Goal: Task Accomplishment & Management: Complete application form

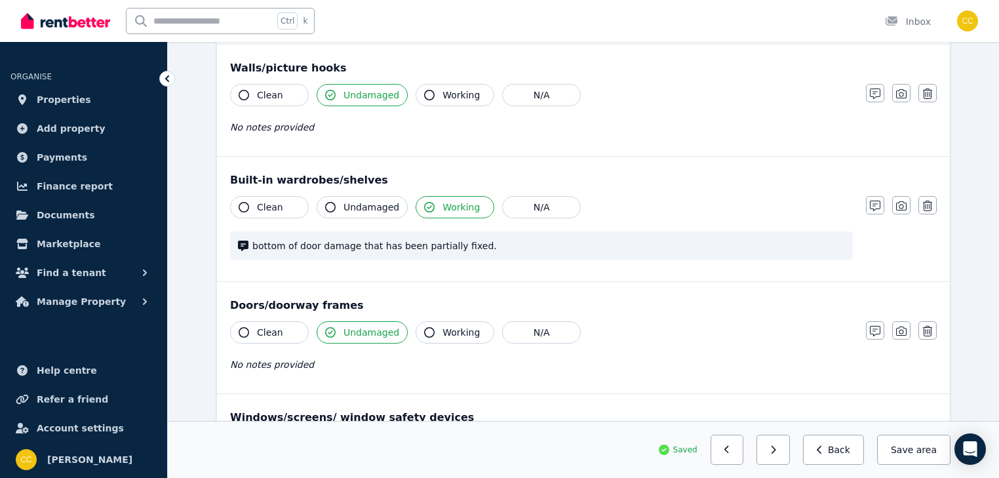
click at [623, 357] on div "No notes provided" at bounding box center [541, 365] width 623 height 16
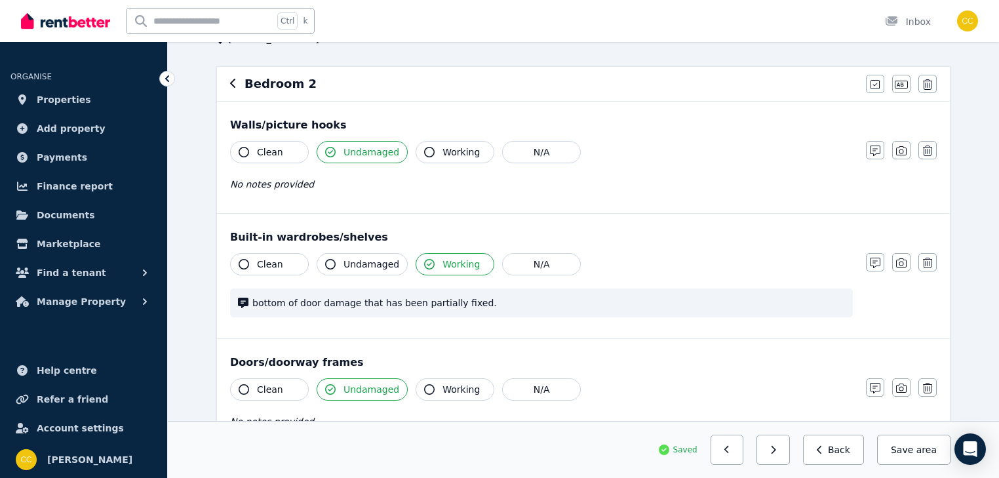
scroll to position [105, 0]
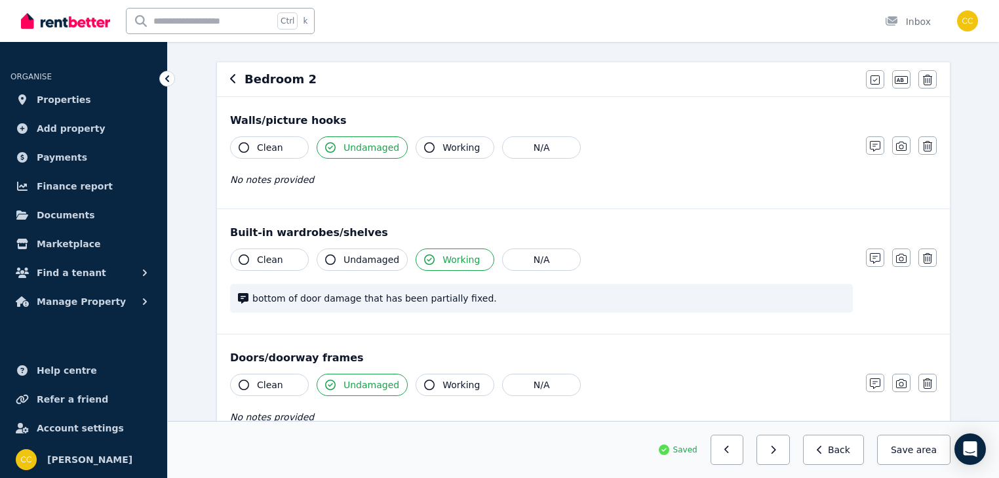
click at [560, 301] on span "bottom of door damage that has been partially fixed." at bounding box center [548, 298] width 592 height 13
click at [573, 300] on span "bottom of door damage that has been partially fixed." at bounding box center [548, 298] width 592 height 13
click at [878, 254] on icon "button" at bounding box center [875, 258] width 10 height 10
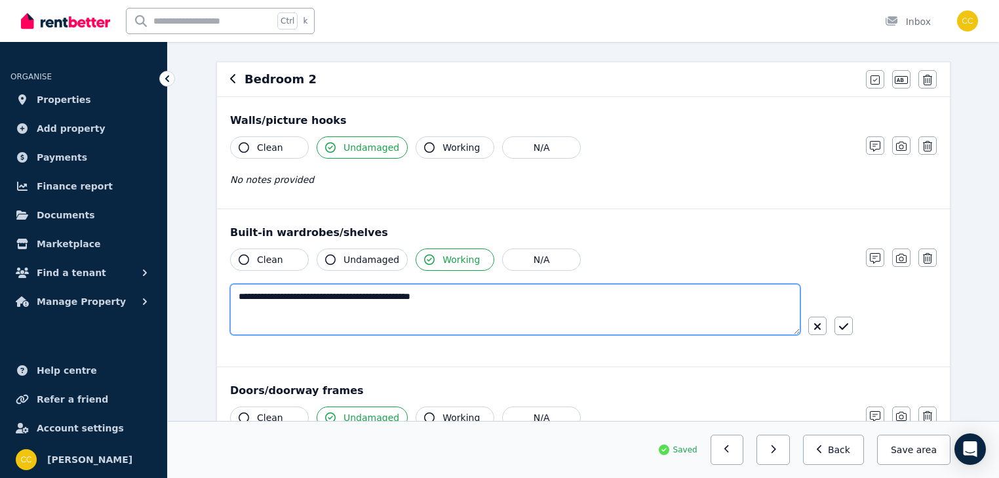
click at [282, 296] on textarea "**********" at bounding box center [515, 309] width 570 height 51
type textarea "**********"
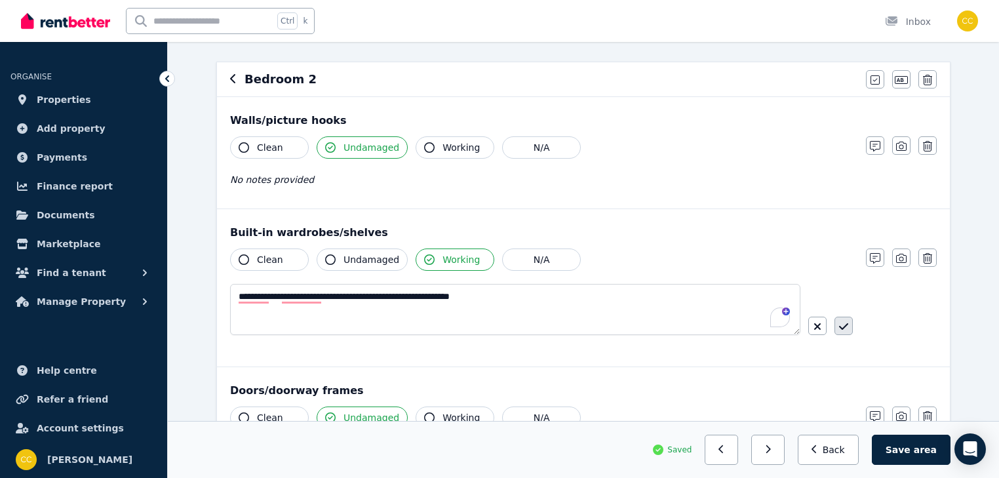
click at [847, 324] on icon "button" at bounding box center [843, 326] width 9 height 10
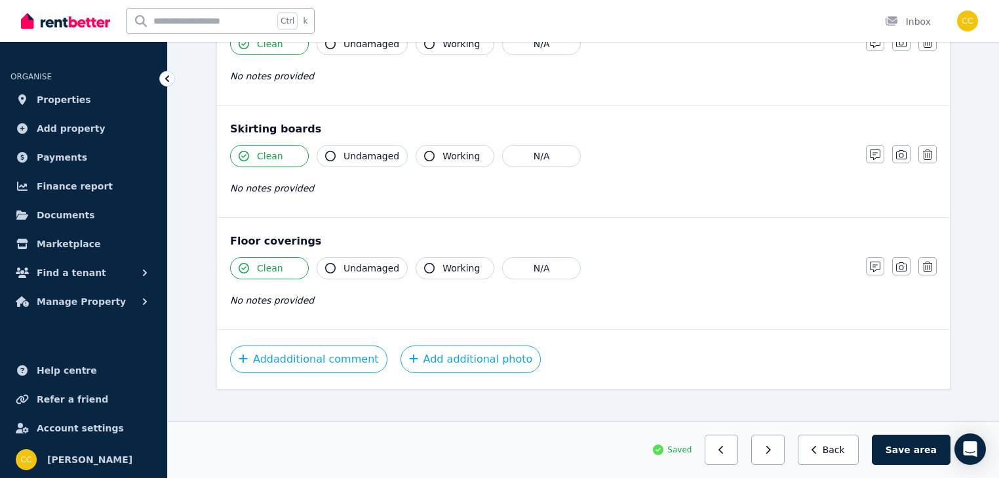
scroll to position [905, 0]
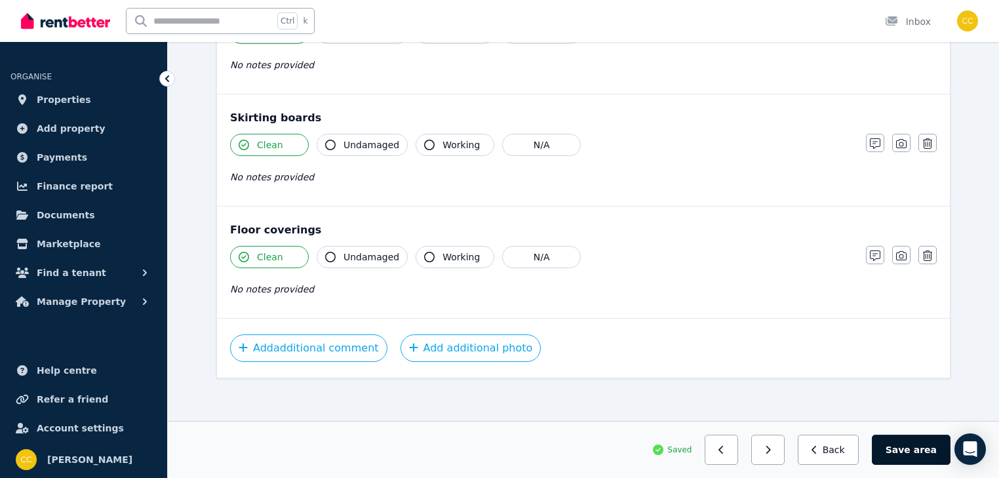
click at [930, 450] on span "area" at bounding box center [925, 449] width 23 height 13
click at [836, 454] on button "Back" at bounding box center [833, 449] width 61 height 30
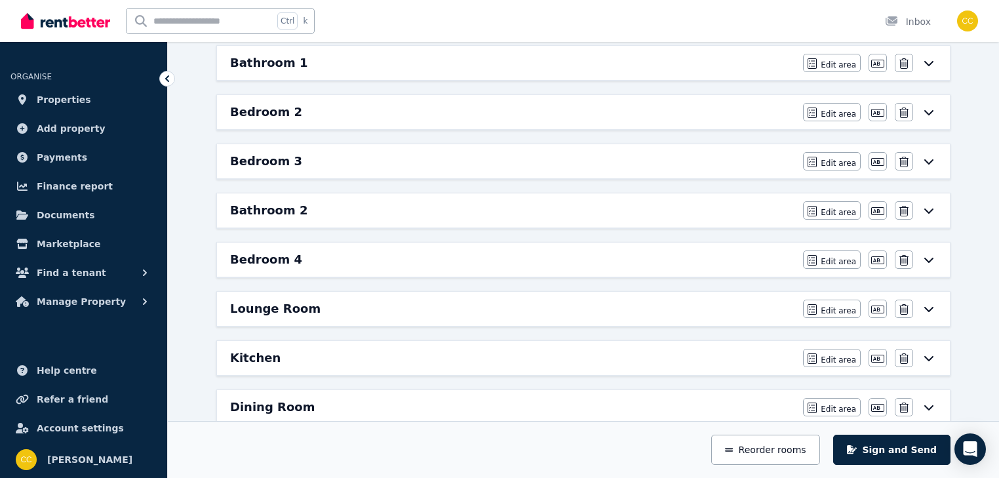
scroll to position [283, 0]
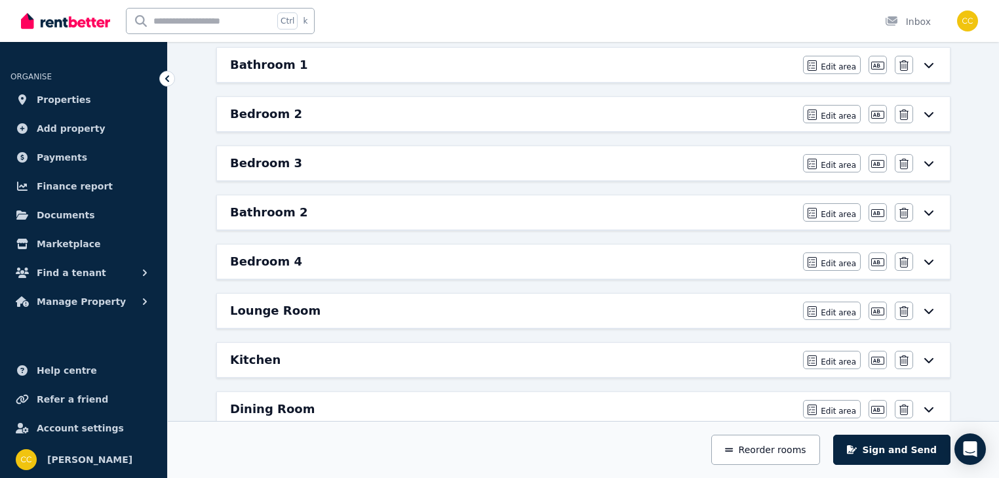
click at [927, 163] on icon at bounding box center [928, 163] width 9 height 5
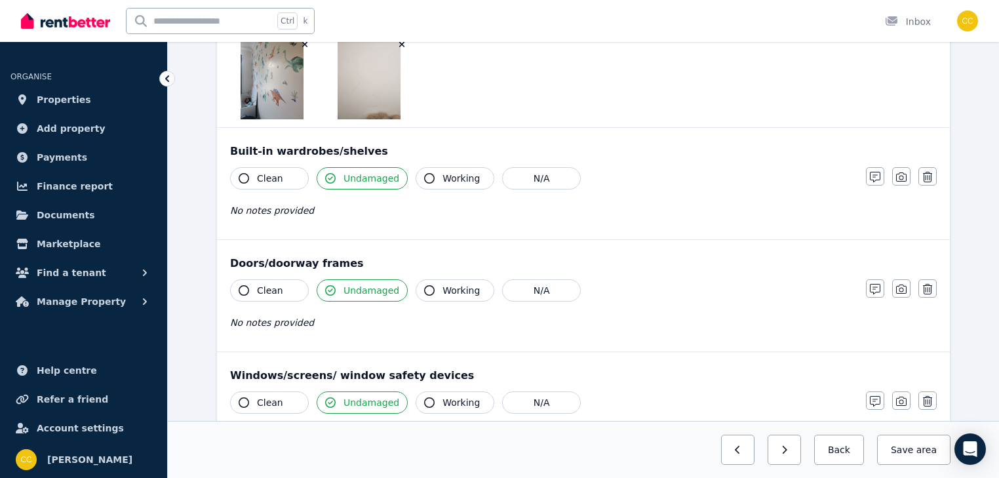
scroll to position [0, 0]
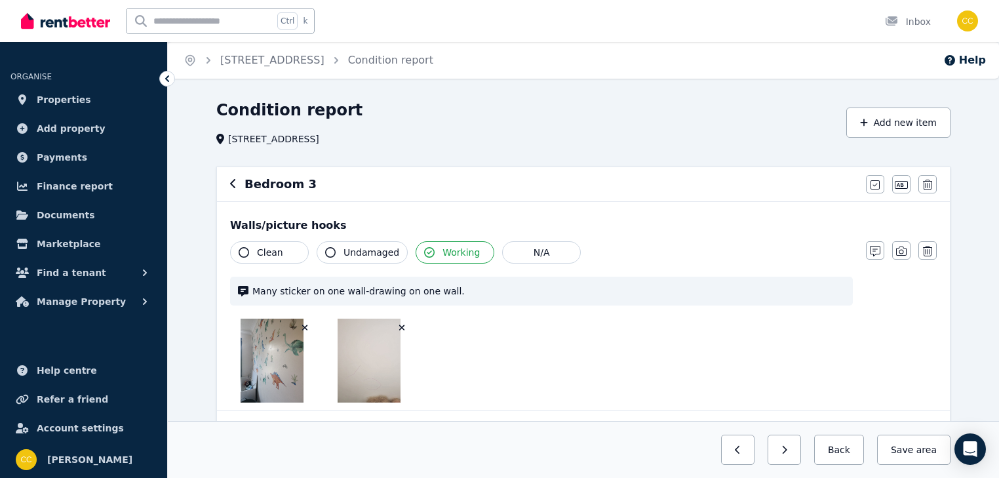
click at [401, 326] on icon "button" at bounding box center [402, 328] width 6 height 6
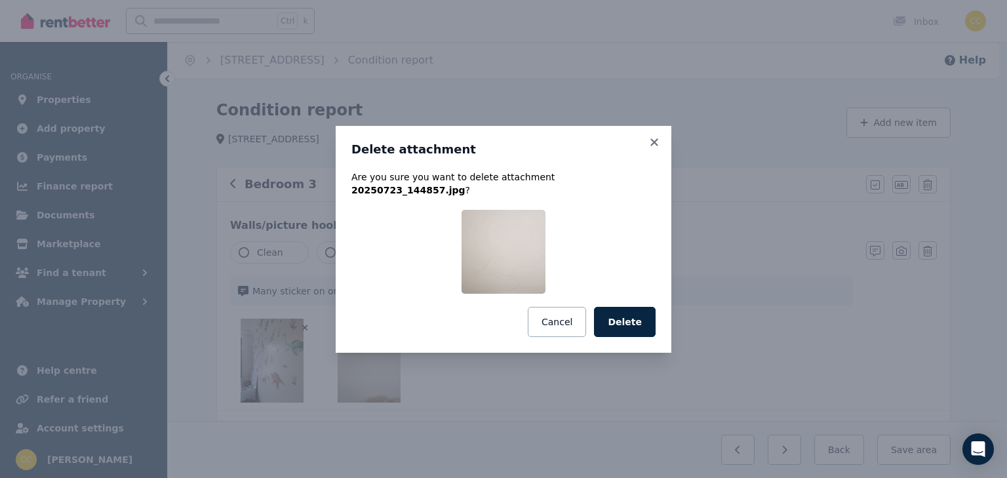
drag, startPoint x: 631, startPoint y: 320, endPoint x: 716, endPoint y: 338, distance: 87.1
click at [631, 320] on button "Delete" at bounding box center [625, 322] width 62 height 30
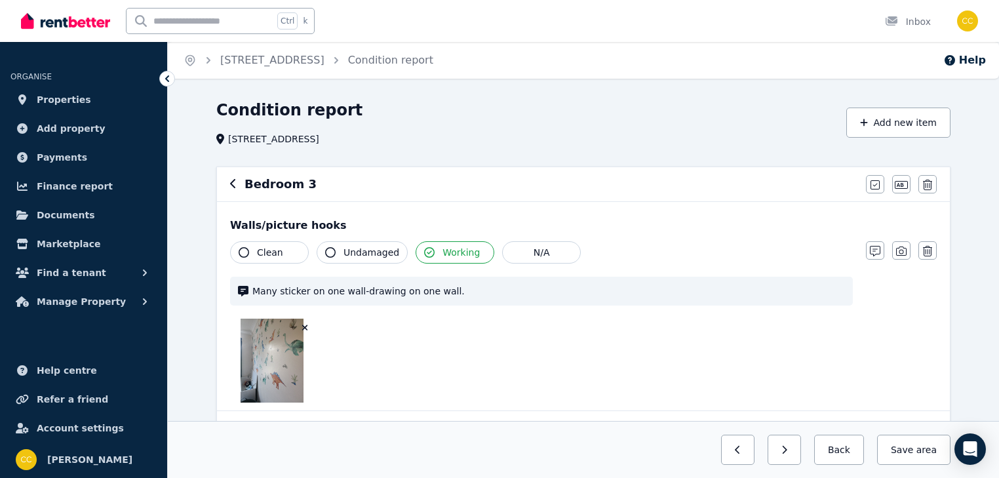
drag, startPoint x: 304, startPoint y: 326, endPoint x: 343, endPoint y: 335, distance: 40.2
click at [304, 326] on icon "button" at bounding box center [305, 328] width 6 height 6
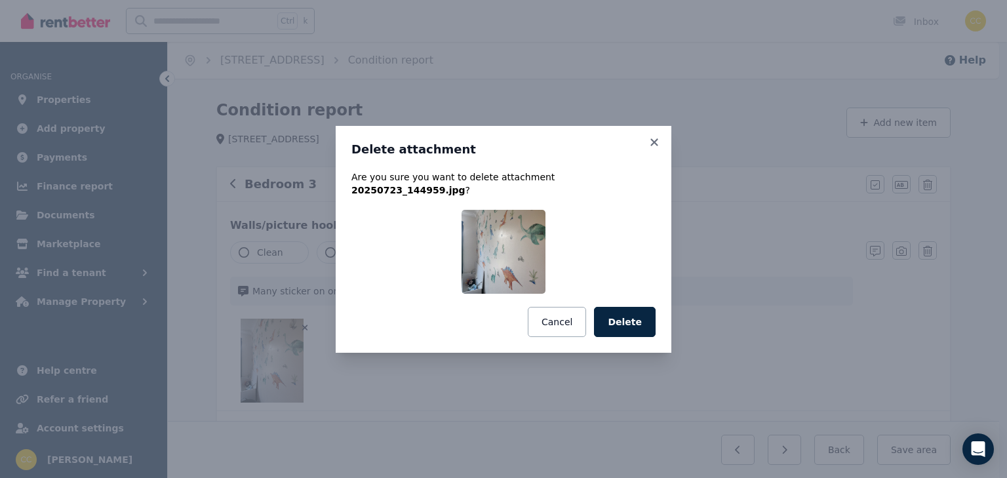
click at [662, 315] on div "Delete attachment Are you sure you want to delete attachment 20250723_144959.jp…" at bounding box center [504, 239] width 336 height 227
click at [642, 315] on button "Delete" at bounding box center [625, 322] width 62 height 30
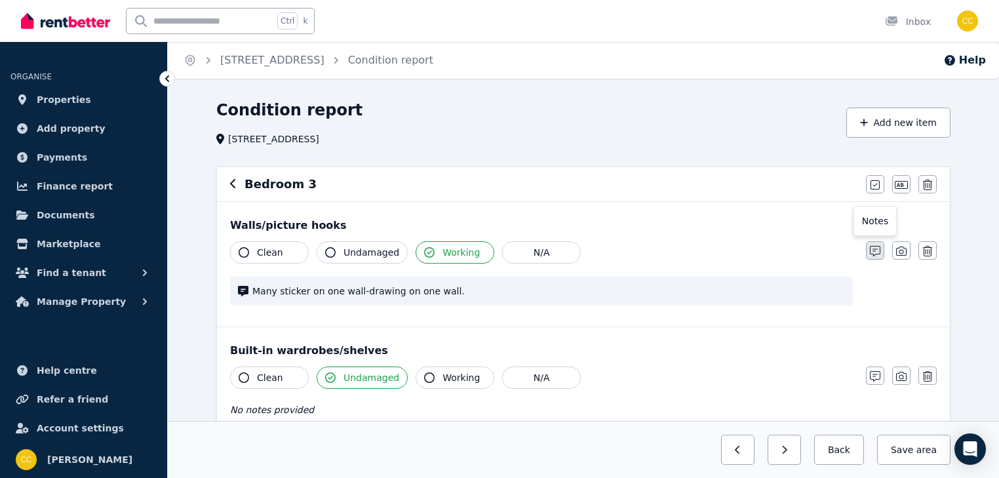
click at [878, 250] on icon "button" at bounding box center [875, 251] width 10 height 10
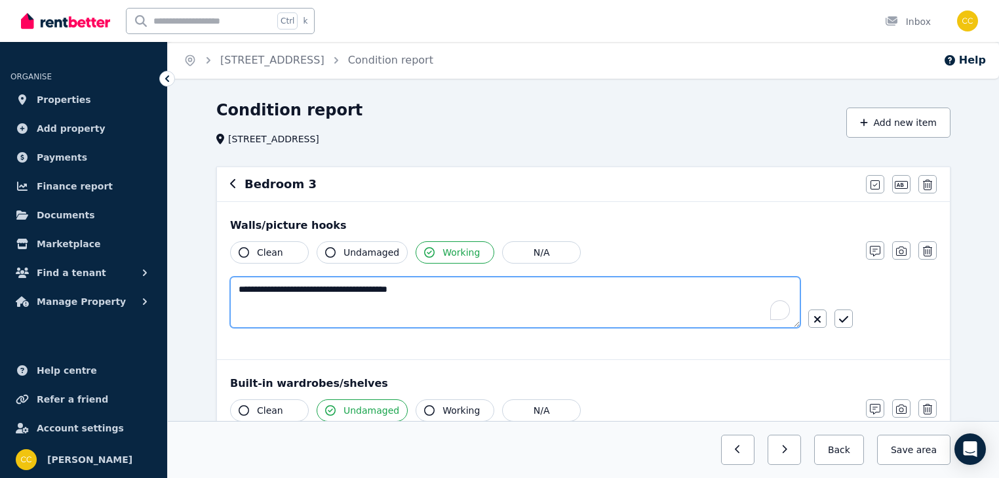
drag, startPoint x: 343, startPoint y: 289, endPoint x: 225, endPoint y: 288, distance: 117.3
click at [225, 288] on div "**********" at bounding box center [583, 280] width 733 height 157
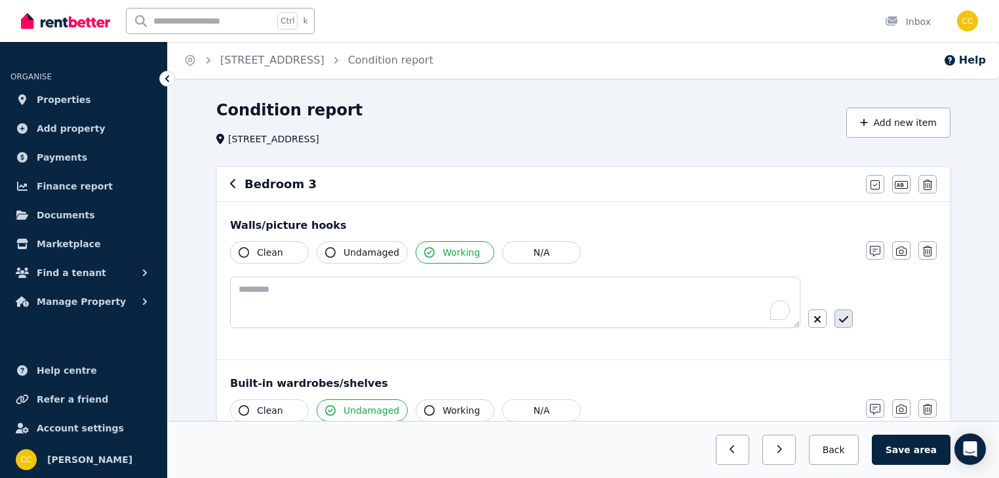
click at [843, 322] on icon "button" at bounding box center [843, 319] width 9 height 10
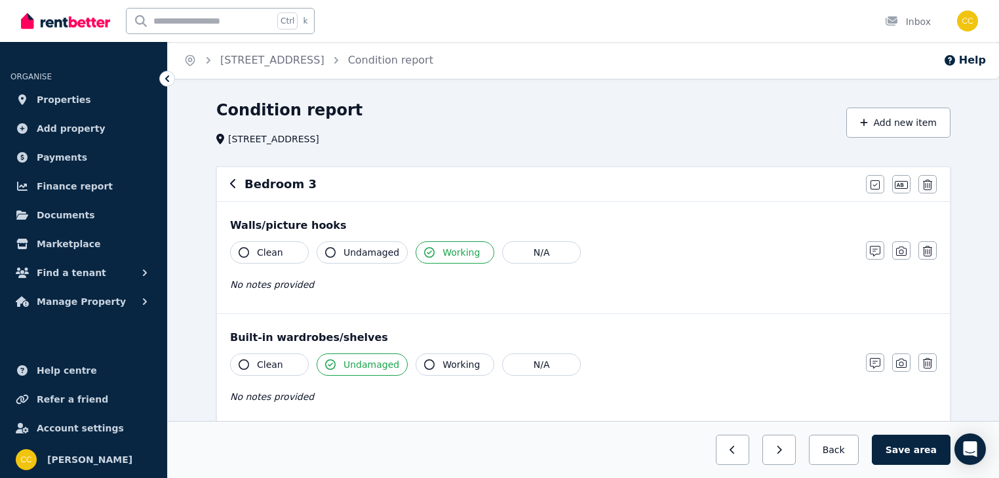
click at [327, 251] on icon "button" at bounding box center [330, 252] width 10 height 10
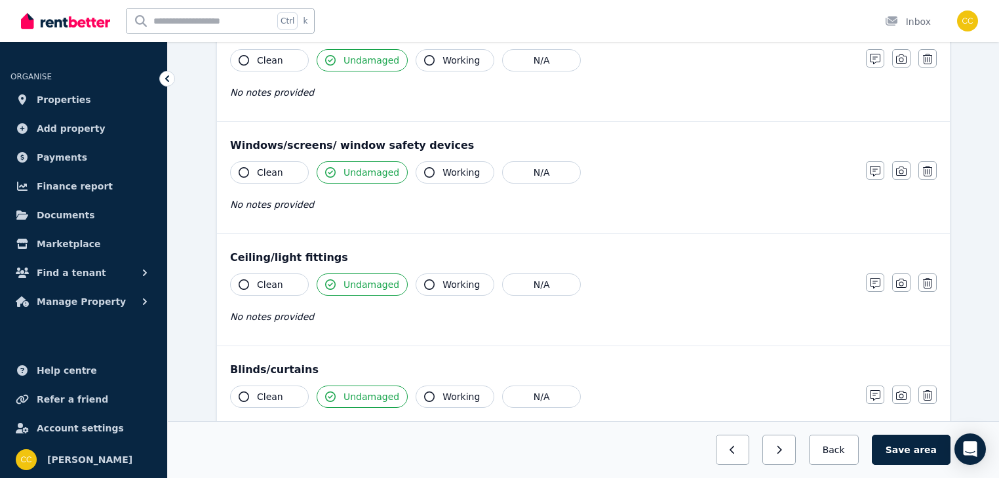
scroll to position [419, 0]
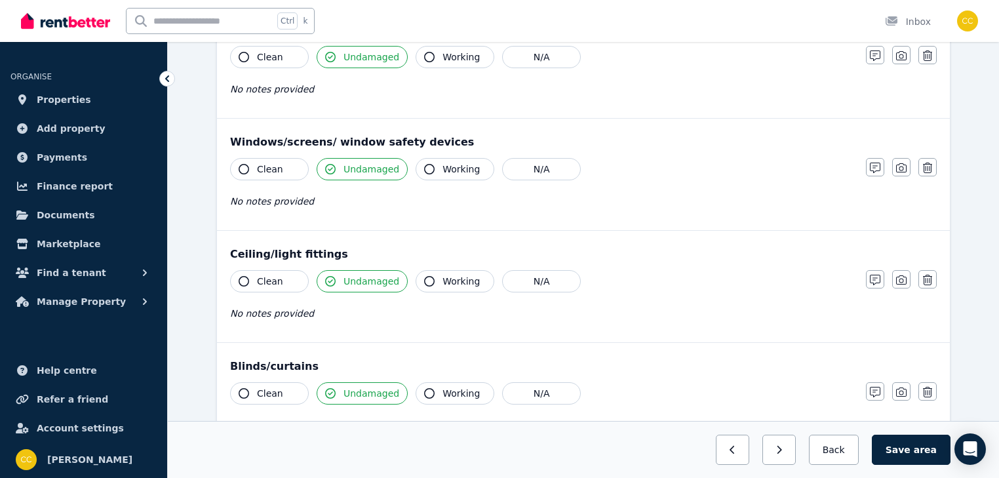
click at [242, 168] on icon "button" at bounding box center [244, 169] width 10 height 10
click at [330, 167] on icon "button" at bounding box center [330, 169] width 10 height 10
click at [331, 167] on icon "button" at bounding box center [330, 169] width 10 height 10
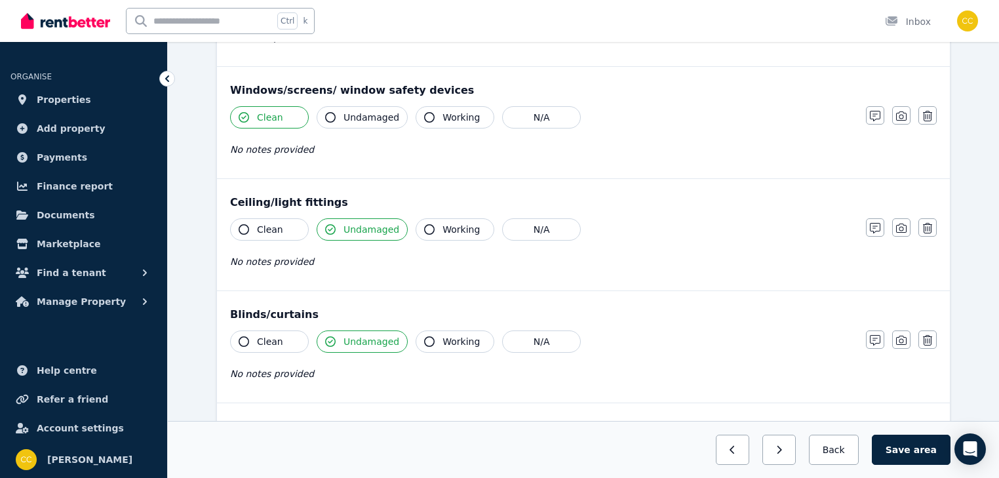
scroll to position [472, 0]
drag, startPoint x: 424, startPoint y: 338, endPoint x: 389, endPoint y: 347, distance: 35.9
click at [424, 338] on icon "button" at bounding box center [429, 341] width 10 height 10
click at [330, 337] on icon "button" at bounding box center [330, 341] width 10 height 10
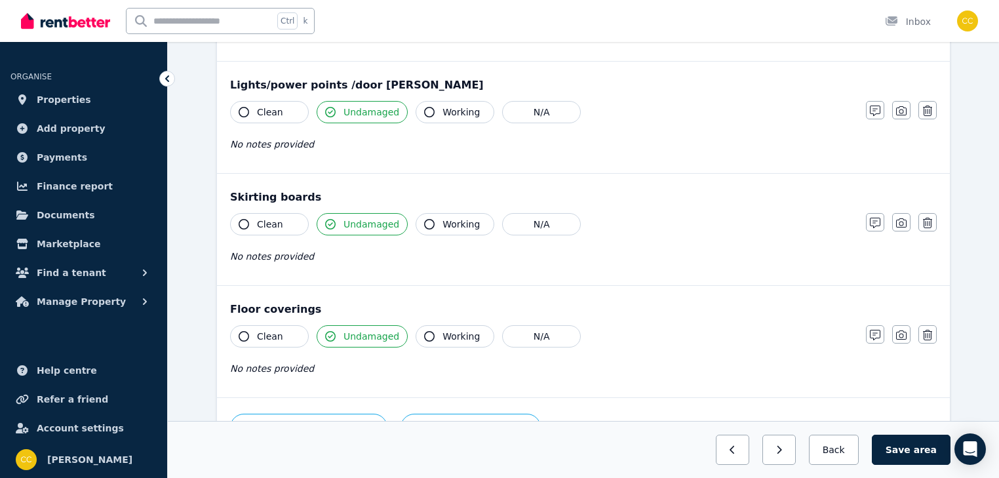
scroll to position [839, 0]
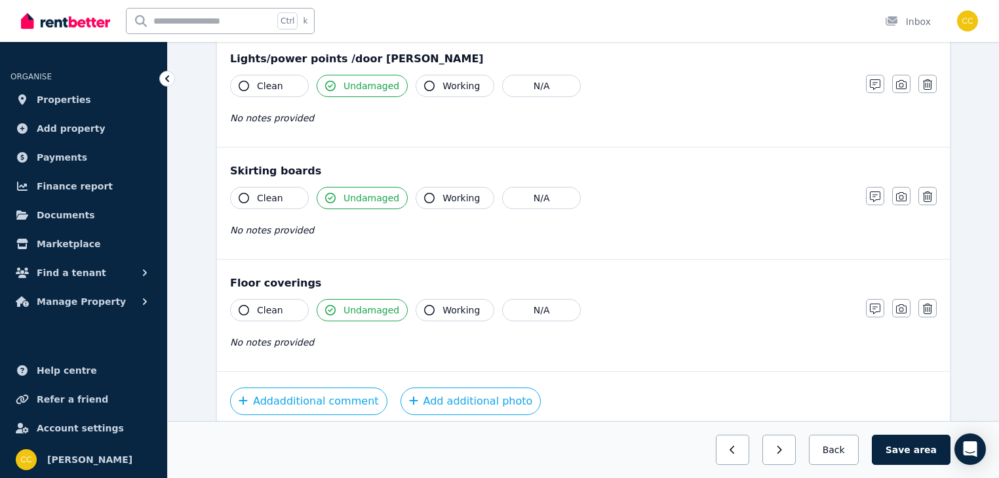
click at [246, 305] on icon "button" at bounding box center [244, 310] width 10 height 10
click at [244, 195] on icon "button" at bounding box center [244, 198] width 10 height 10
click at [329, 194] on icon "button" at bounding box center [330, 198] width 10 height 10
click at [330, 307] on icon "button" at bounding box center [330, 310] width 10 height 10
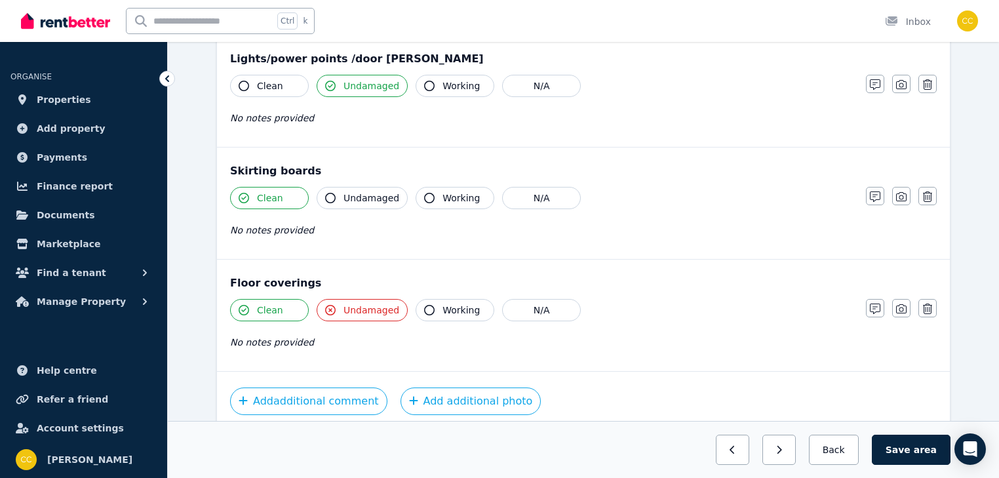
click at [330, 307] on icon "button" at bounding box center [330, 310] width 10 height 10
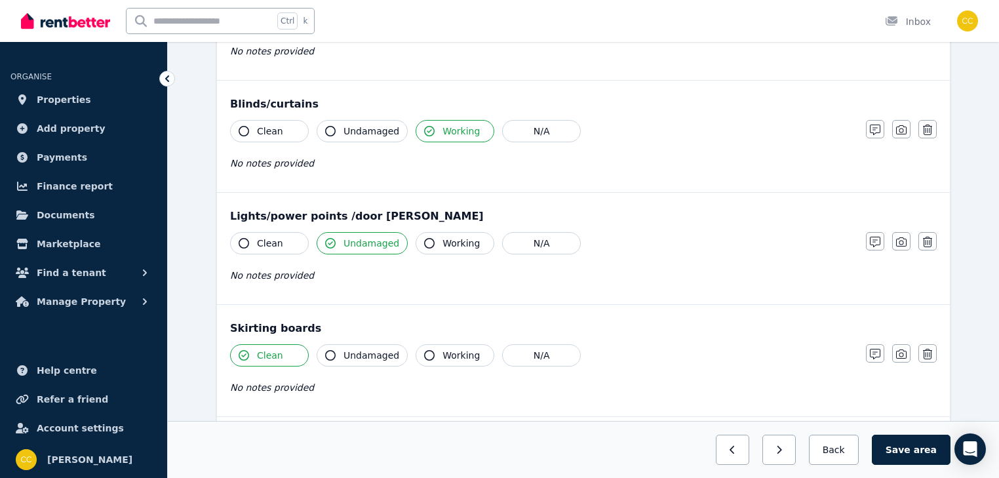
scroll to position [682, 0]
click at [244, 241] on icon "button" at bounding box center [244, 243] width 10 height 10
click at [334, 238] on icon "button" at bounding box center [330, 243] width 10 height 10
click at [333, 241] on icon "button" at bounding box center [330, 243] width 10 height 10
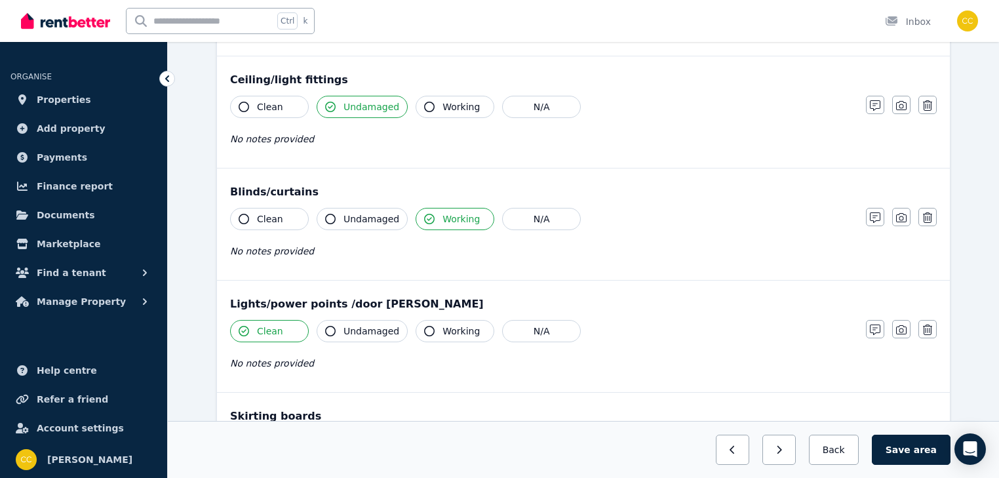
scroll to position [524, 0]
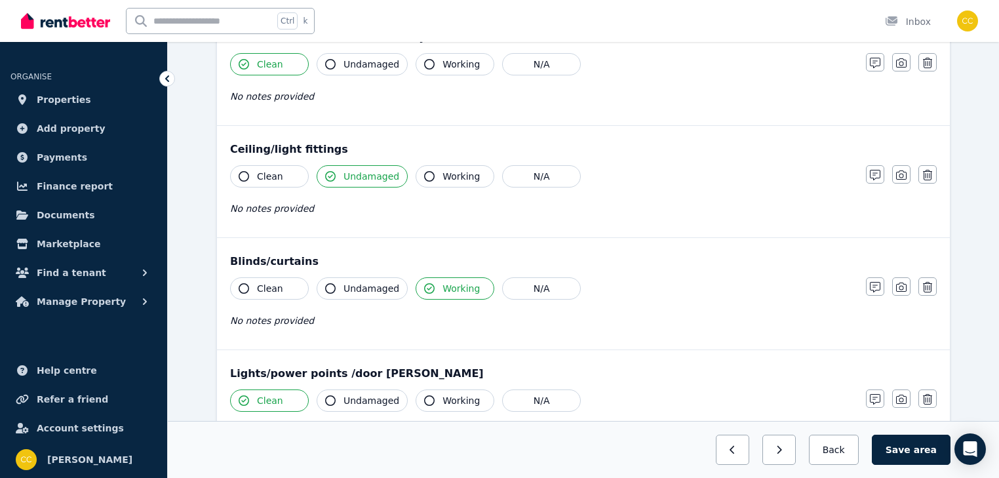
click at [241, 173] on icon "button" at bounding box center [244, 176] width 10 height 10
click at [334, 176] on icon "button" at bounding box center [330, 176] width 10 height 10
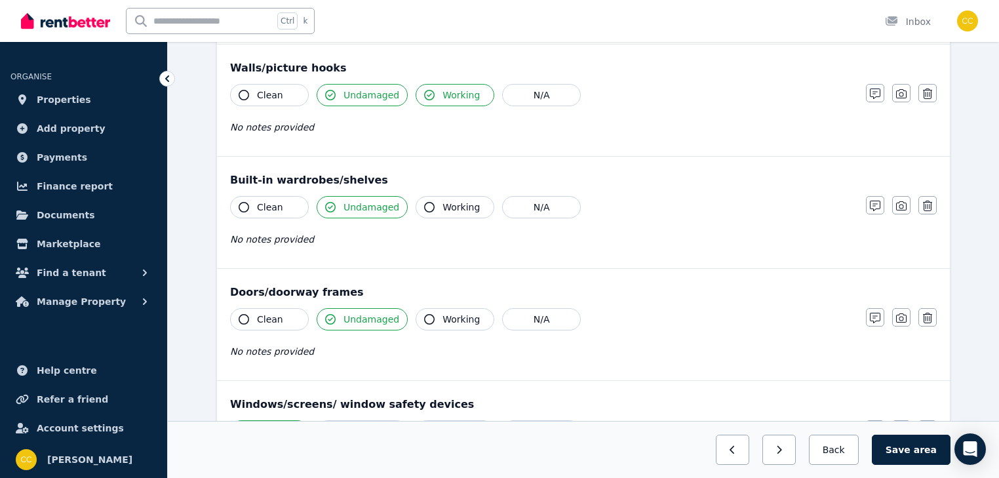
scroll to position [0, 0]
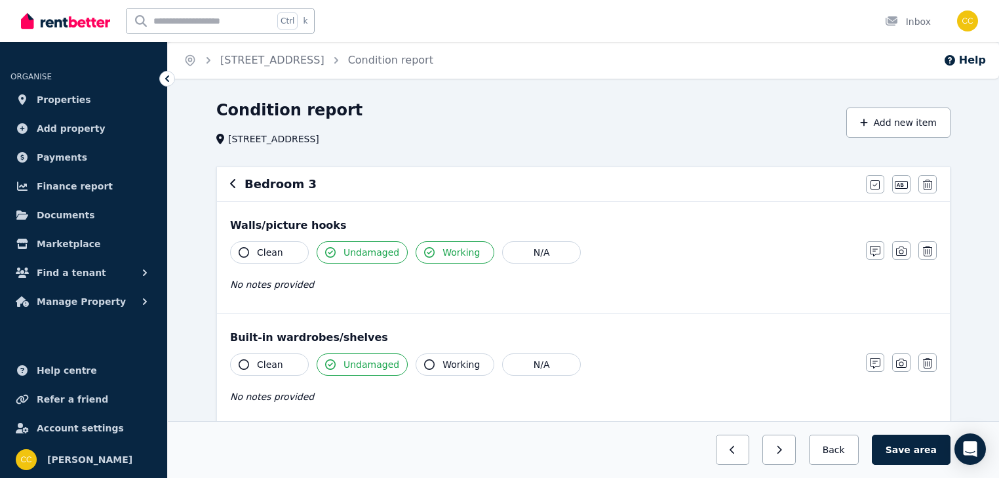
click at [425, 250] on icon "button" at bounding box center [429, 252] width 10 height 10
click at [424, 252] on icon "button" at bounding box center [429, 252] width 10 height 10
click at [424, 253] on icon "button" at bounding box center [429, 252] width 10 height 10
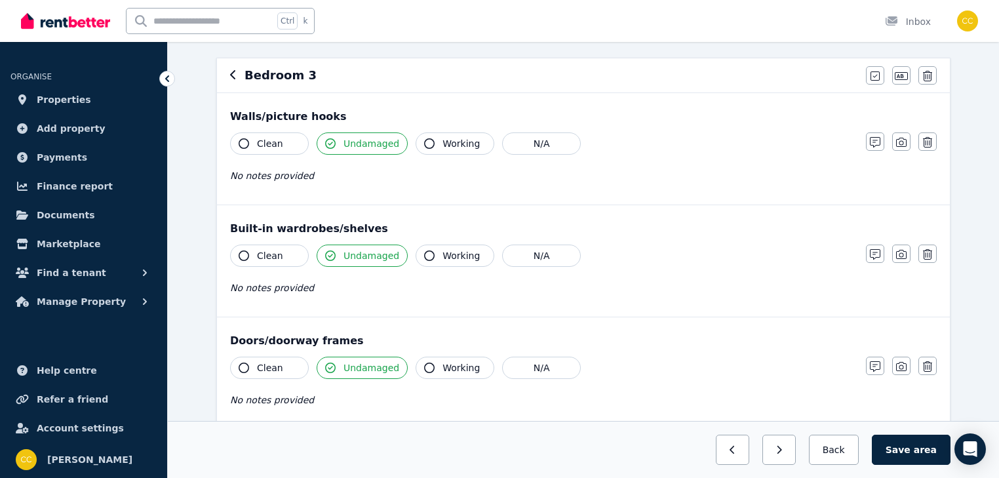
scroll to position [53, 0]
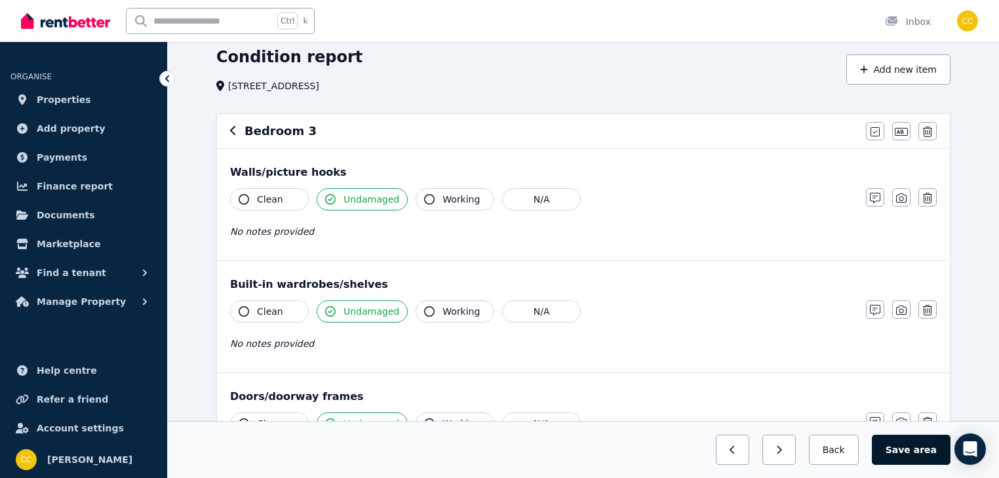
click at [925, 452] on span "area" at bounding box center [925, 449] width 23 height 13
click at [852, 450] on button "Back" at bounding box center [833, 449] width 61 height 30
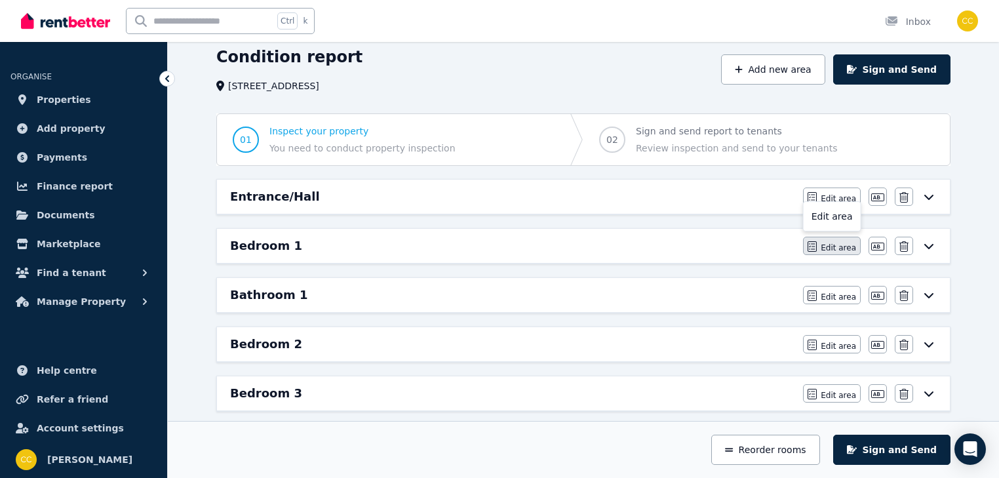
click at [847, 242] on span "Edit area" at bounding box center [837, 247] width 35 height 10
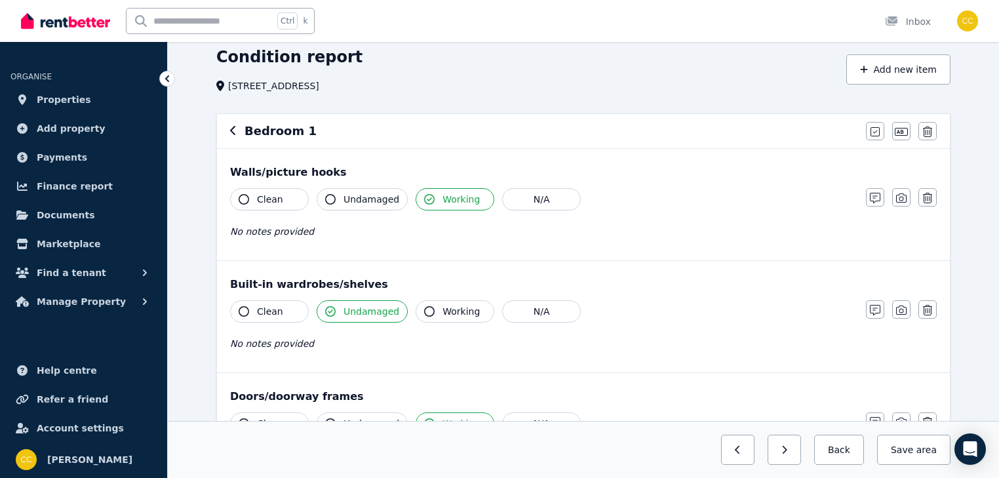
scroll to position [0, 0]
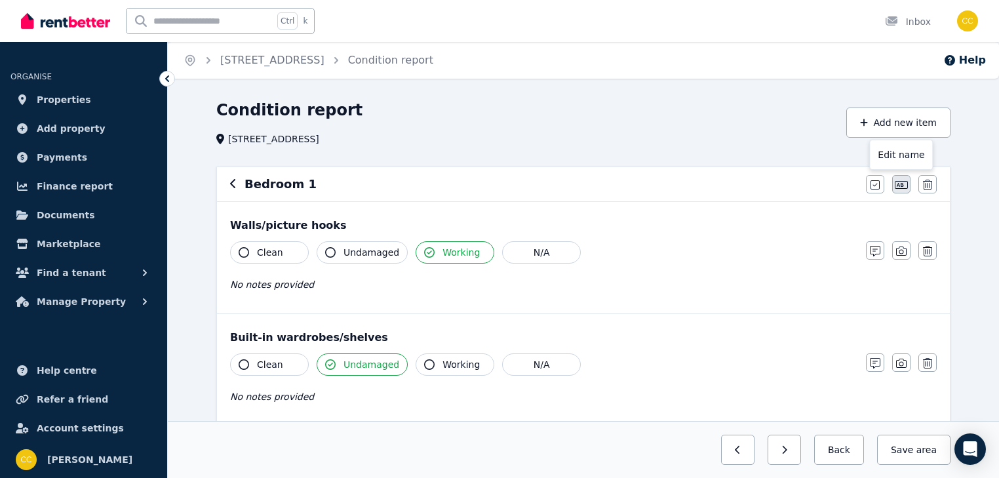
click at [900, 185] on icon "button" at bounding box center [901, 185] width 13 height 10
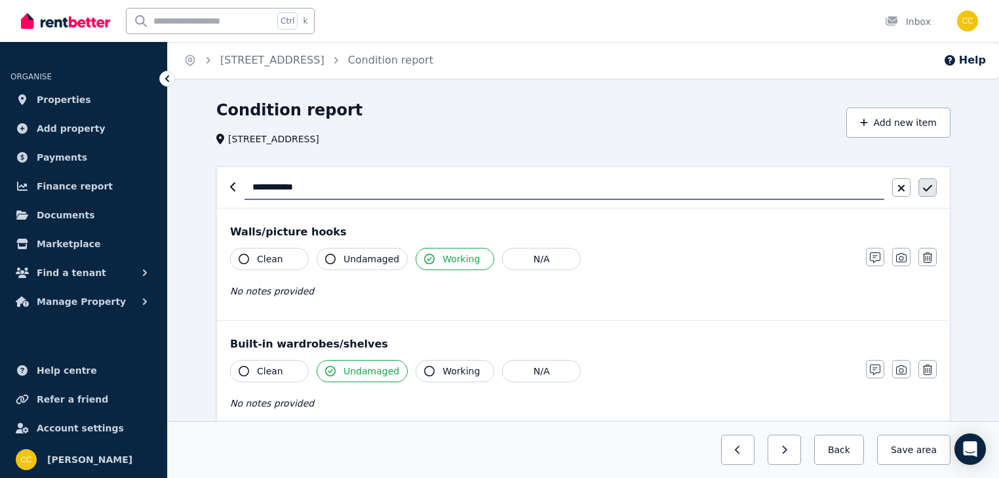
type input "**********"
click at [932, 188] on button "button" at bounding box center [927, 187] width 18 height 18
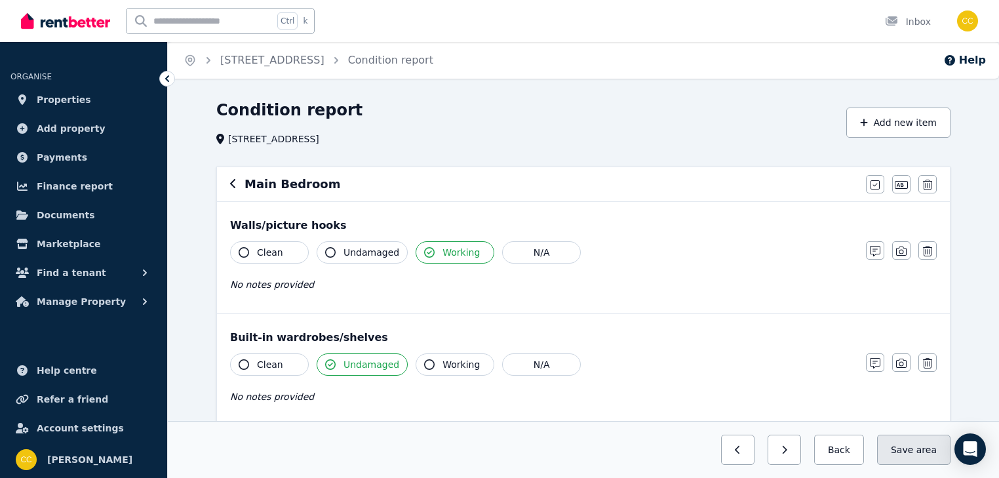
click at [916, 456] on button "Save area" at bounding box center [913, 449] width 73 height 30
click at [844, 455] on button "Back" at bounding box center [833, 449] width 61 height 30
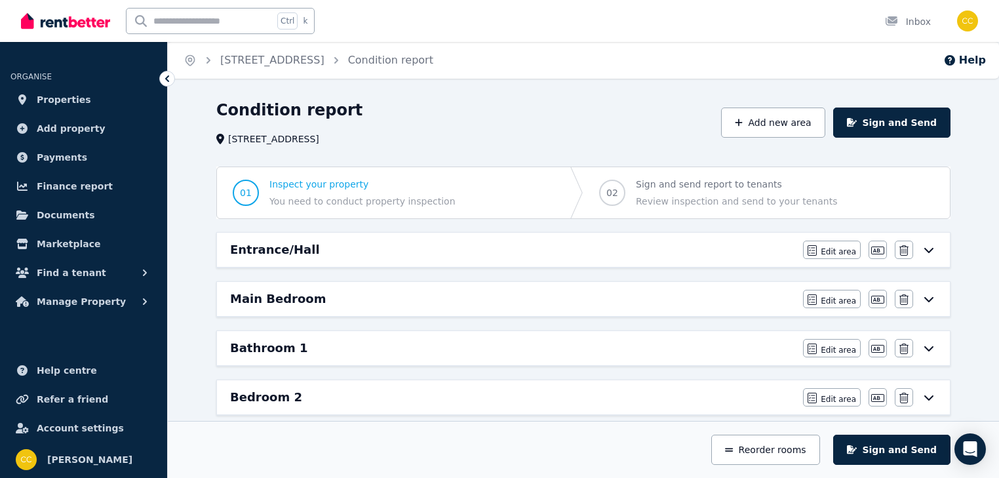
click at [928, 351] on icon at bounding box center [929, 348] width 16 height 10
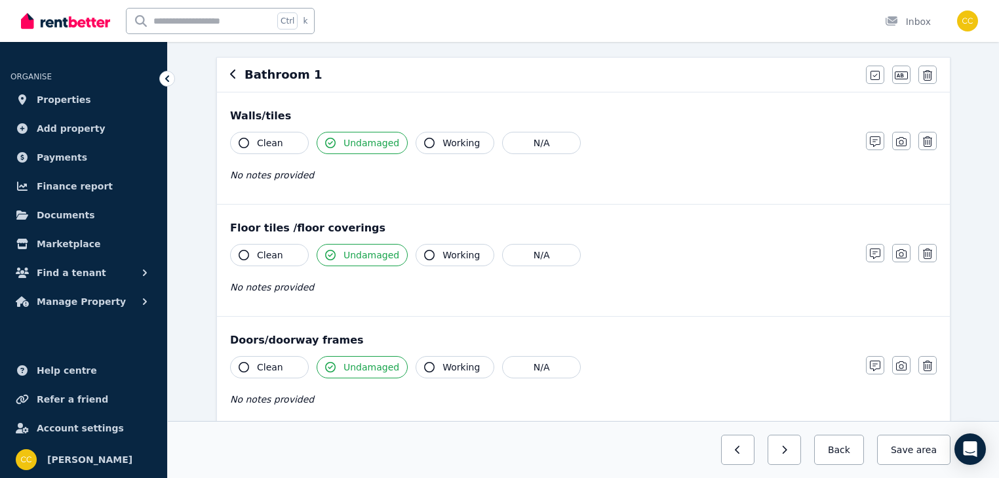
scroll to position [157, 0]
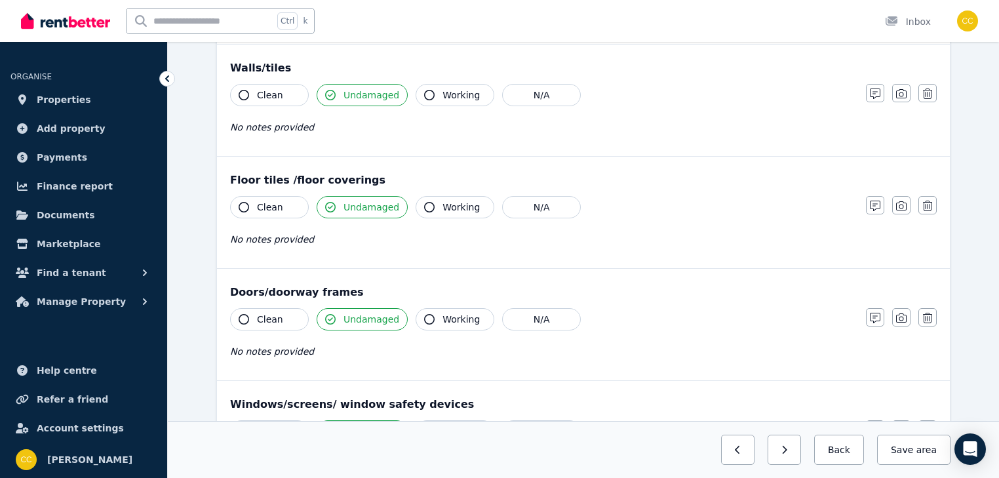
click at [244, 207] on icon "button" at bounding box center [244, 207] width 10 height 10
click at [332, 206] on icon "button" at bounding box center [330, 207] width 10 height 10
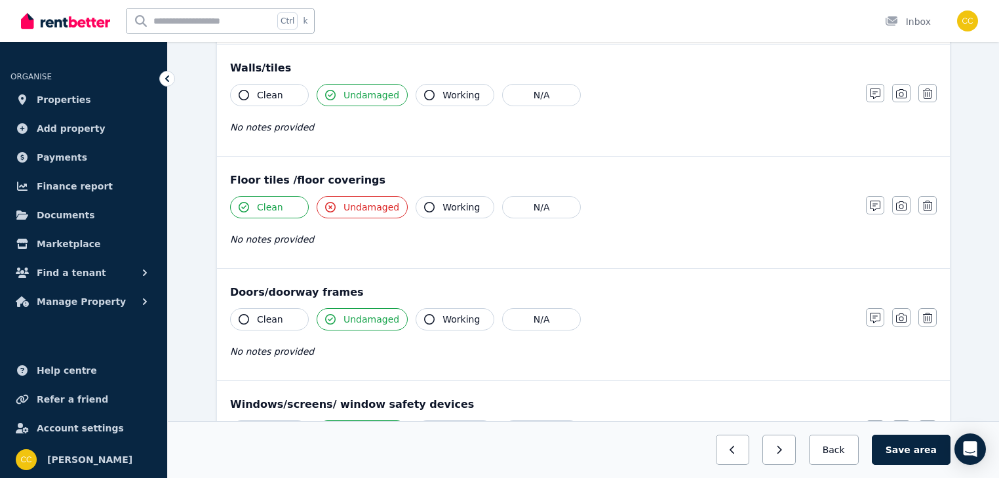
click at [332, 207] on icon "button" at bounding box center [330, 207] width 10 height 10
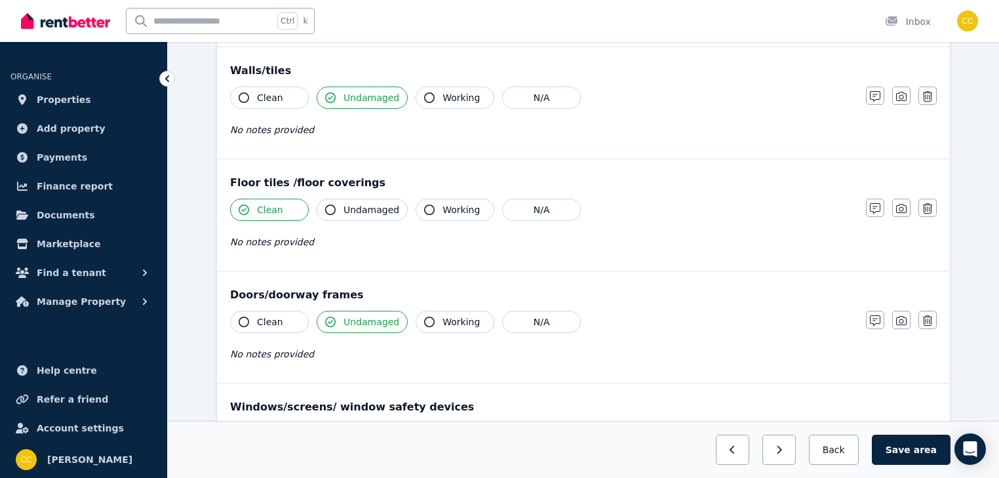
scroll to position [52, 0]
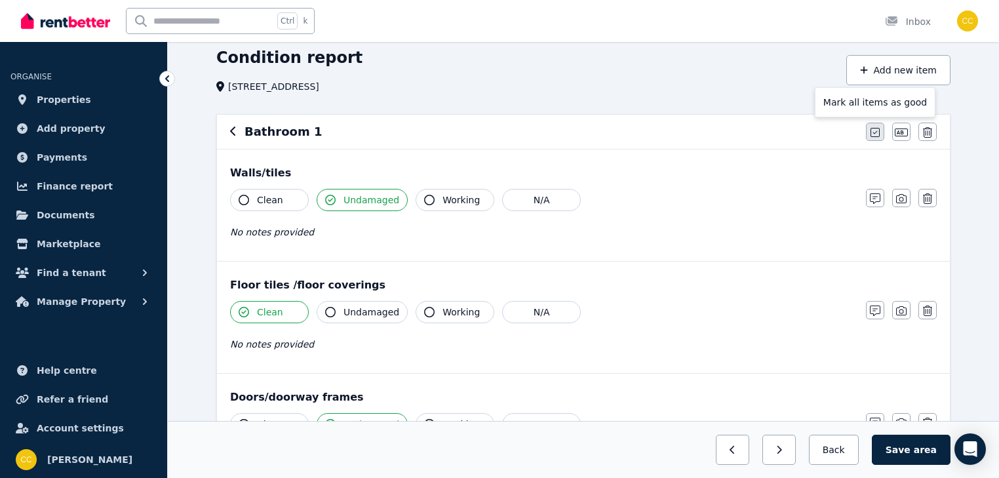
click at [878, 133] on icon "button" at bounding box center [874, 132] width 9 height 10
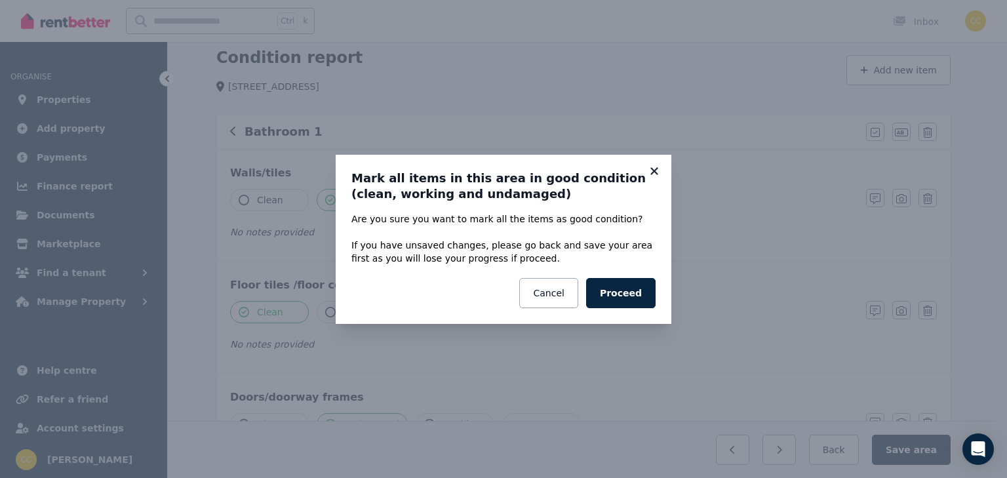
click at [652, 169] on icon at bounding box center [653, 170] width 7 height 7
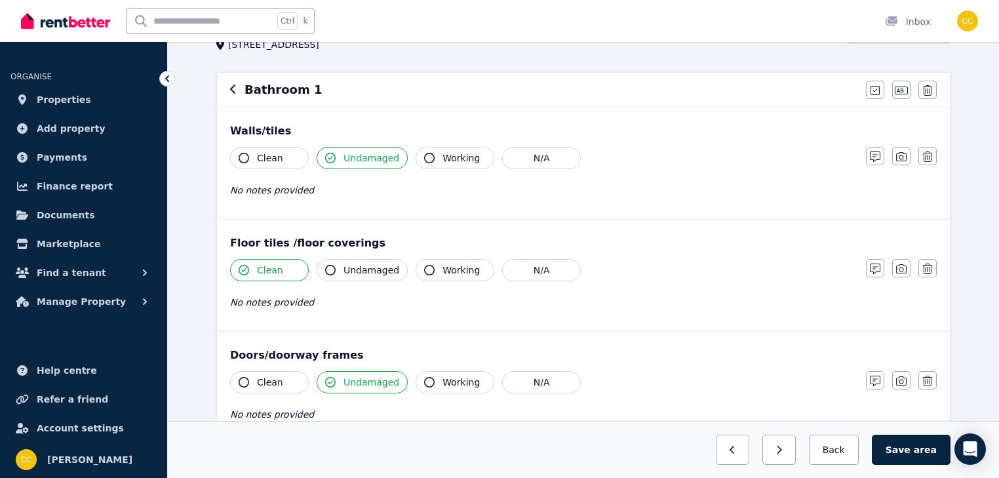
scroll to position [157, 0]
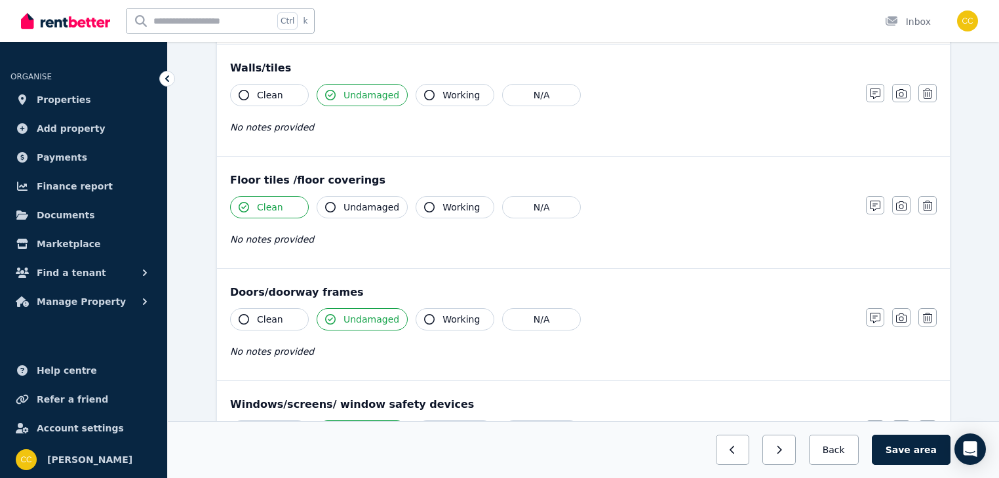
click at [424, 318] on icon "button" at bounding box center [429, 319] width 10 height 10
click at [335, 318] on button "Undamaged" at bounding box center [362, 319] width 91 height 22
click at [332, 320] on icon "button" at bounding box center [330, 319] width 10 height 10
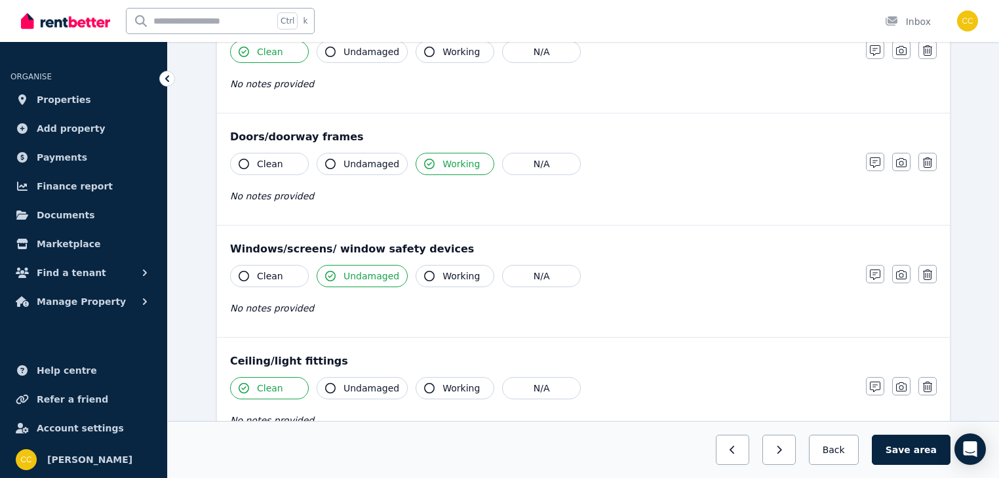
scroll to position [315, 0]
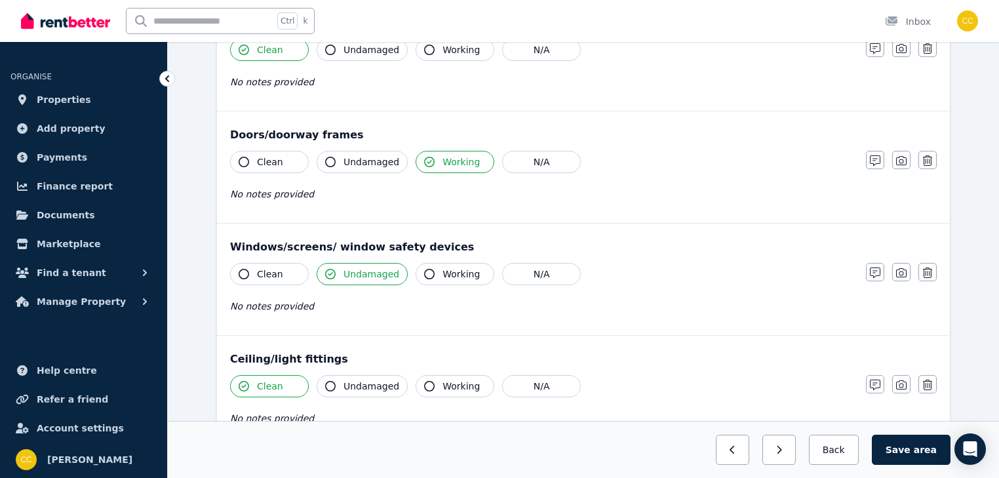
click at [424, 275] on icon "button" at bounding box center [429, 274] width 10 height 10
click at [332, 272] on icon "button" at bounding box center [330, 274] width 10 height 10
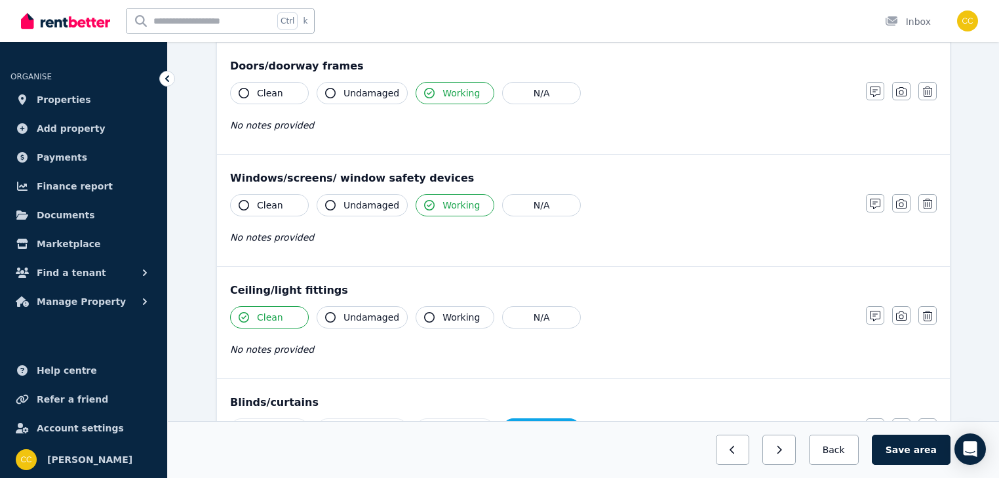
scroll to position [419, 0]
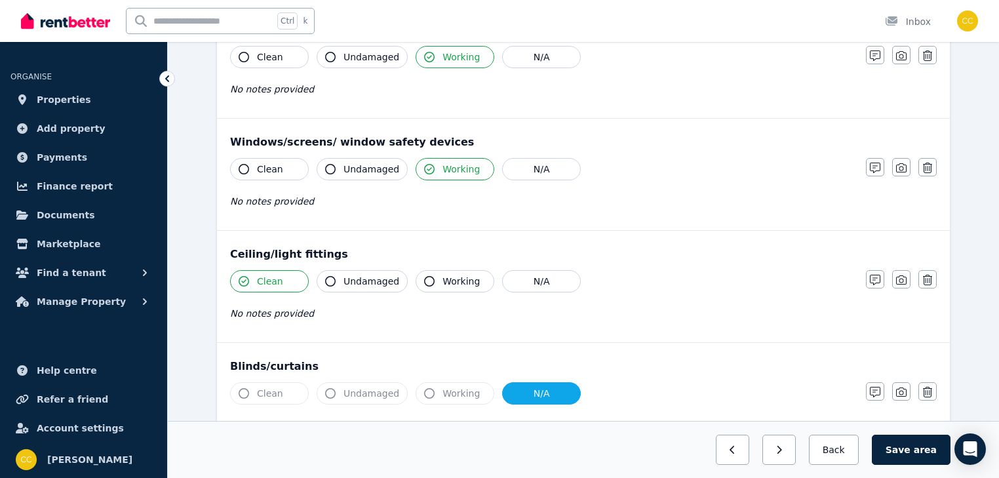
click at [332, 280] on icon "button" at bounding box center [330, 281] width 10 height 10
click at [243, 280] on icon "button" at bounding box center [244, 281] width 10 height 10
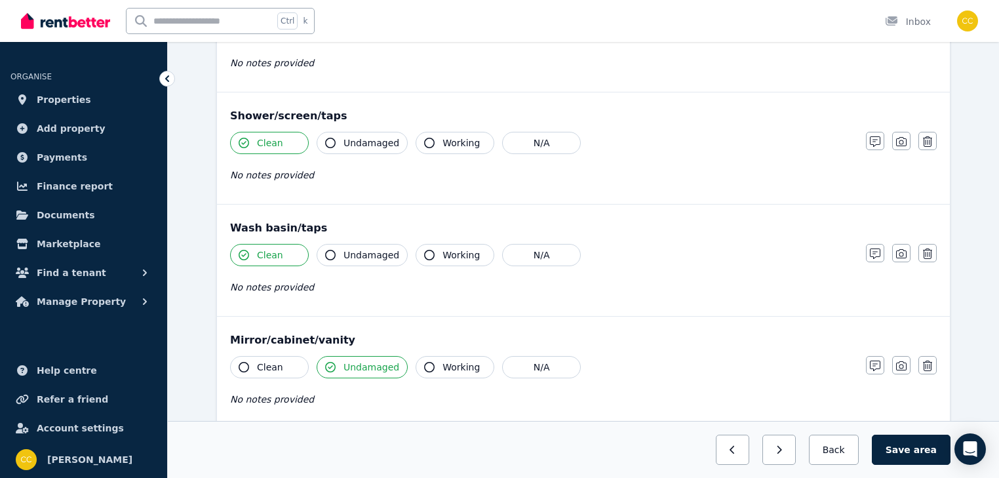
scroll to position [1049, 0]
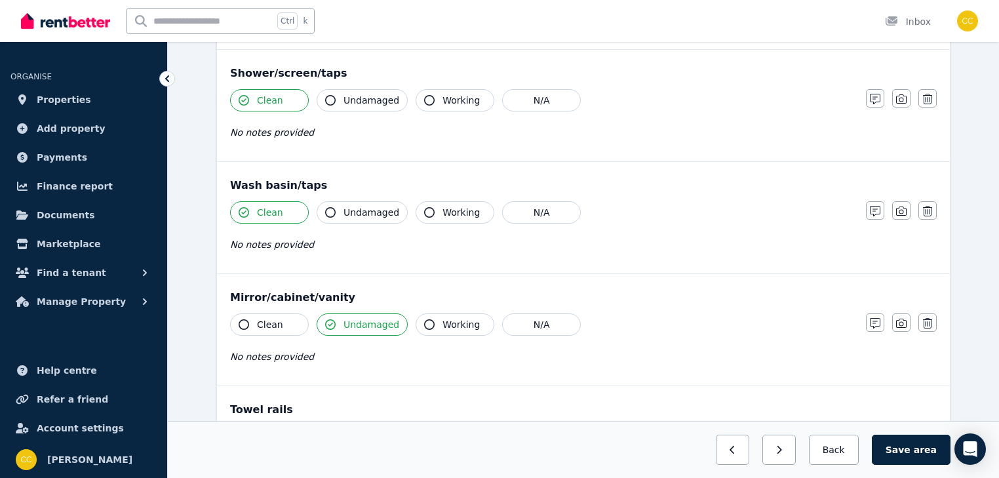
click at [424, 322] on icon "button" at bounding box center [429, 324] width 10 height 10
click at [424, 320] on icon "button" at bounding box center [429, 324] width 10 height 10
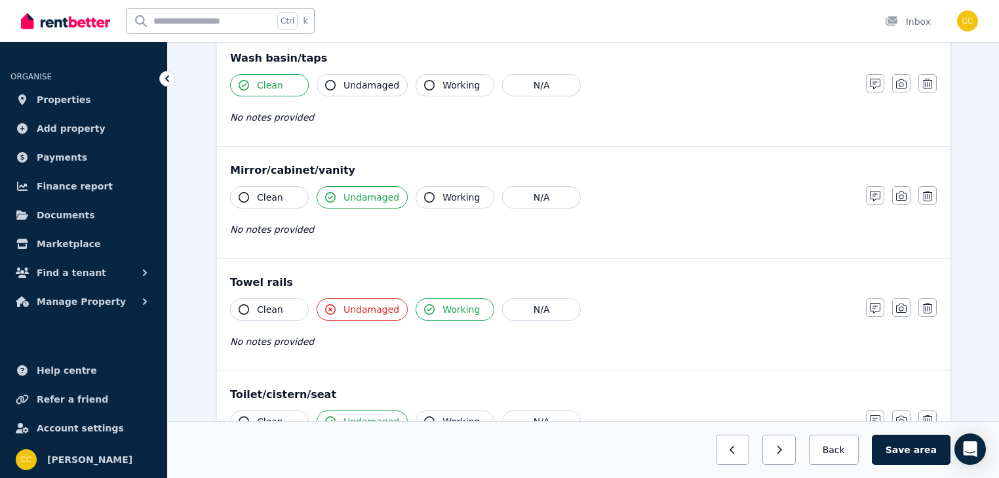
scroll to position [1206, 0]
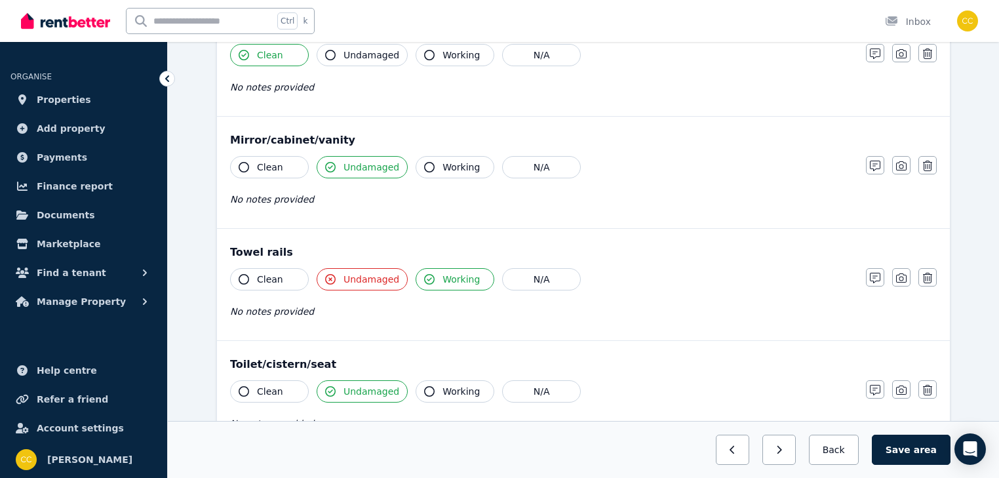
click at [332, 275] on icon "button" at bounding box center [330, 279] width 10 height 10
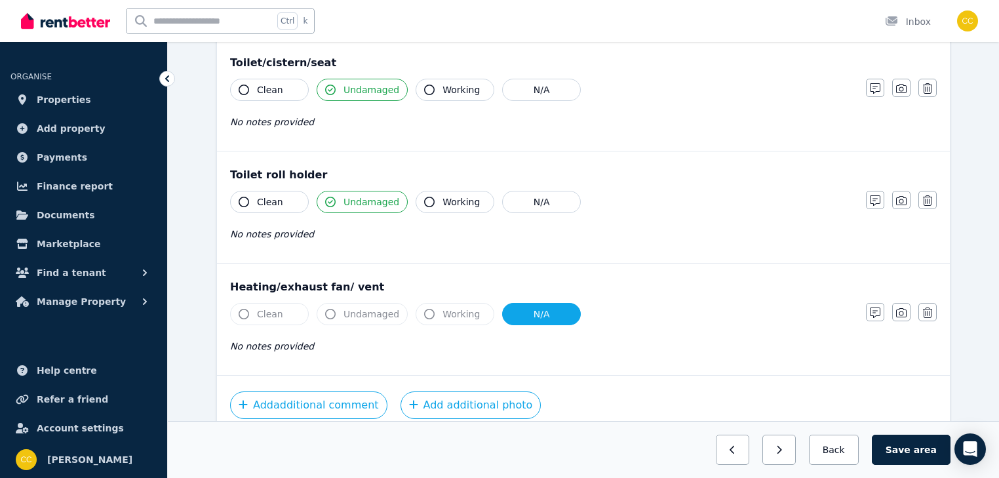
scroll to position [1520, 0]
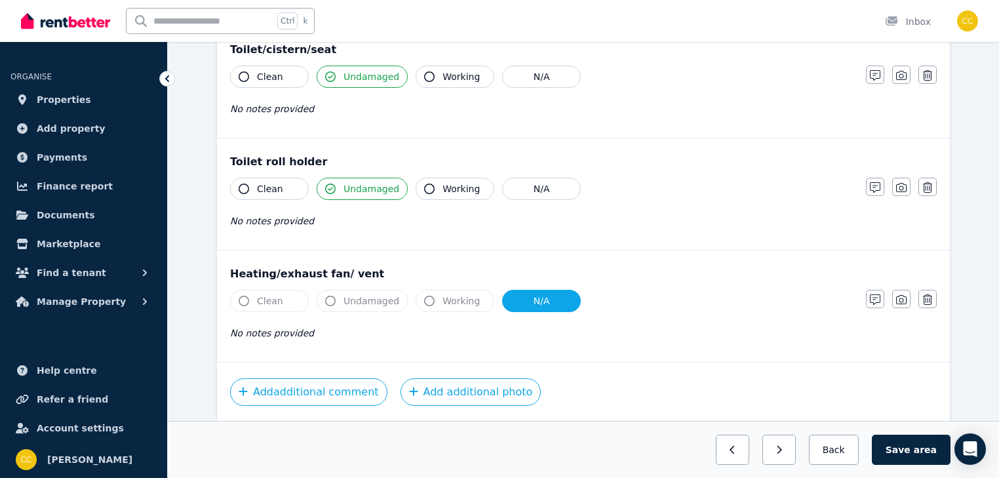
drag, startPoint x: 927, startPoint y: 443, endPoint x: 805, endPoint y: 320, distance: 173.3
click at [927, 443] on span "area" at bounding box center [925, 449] width 23 height 13
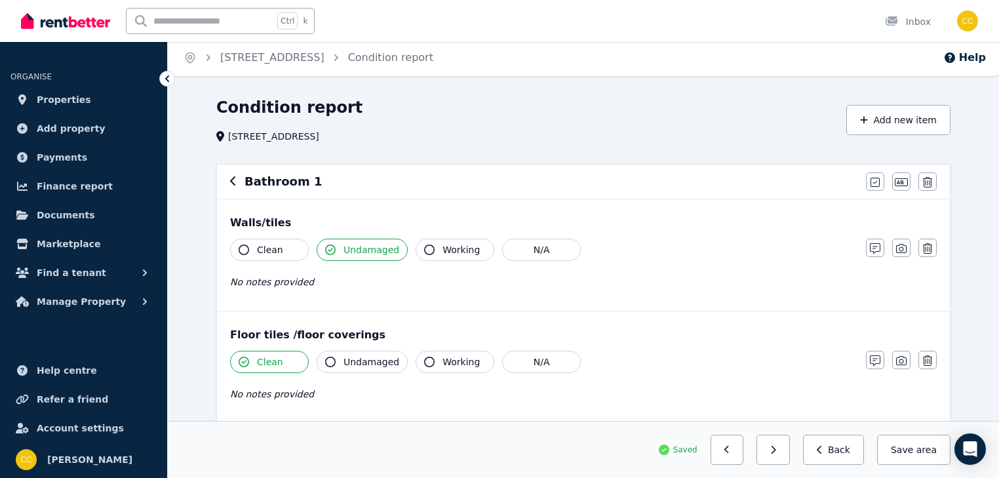
scroll to position [0, 0]
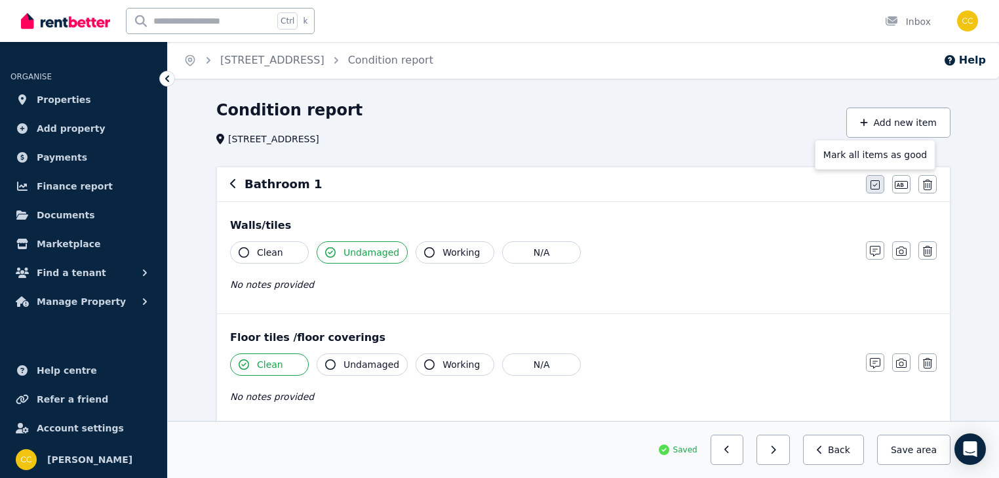
click at [876, 186] on icon "button" at bounding box center [874, 185] width 9 height 10
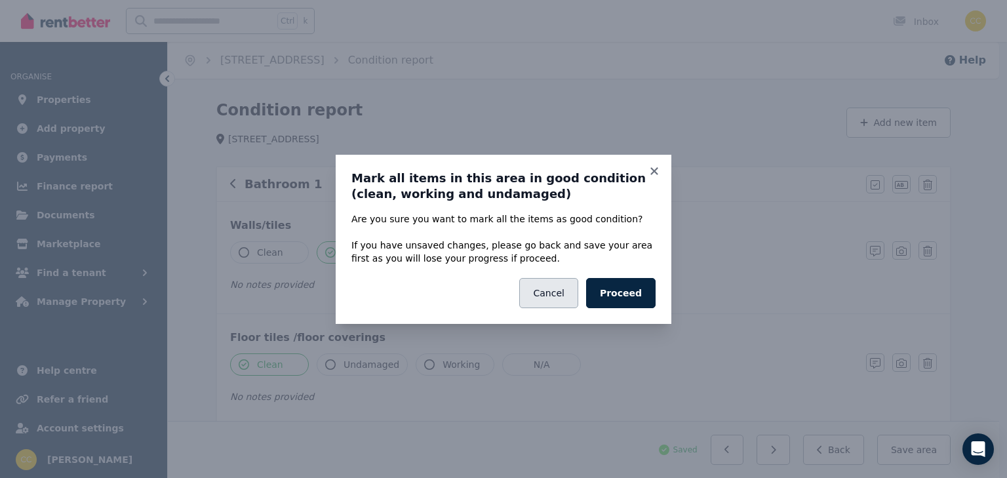
click at [569, 285] on button "Cancel" at bounding box center [548, 293] width 58 height 30
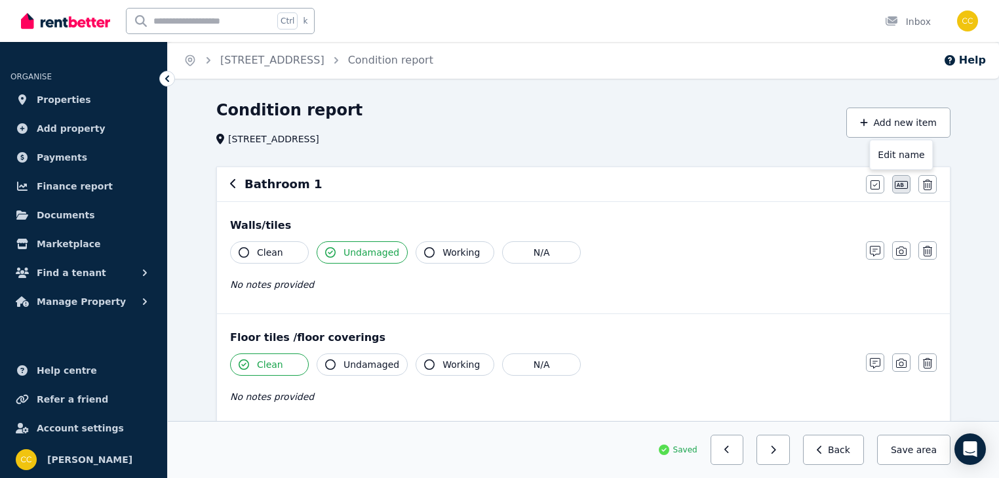
click at [900, 183] on icon "button" at bounding box center [901, 185] width 13 height 10
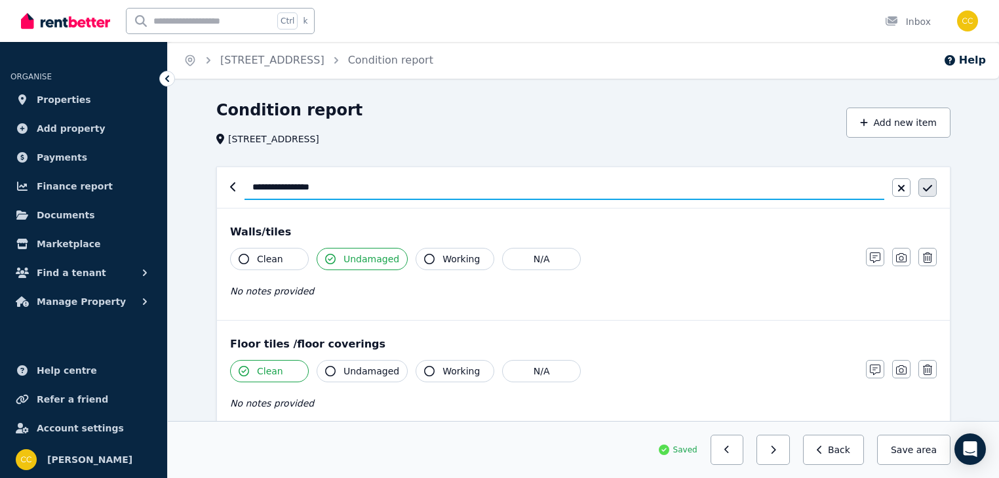
type input "**********"
click at [927, 187] on icon "button" at bounding box center [927, 188] width 9 height 10
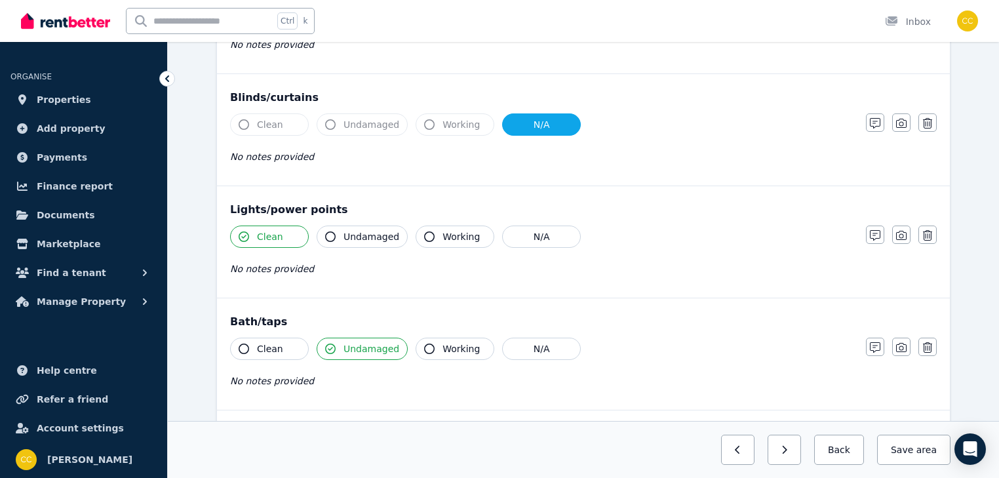
scroll to position [734, 0]
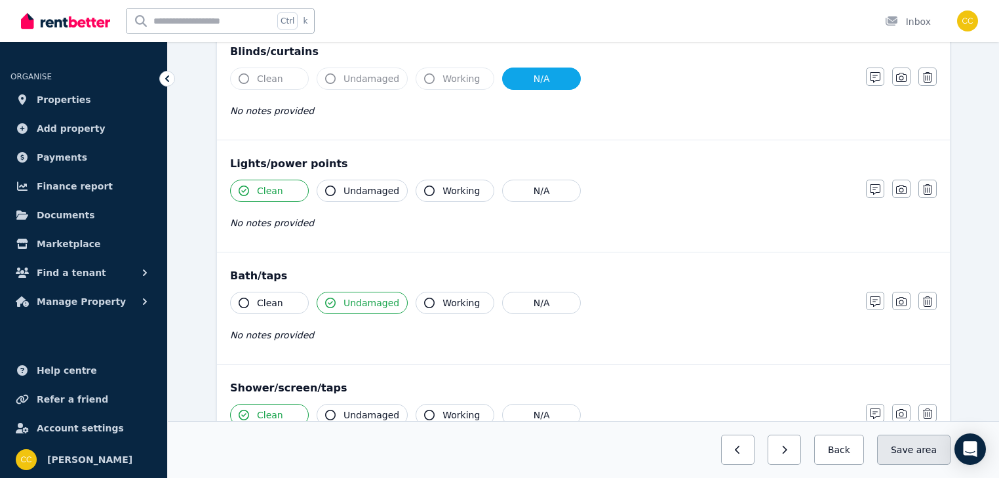
click at [931, 456] on button "Save area" at bounding box center [913, 449] width 73 height 30
click at [847, 455] on button "Back" at bounding box center [833, 449] width 61 height 30
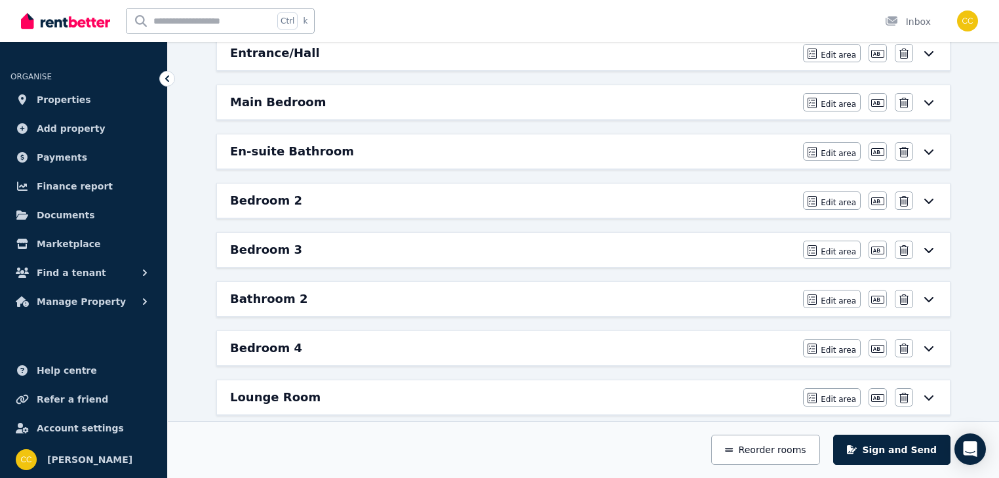
scroll to position [73, 0]
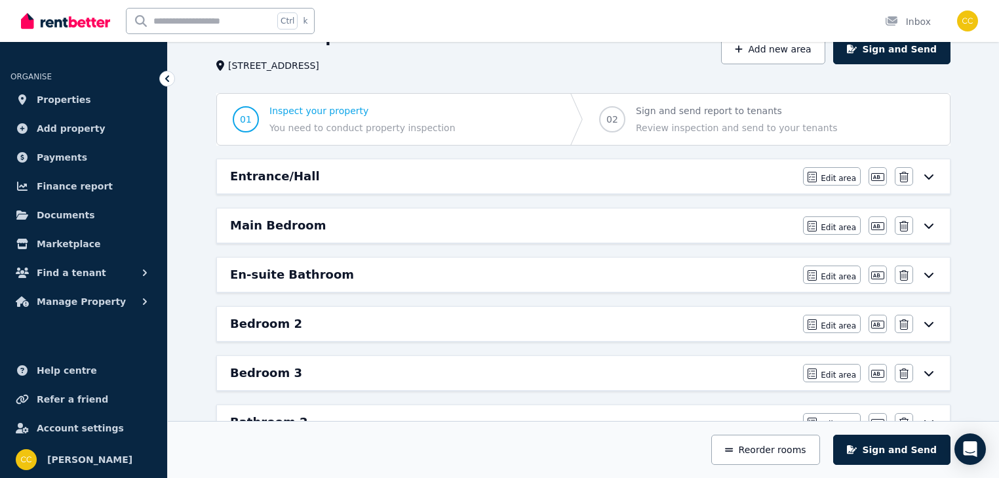
click at [931, 323] on icon at bounding box center [929, 323] width 16 height 10
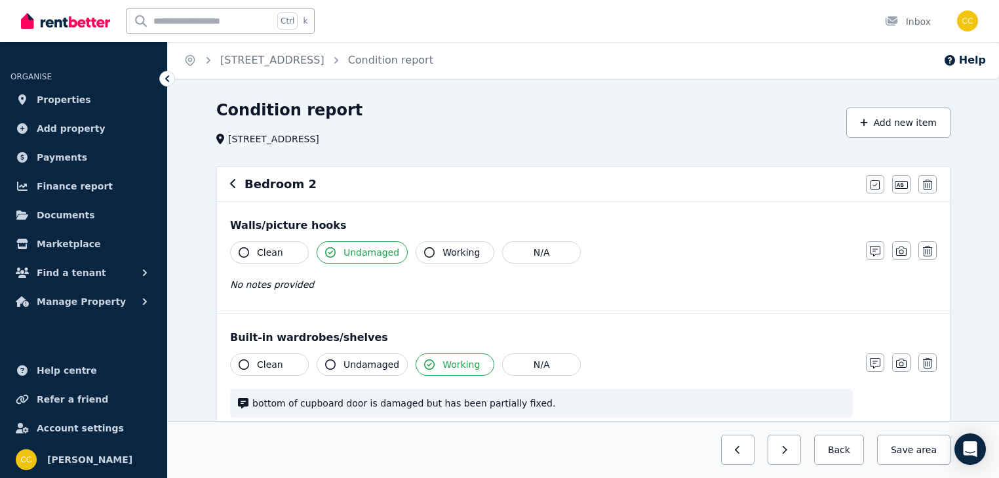
click at [315, 179] on div "Bedroom 2" at bounding box center [544, 184] width 628 height 18
click at [904, 183] on icon "button" at bounding box center [901, 185] width 13 height 10
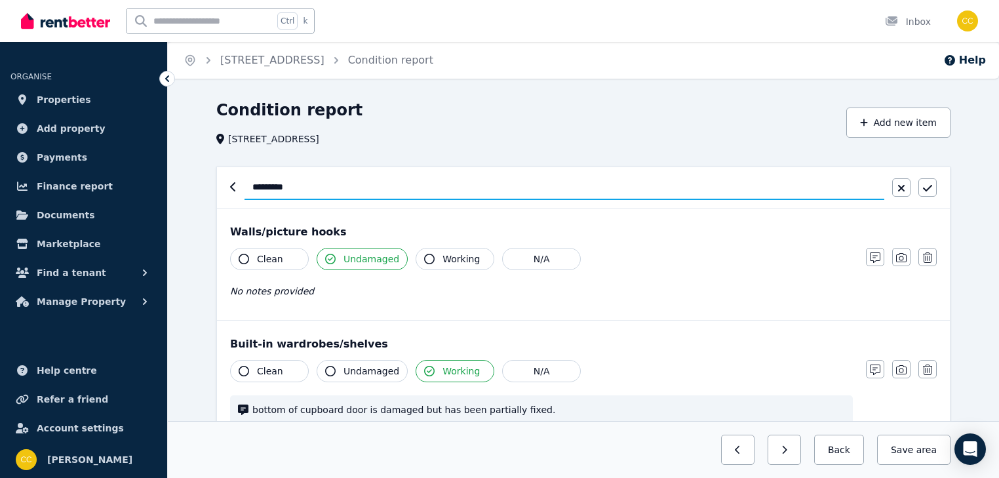
drag, startPoint x: 372, startPoint y: 178, endPoint x: 372, endPoint y: 188, distance: 9.8
click at [372, 178] on input "*********" at bounding box center [564, 187] width 640 height 25
click at [372, 188] on input "*********" at bounding box center [564, 187] width 640 height 25
drag, startPoint x: 360, startPoint y: 187, endPoint x: 367, endPoint y: 197, distance: 11.7
click at [360, 187] on input "**********" at bounding box center [564, 187] width 640 height 25
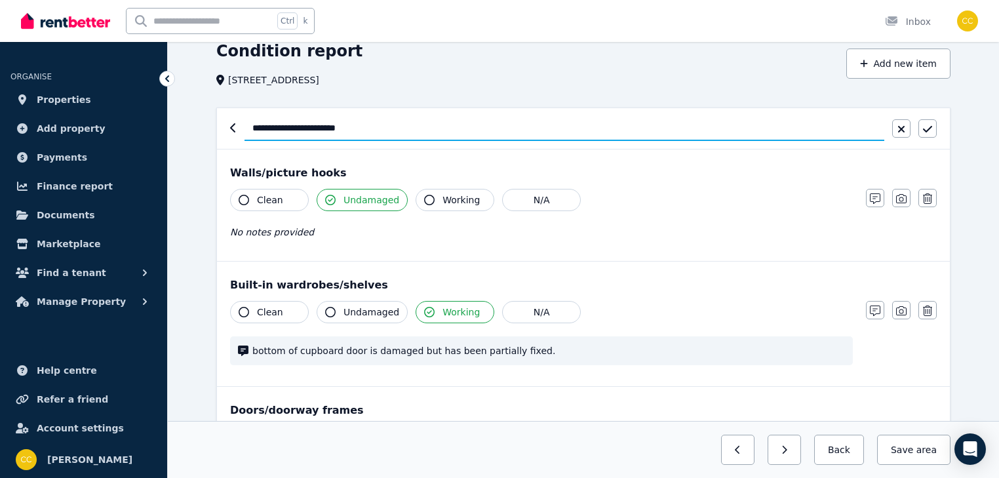
scroll to position [105, 0]
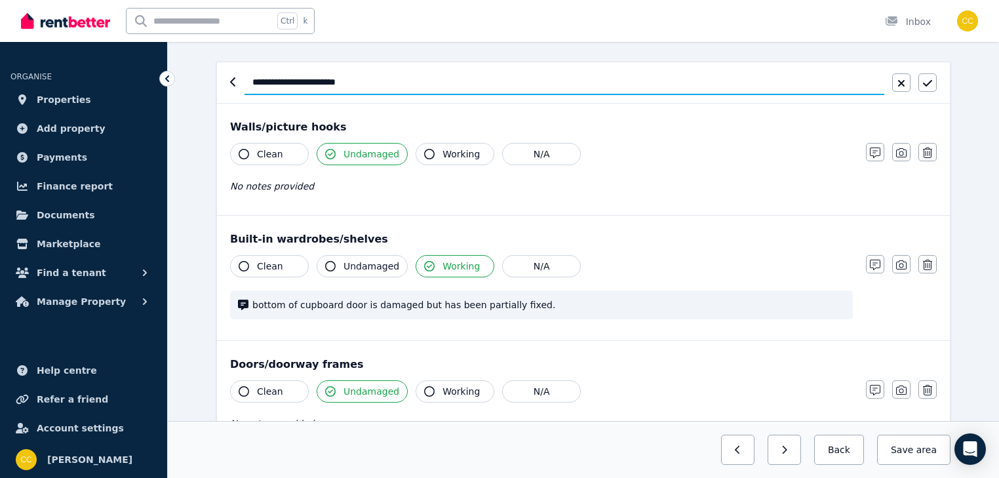
type input "**********"
click at [427, 305] on span "bottom of cupboard door is damaged but has been partially fixed." at bounding box center [548, 304] width 592 height 13
drag, startPoint x: 359, startPoint y: 305, endPoint x: 457, endPoint y: 302, distance: 98.3
click at [457, 302] on span "bottom of cupboard door is damaged but has been partially fixed." at bounding box center [548, 304] width 592 height 13
click at [401, 308] on span "bottom of cupboard door is damaged but has been partially fixed." at bounding box center [548, 304] width 592 height 13
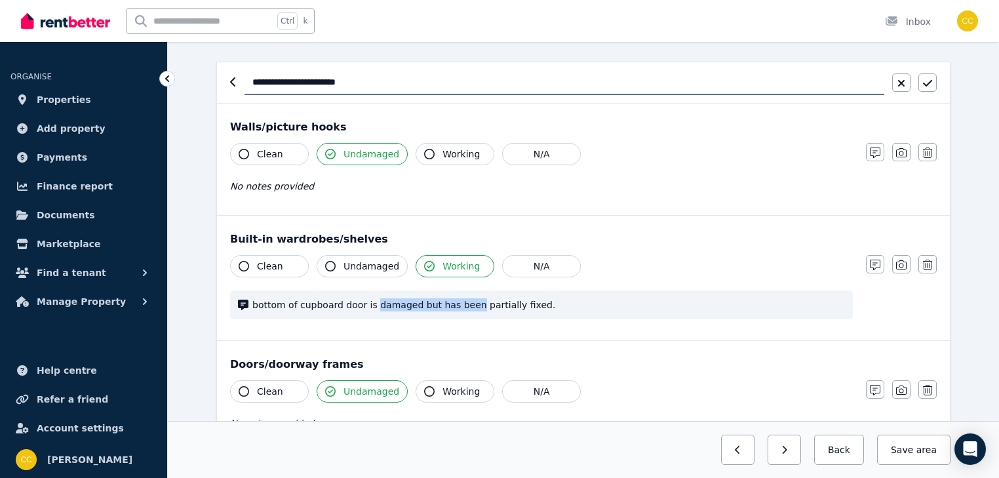
drag, startPoint x: 367, startPoint y: 306, endPoint x: 459, endPoint y: 303, distance: 91.8
click at [459, 303] on span "bottom of cupboard door is damaged but has been partially fixed." at bounding box center [548, 304] width 592 height 13
click at [878, 262] on icon "button" at bounding box center [875, 265] width 10 height 10
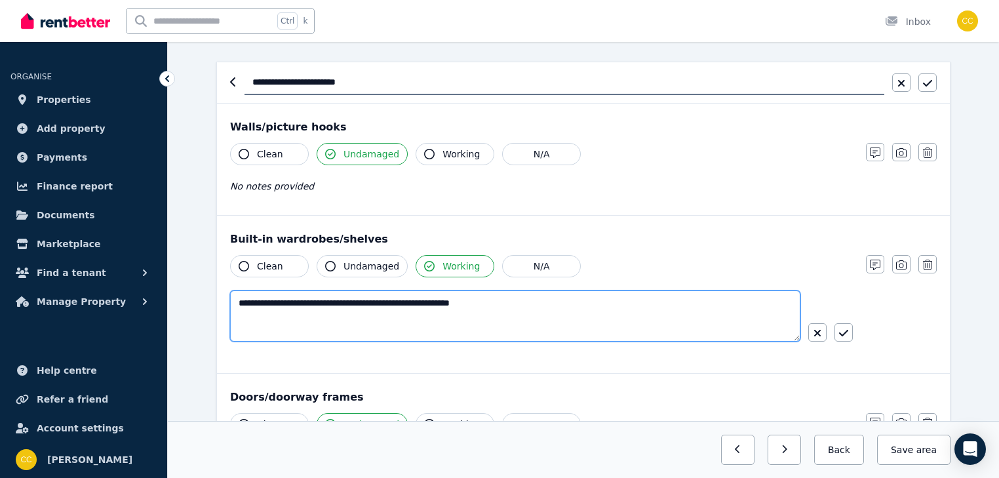
click at [271, 301] on textarea "**********" at bounding box center [515, 315] width 570 height 51
drag, startPoint x: 385, startPoint y: 301, endPoint x: 474, endPoint y: 302, distance: 89.8
click at [474, 302] on textarea "**********" at bounding box center [515, 315] width 570 height 51
type textarea "**********"
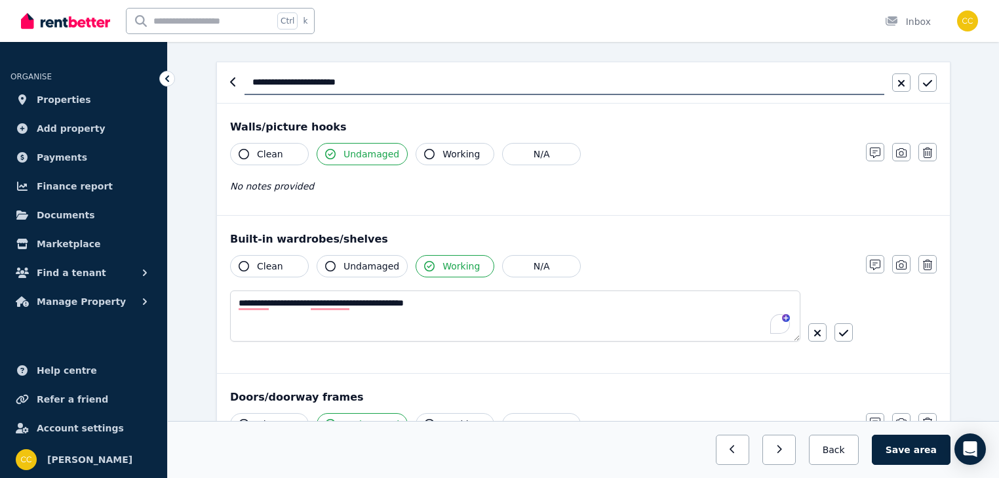
click at [847, 330] on button "button" at bounding box center [843, 332] width 18 height 18
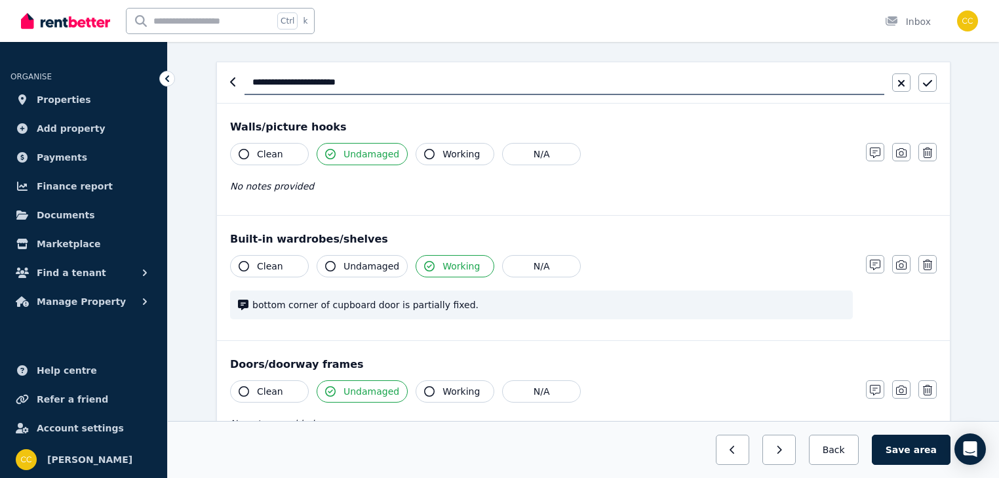
click at [501, 330] on div "Clean Undamaged Working N/A bottom corner of cupboard door is partially fixed." at bounding box center [541, 293] width 623 height 77
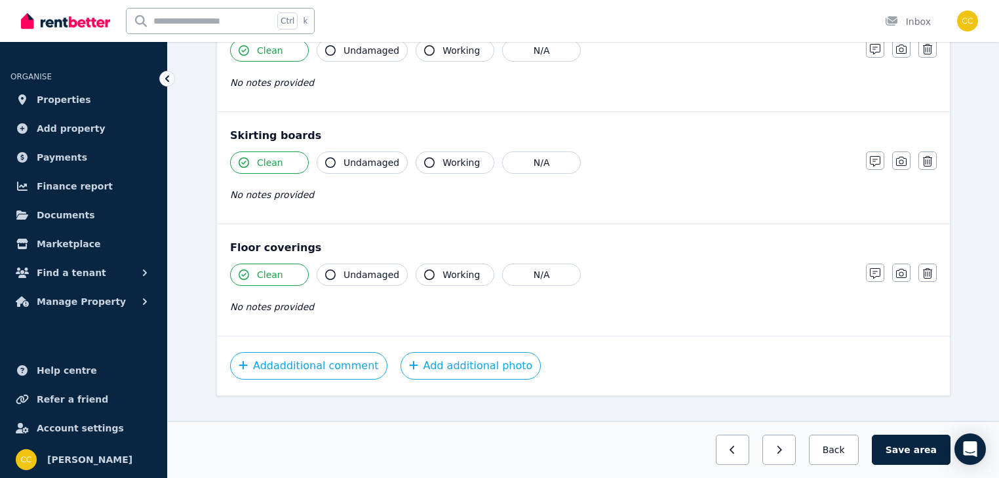
scroll to position [912, 0]
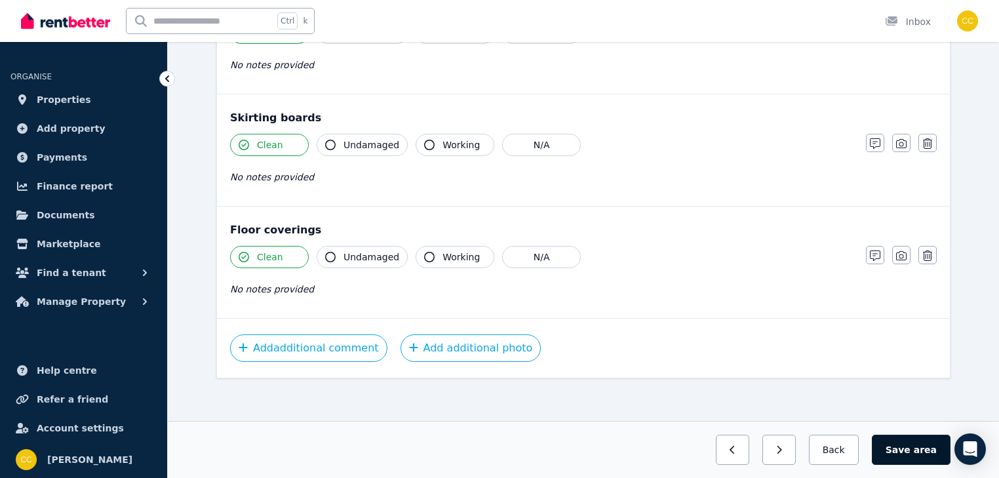
click at [912, 451] on button "Save area" at bounding box center [911, 449] width 79 height 30
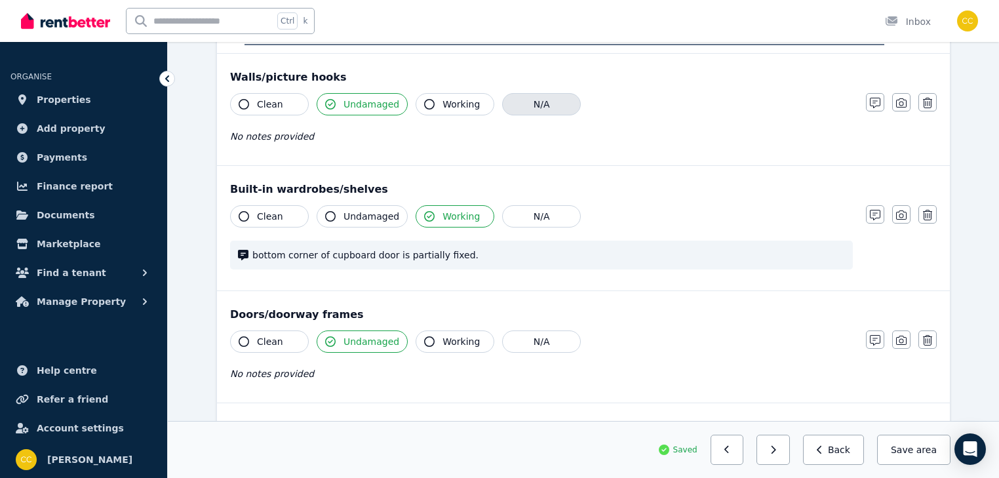
scroll to position [105, 0]
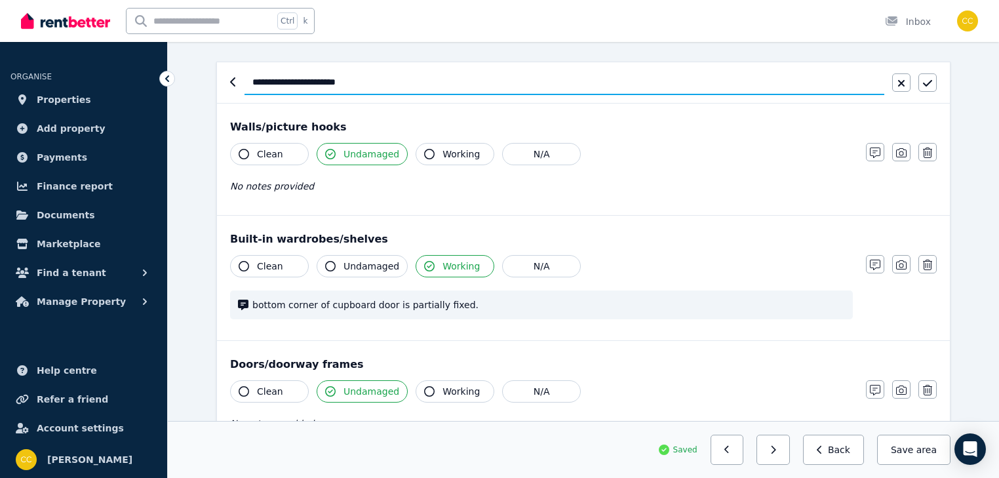
drag, startPoint x: 301, startPoint y: 81, endPoint x: 362, endPoint y: 99, distance: 62.8
click at [301, 81] on input "**********" at bounding box center [564, 82] width 640 height 25
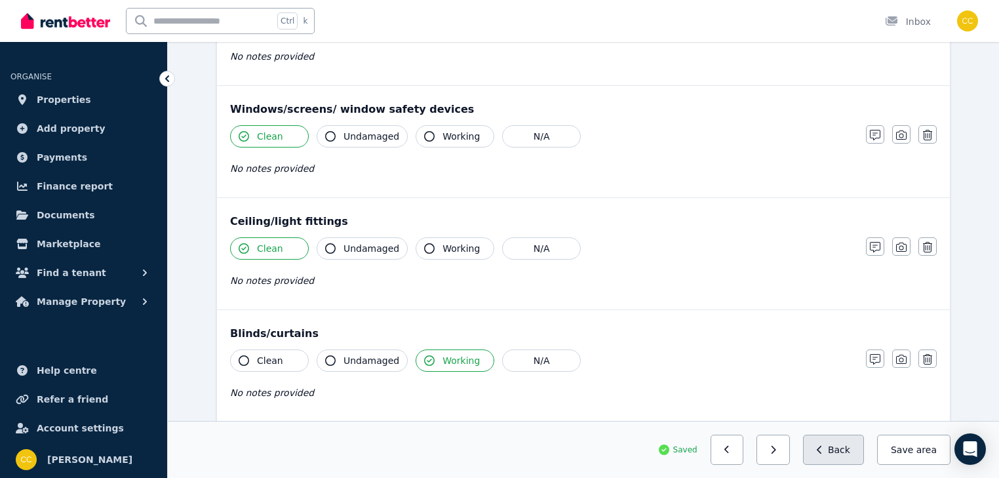
click at [839, 457] on button "Back" at bounding box center [833, 449] width 61 height 30
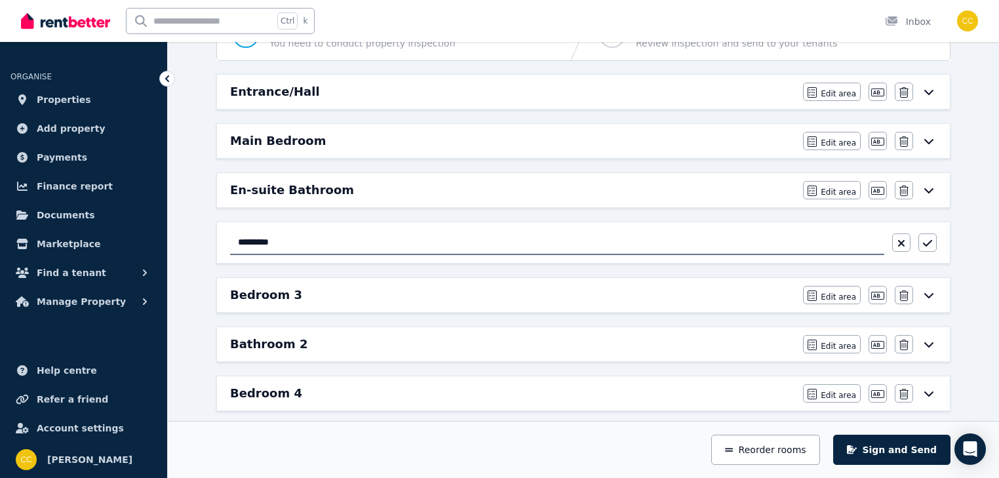
click at [646, 291] on div "Bedroom 3" at bounding box center [512, 295] width 565 height 18
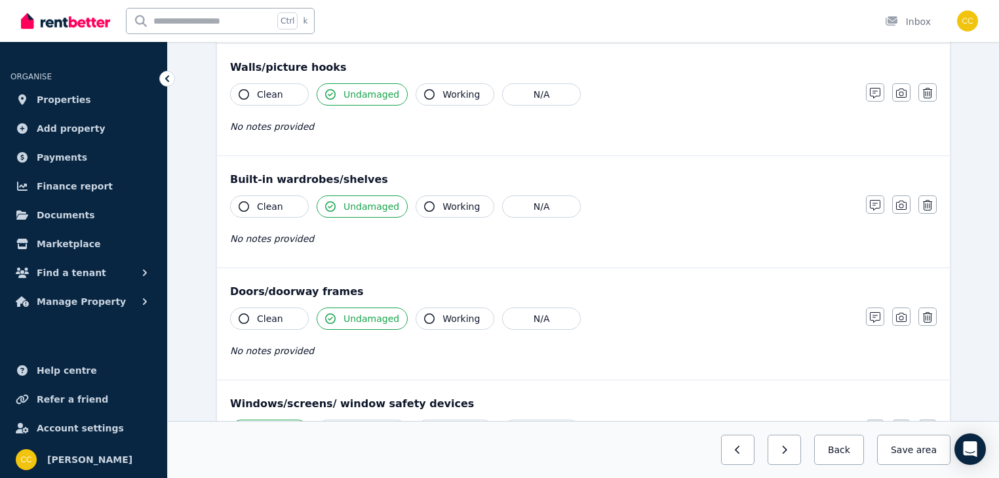
scroll to position [0, 0]
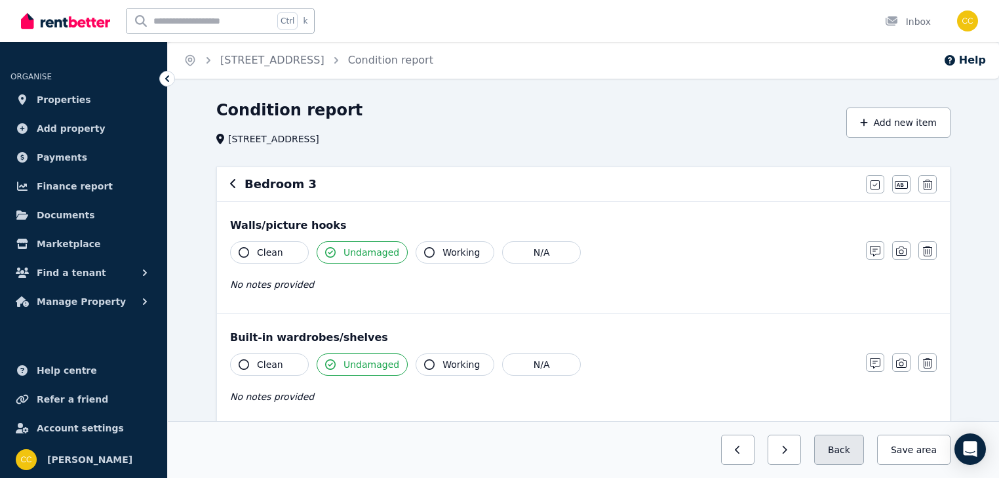
click at [856, 455] on button "Back" at bounding box center [839, 449] width 50 height 30
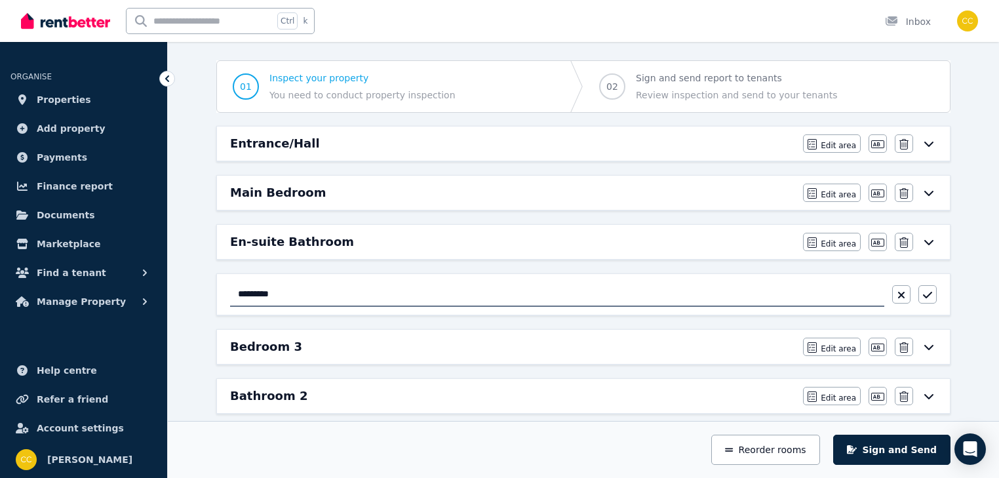
scroll to position [105, 0]
click at [355, 293] on input "**********" at bounding box center [557, 295] width 654 height 25
type input "**********"
click at [925, 294] on icon "button" at bounding box center [927, 296] width 9 height 10
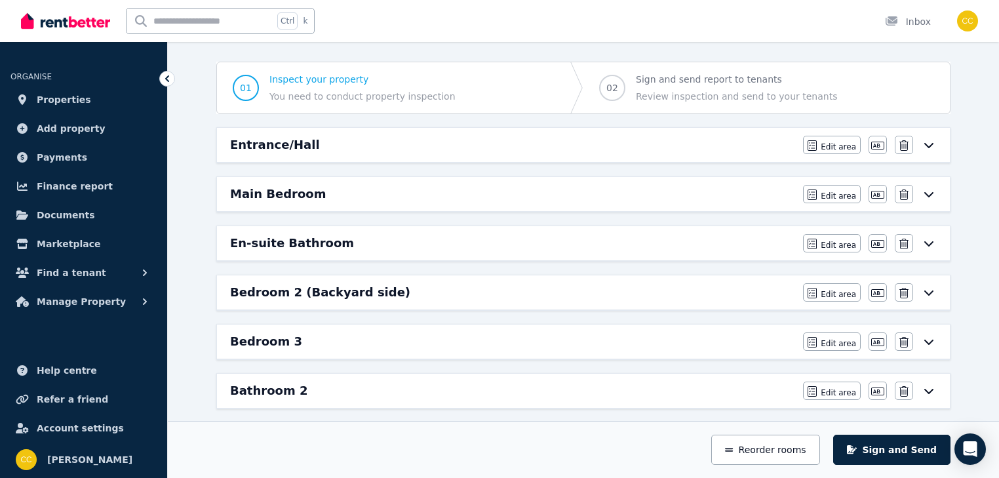
click at [931, 290] on icon at bounding box center [928, 292] width 9 height 5
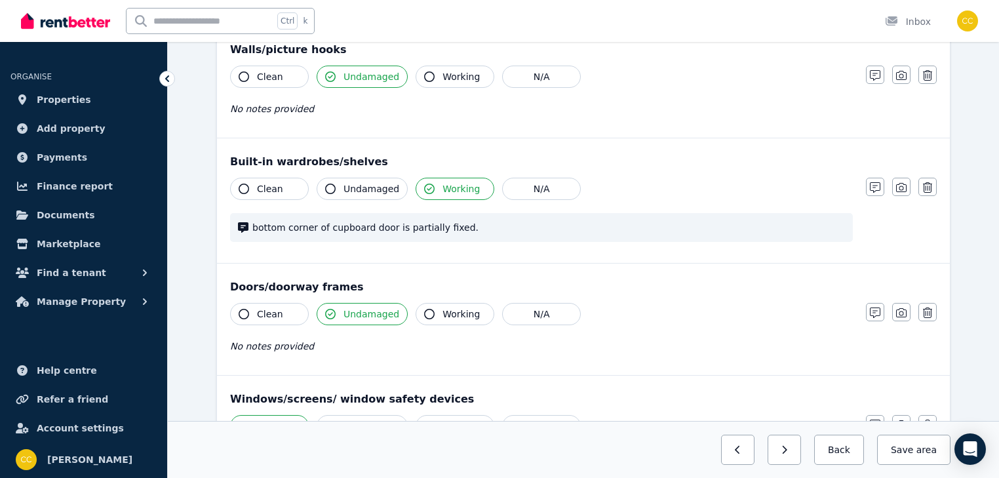
scroll to position [210, 0]
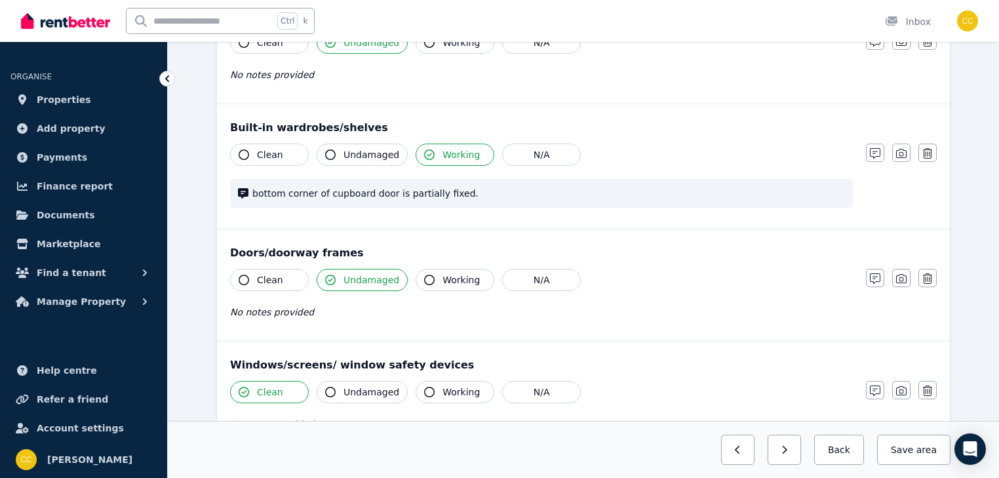
click at [396, 195] on span "bottom corner of cupboard door is partially fixed." at bounding box center [548, 193] width 592 height 13
click at [387, 193] on span "bottom corner of cupboard door is partially fixed." at bounding box center [548, 193] width 592 height 13
click at [396, 191] on span "bottom corner of cupboard door is partially fixed." at bounding box center [548, 193] width 592 height 13
click at [447, 193] on span "bottom corner of cupboard door is partially fixed." at bounding box center [548, 193] width 592 height 13
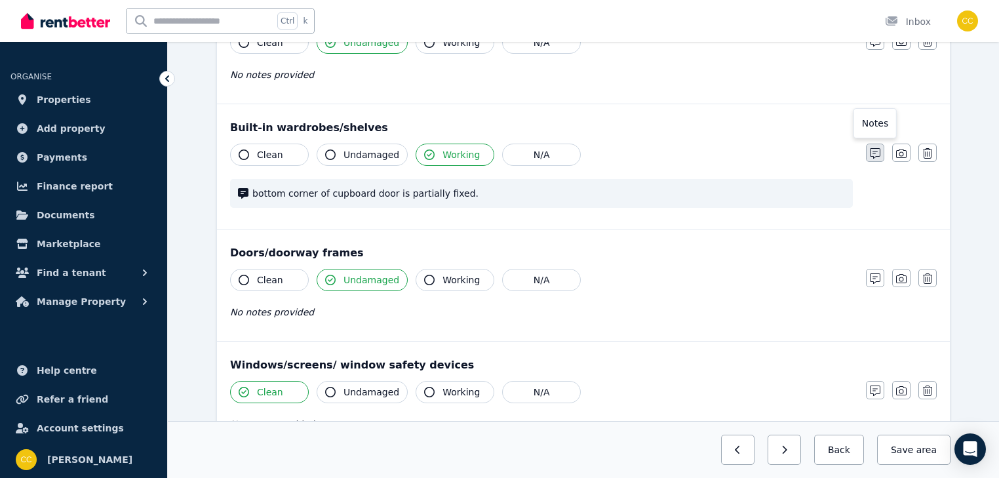
click at [879, 149] on icon "button" at bounding box center [875, 153] width 10 height 10
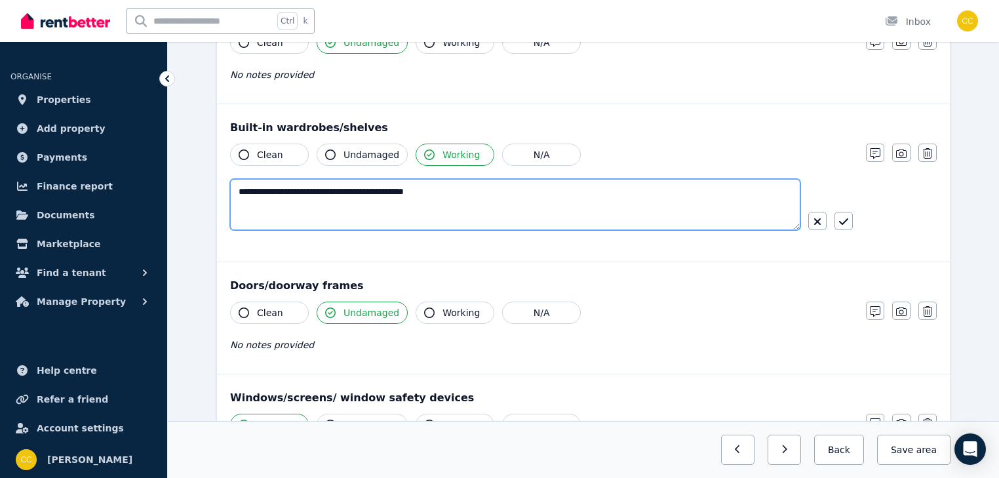
click at [383, 189] on textarea "**********" at bounding box center [515, 204] width 570 height 51
type textarea "**********"
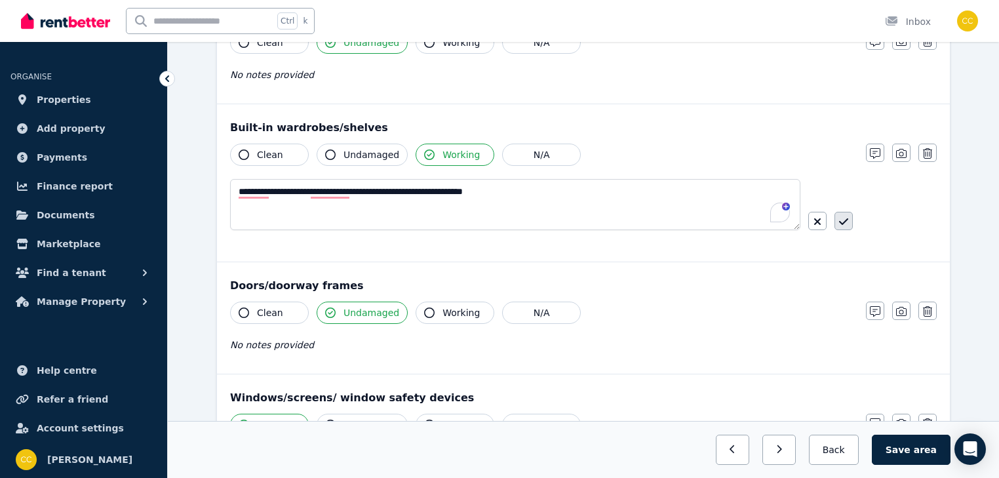
click at [843, 218] on icon "button" at bounding box center [843, 221] width 9 height 10
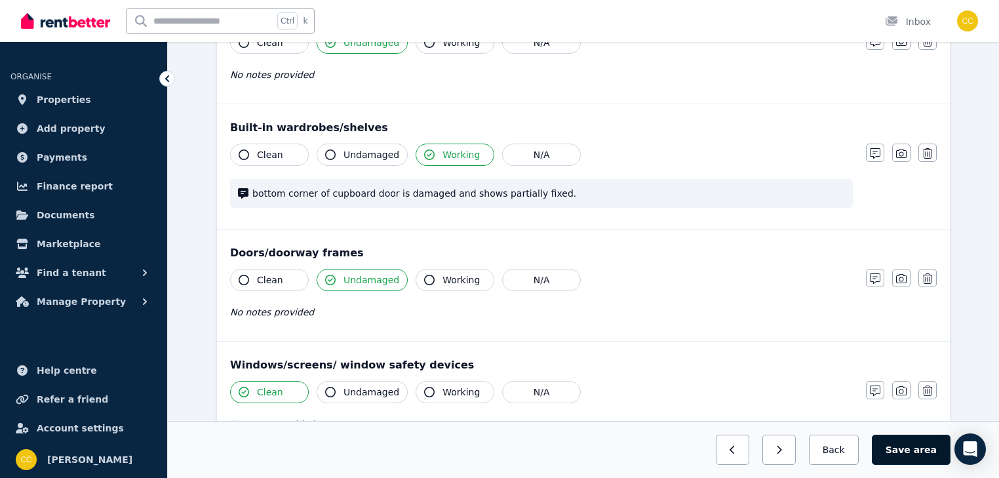
click at [917, 452] on button "Save area" at bounding box center [911, 449] width 79 height 30
click at [847, 456] on button "Back" at bounding box center [833, 449] width 61 height 30
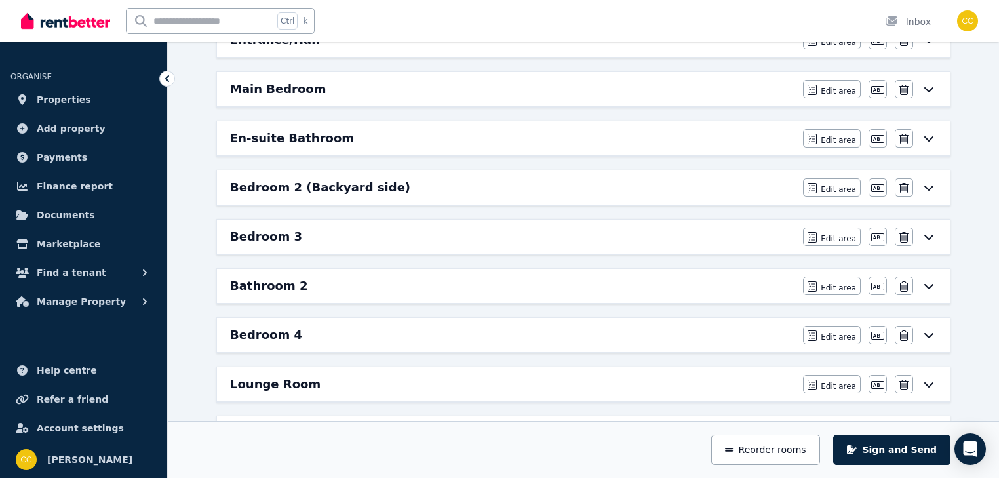
scroll to position [275, 0]
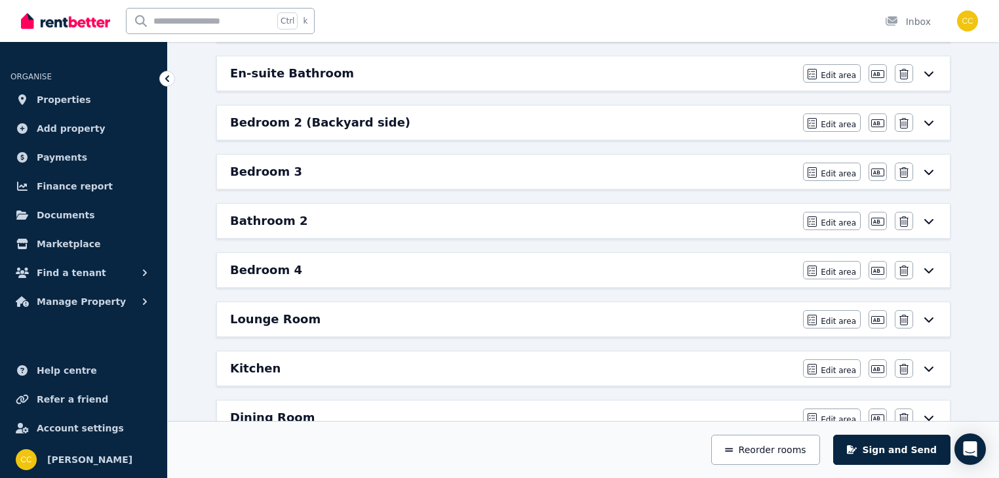
click at [928, 170] on icon at bounding box center [929, 171] width 16 height 10
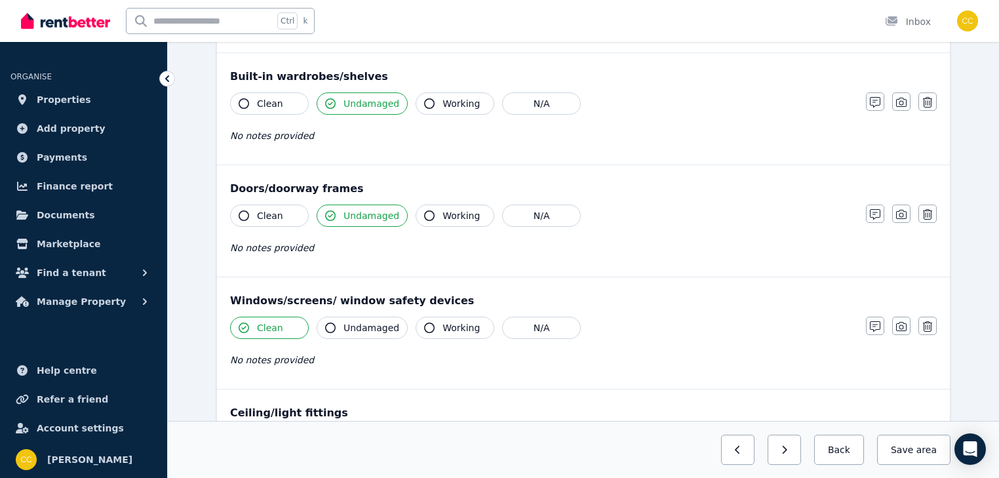
scroll to position [262, 0]
click at [597, 254] on div "Clean Undamaged Working N/A No notes provided" at bounding box center [541, 235] width 623 height 64
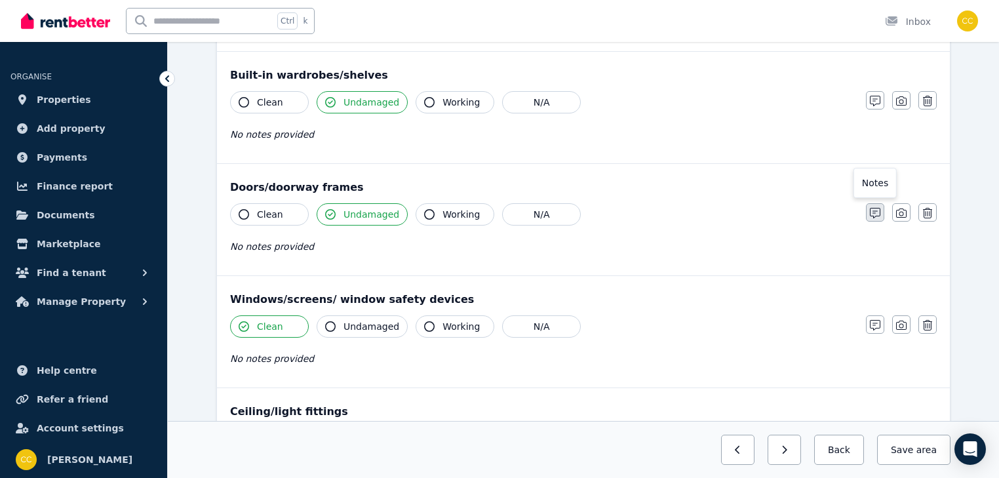
click at [874, 215] on icon "button" at bounding box center [875, 213] width 10 height 10
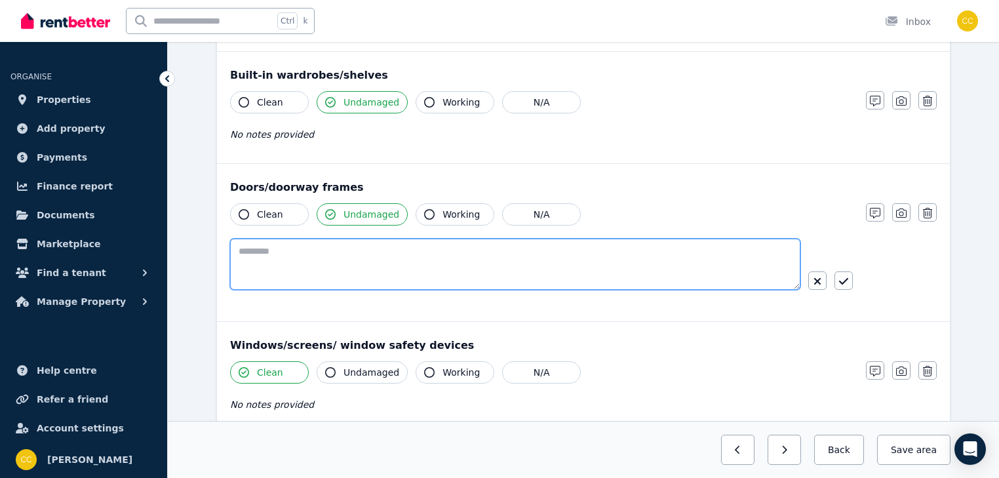
click at [606, 254] on textarea at bounding box center [515, 264] width 570 height 51
type textarea "**********"
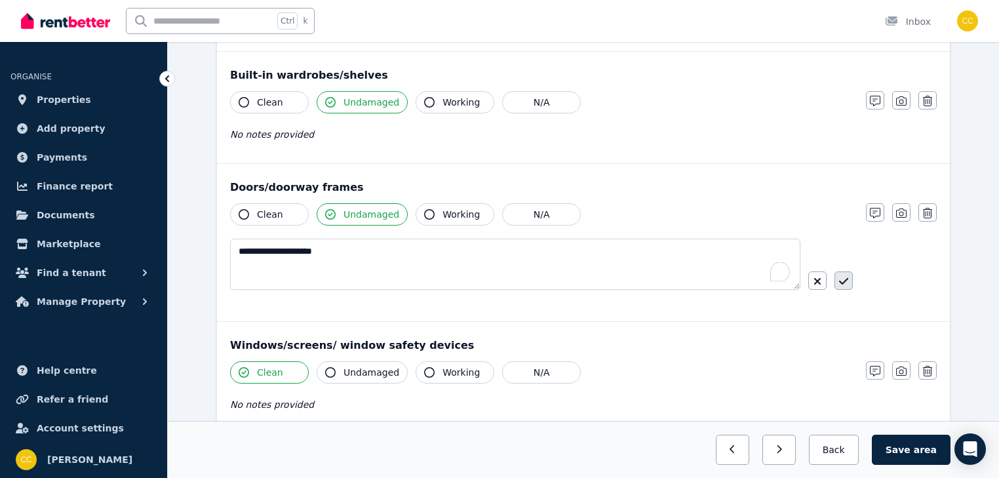
click at [848, 280] on button "button" at bounding box center [843, 280] width 18 height 18
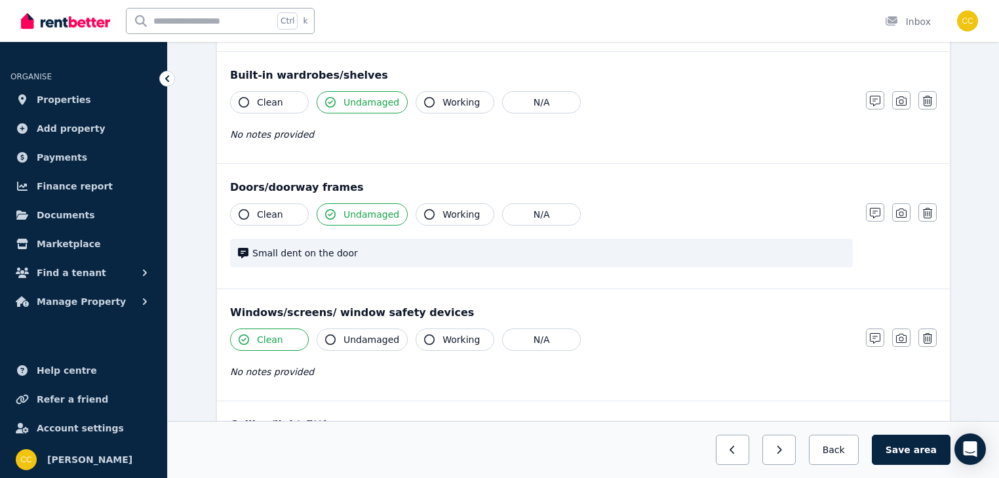
click at [599, 375] on div "No notes provided" at bounding box center [541, 372] width 623 height 16
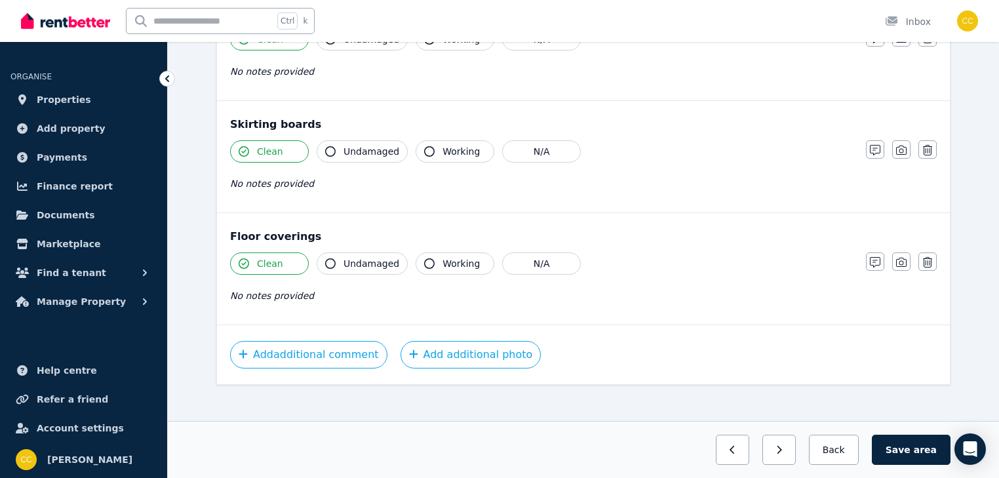
scroll to position [905, 0]
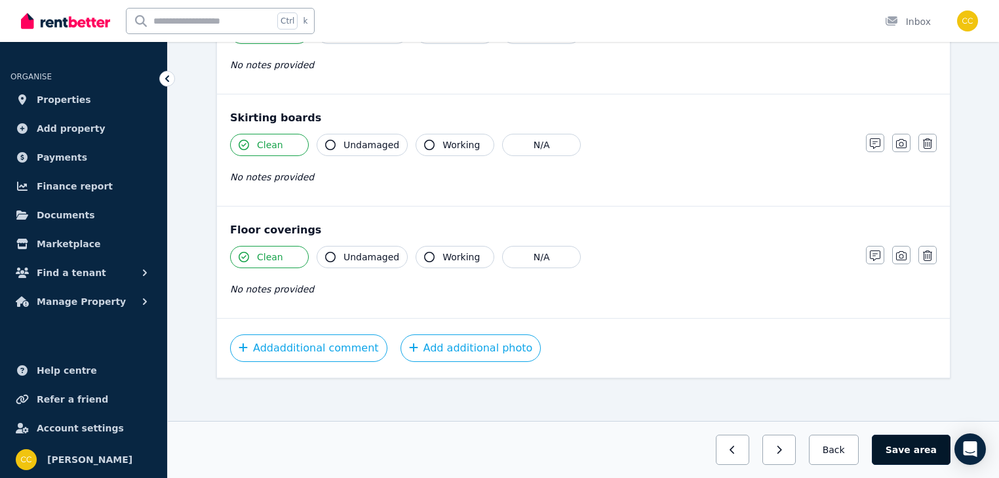
click at [910, 447] on button "Save area" at bounding box center [911, 449] width 79 height 30
click at [849, 452] on button "Back" at bounding box center [833, 449] width 61 height 30
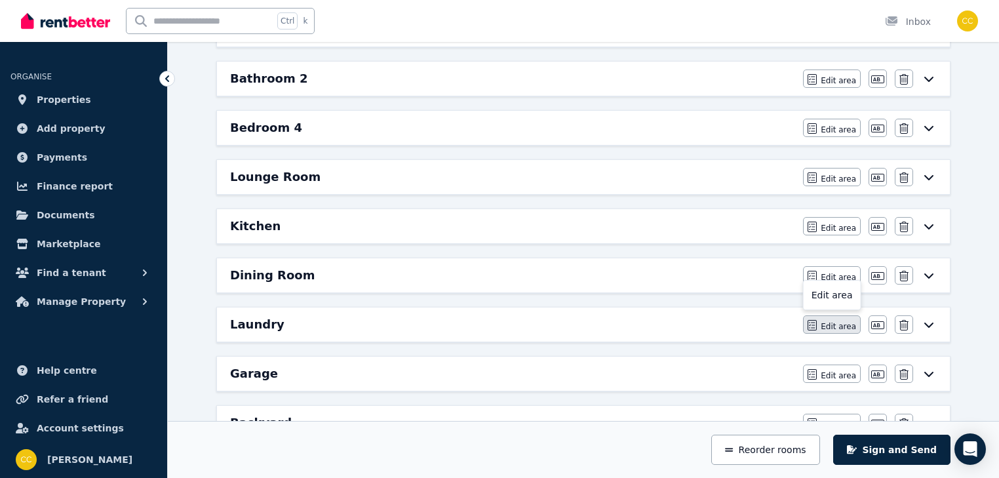
scroll to position [388, 0]
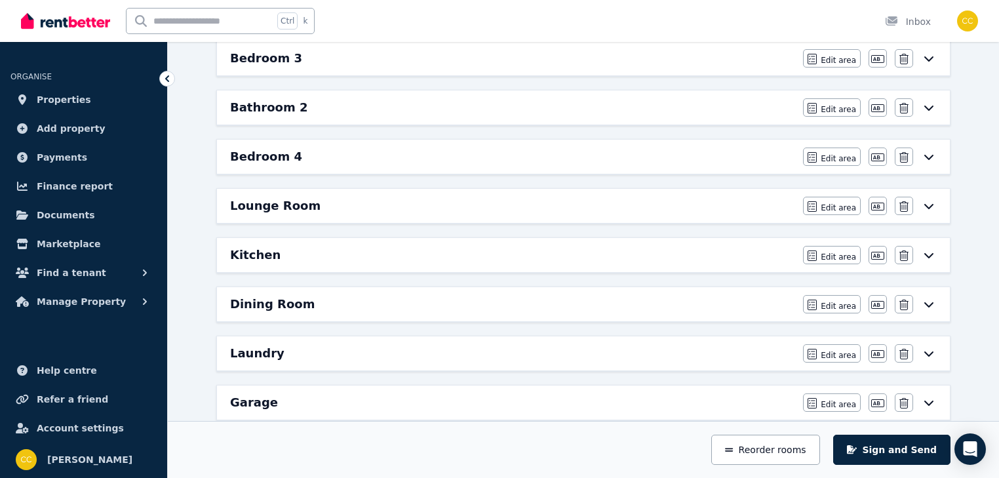
click at [844, 56] on span "Edit area" at bounding box center [837, 60] width 35 height 10
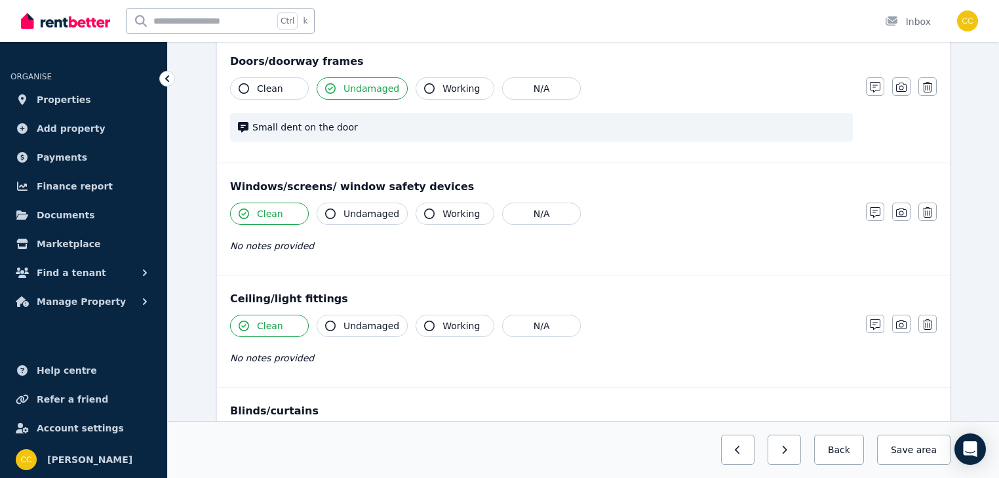
scroll to position [0, 0]
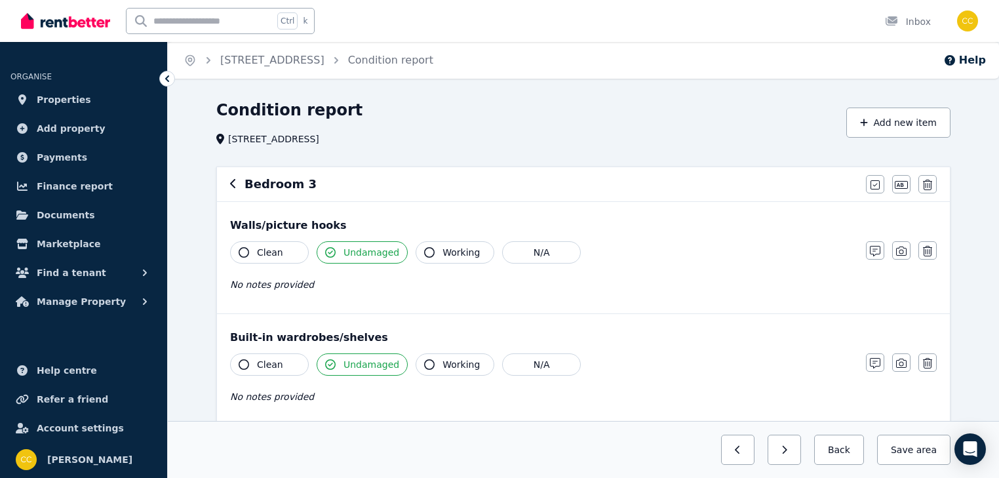
click at [428, 177] on div "Bedroom 3" at bounding box center [544, 184] width 628 height 18
click at [871, 185] on icon "button" at bounding box center [874, 185] width 9 height 10
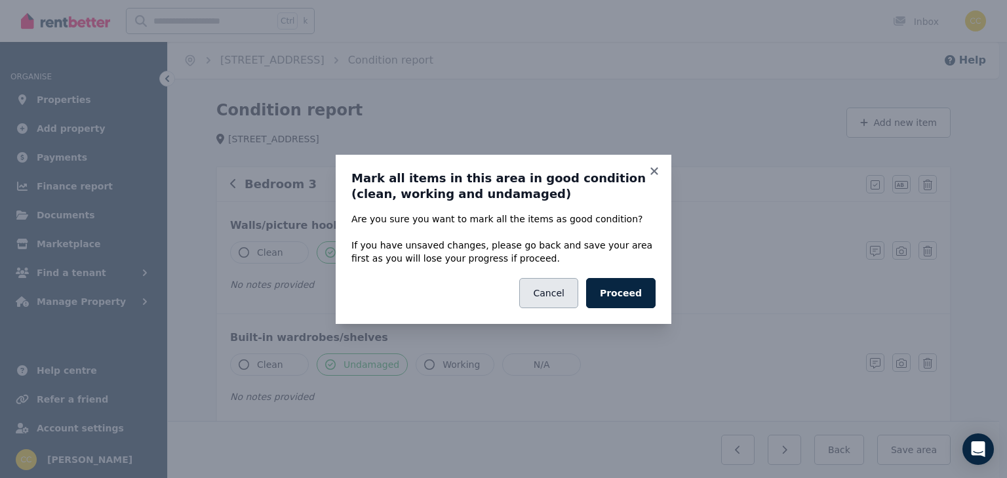
click at [565, 287] on button "Cancel" at bounding box center [548, 293] width 58 height 30
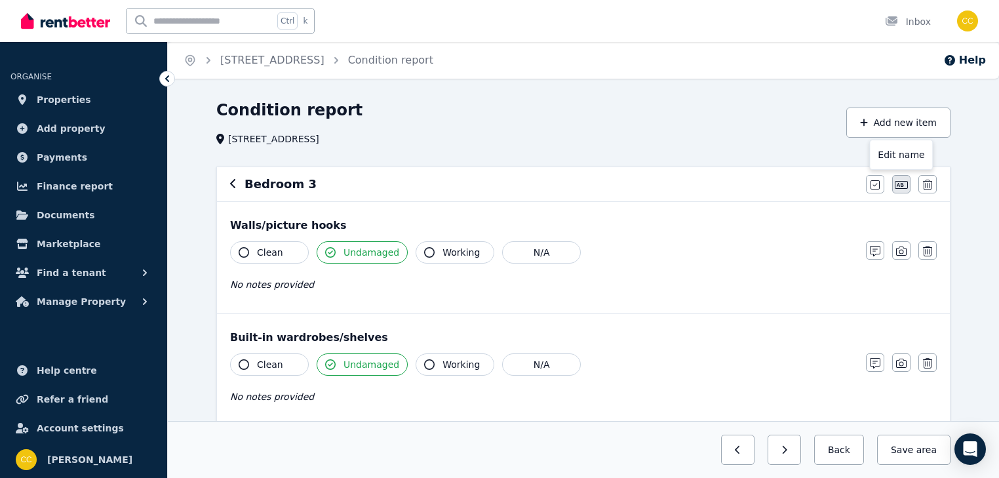
click at [903, 184] on icon "button" at bounding box center [901, 185] width 13 height 10
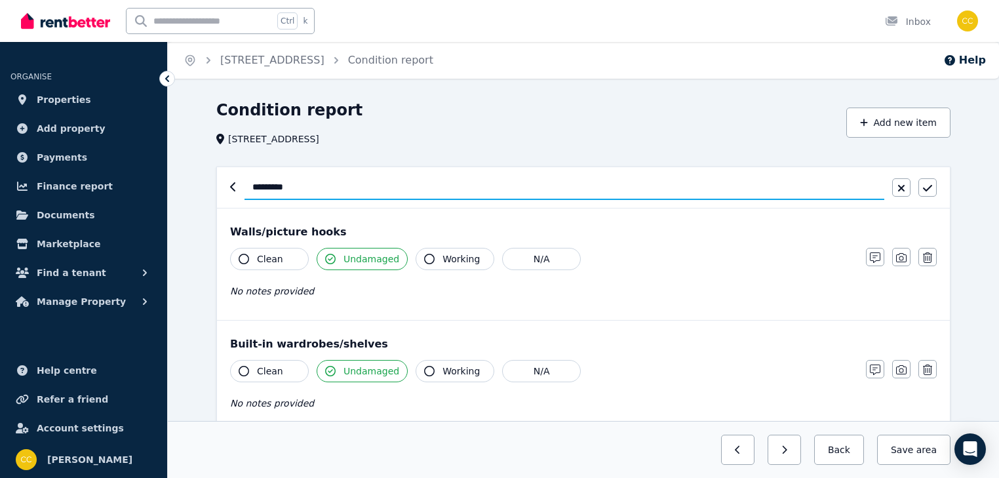
drag, startPoint x: 634, startPoint y: 183, endPoint x: 642, endPoint y: 189, distance: 8.9
click at [634, 183] on input "*********" at bounding box center [564, 187] width 640 height 25
type input "**********"
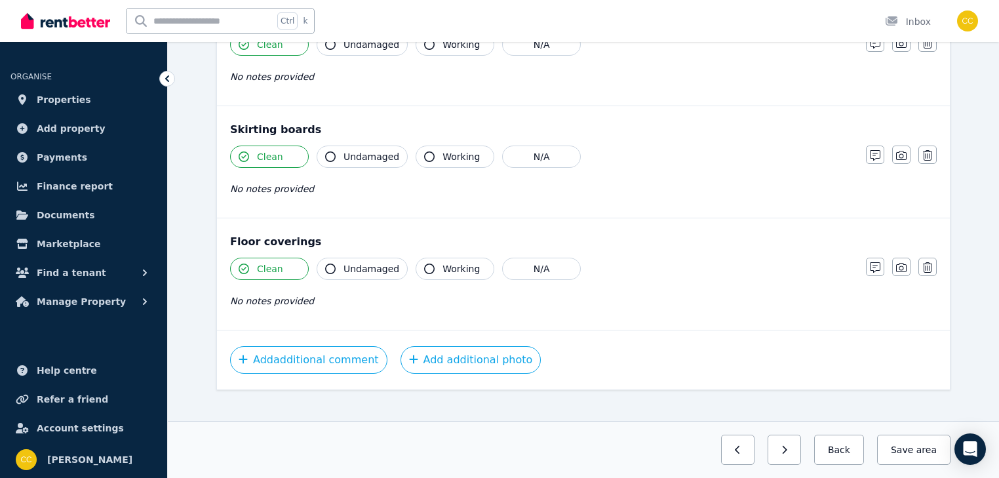
scroll to position [912, 0]
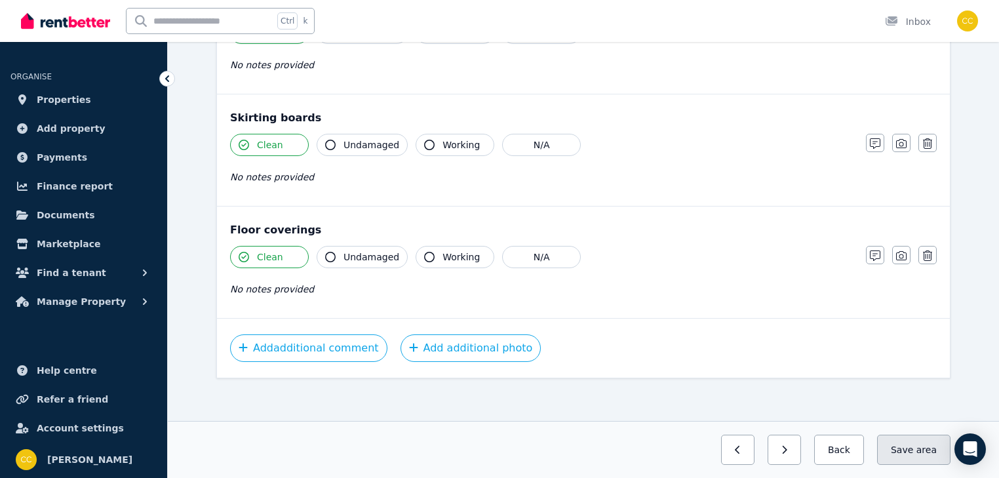
click at [927, 452] on span "area" at bounding box center [926, 449] width 20 height 13
click at [838, 448] on button "Back" at bounding box center [833, 449] width 61 height 30
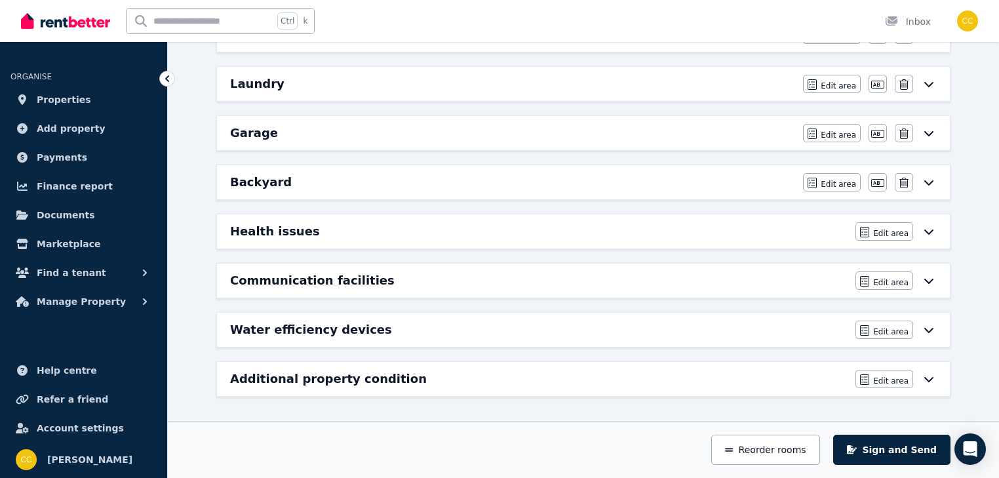
scroll to position [206, 0]
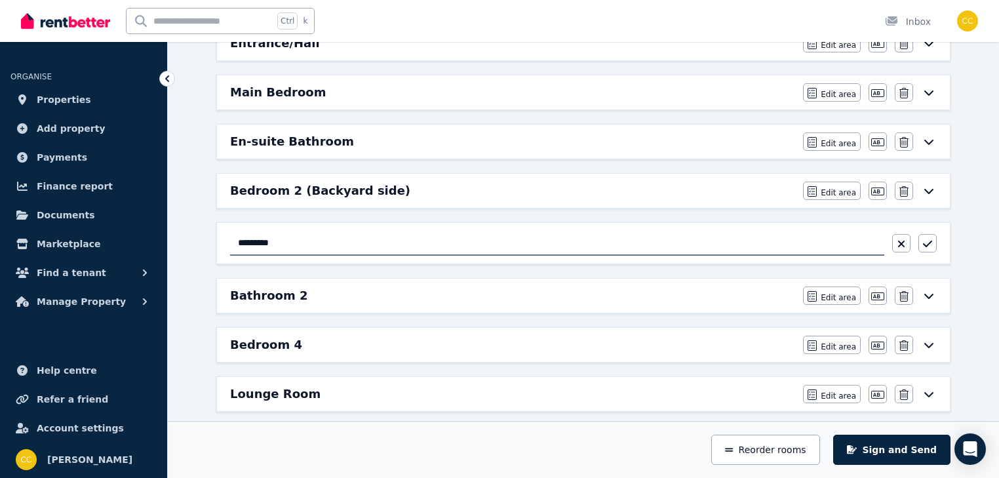
click at [469, 242] on input "*********" at bounding box center [557, 243] width 654 height 25
click at [933, 240] on button "button" at bounding box center [927, 243] width 18 height 18
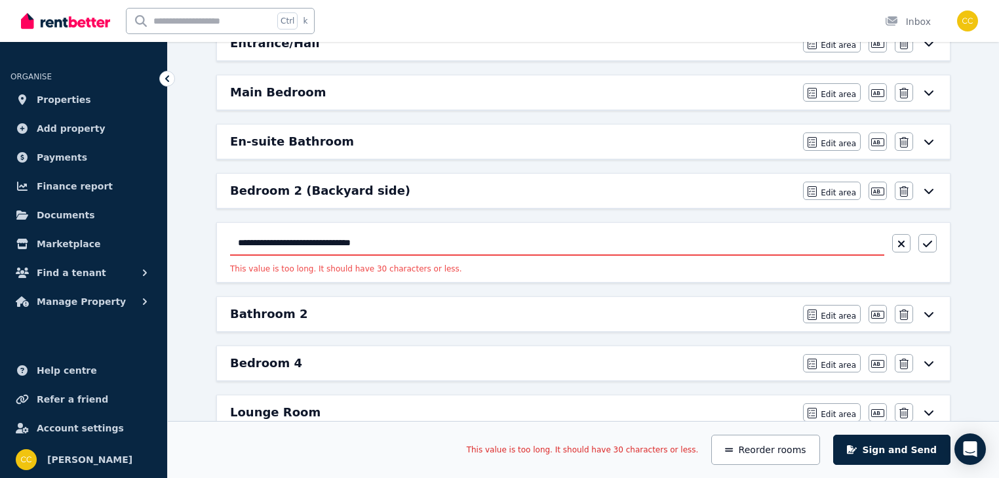
click at [666, 242] on input "**********" at bounding box center [557, 243] width 654 height 25
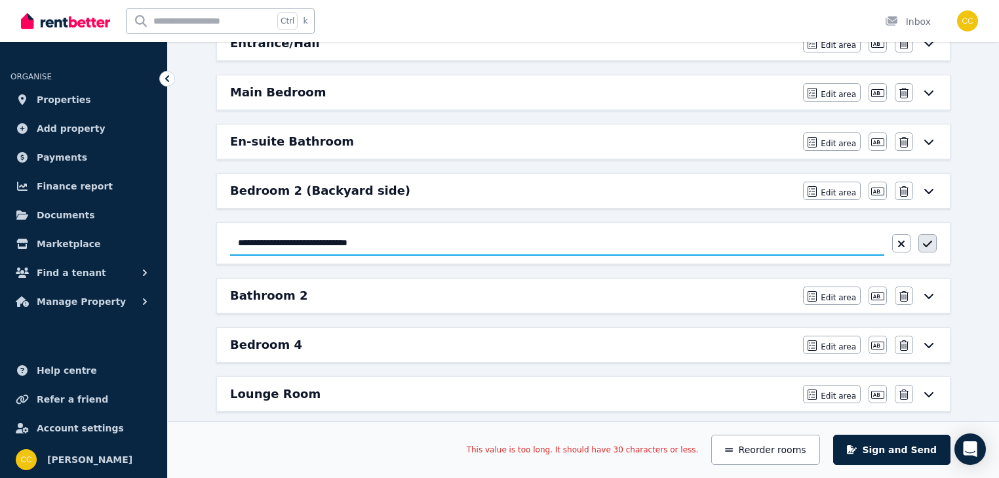
type input "**********"
click at [932, 239] on button "button" at bounding box center [927, 243] width 18 height 18
drag, startPoint x: 927, startPoint y: 241, endPoint x: 582, endPoint y: 320, distance: 353.9
click at [927, 241] on icon "button" at bounding box center [927, 244] width 9 height 10
click at [393, 290] on div "Bathroom 2" at bounding box center [512, 295] width 565 height 18
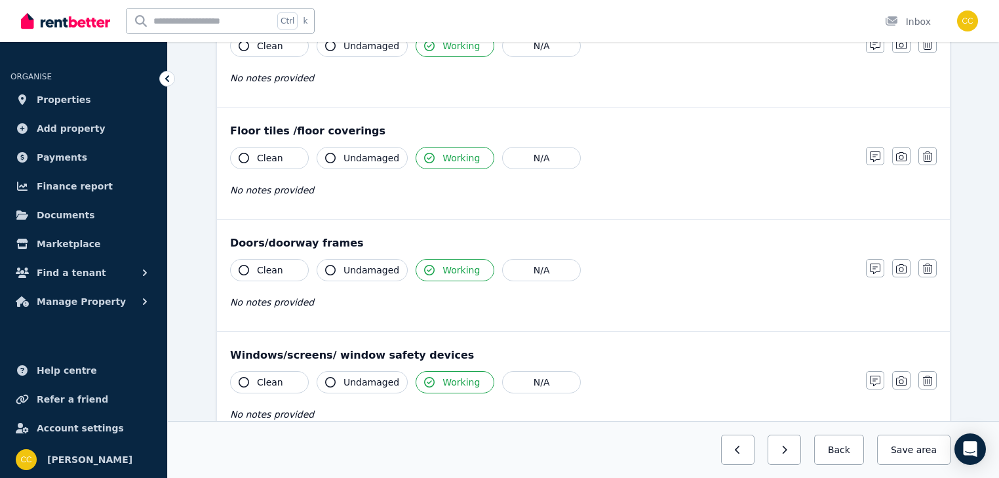
scroll to position [0, 0]
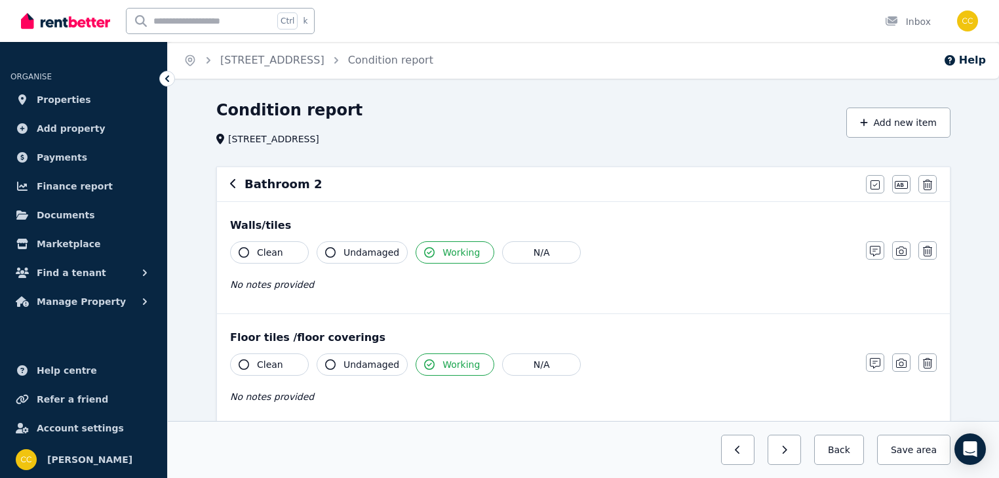
click at [325, 186] on div "Bathroom 2" at bounding box center [544, 184] width 628 height 18
click at [904, 186] on icon "button" at bounding box center [901, 185] width 13 height 10
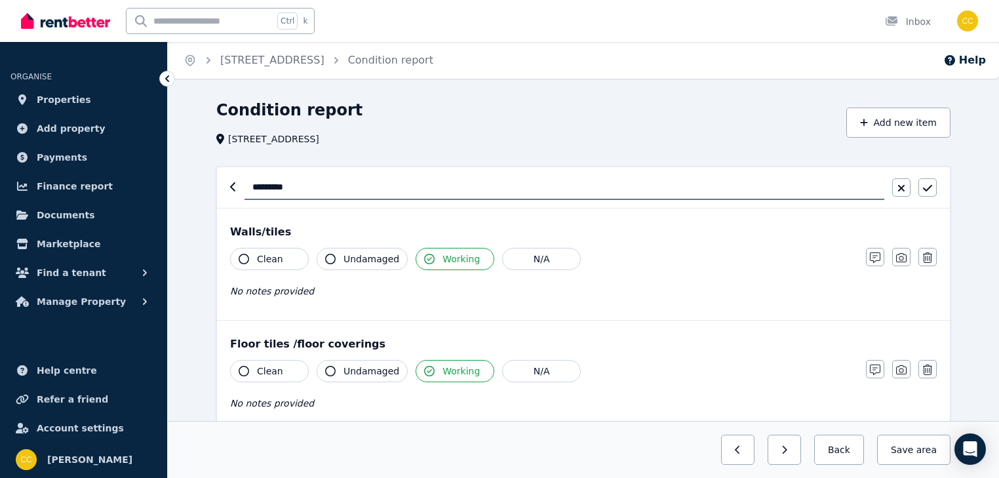
type input "**********"
click at [933, 191] on button "button" at bounding box center [927, 187] width 18 height 18
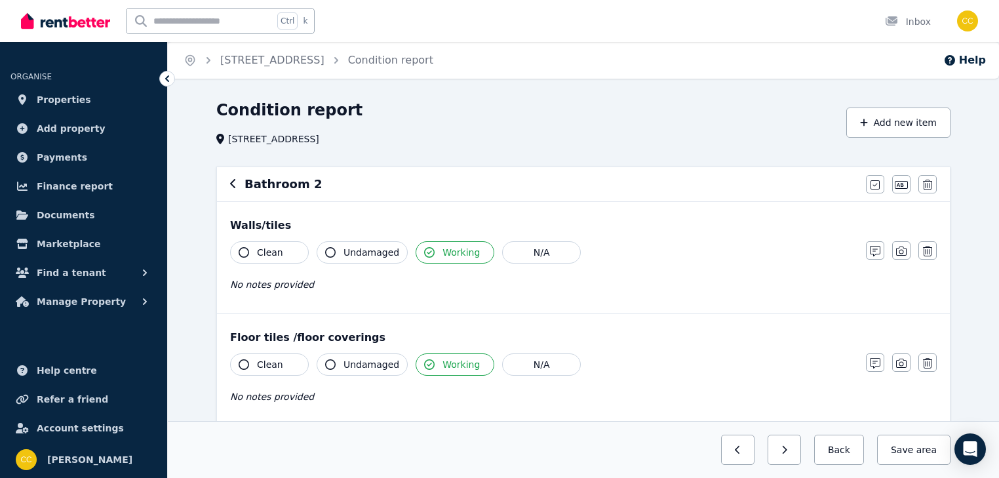
click at [333, 252] on icon "button" at bounding box center [330, 252] width 10 height 10
click at [242, 252] on icon "button" at bounding box center [244, 252] width 10 height 10
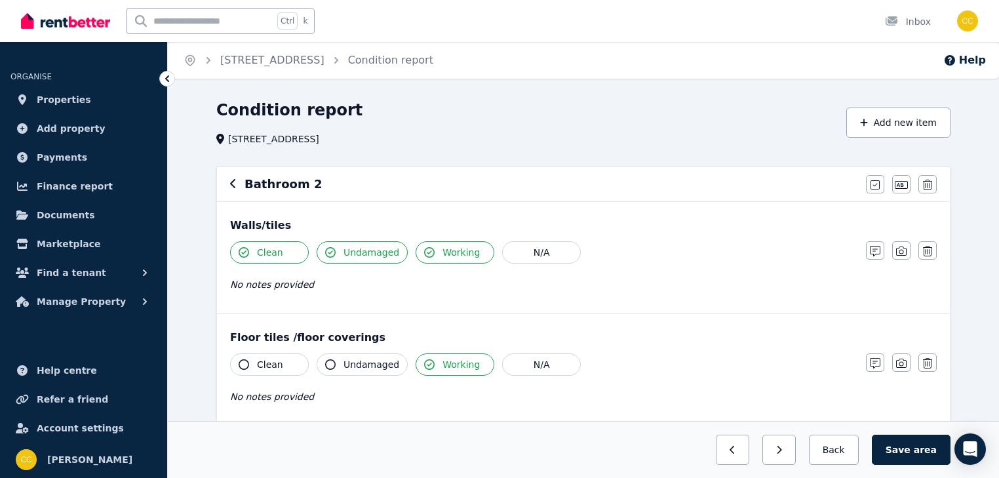
click at [330, 252] on icon "button" at bounding box center [330, 252] width 10 height 10
click at [331, 252] on icon "button" at bounding box center [330, 252] width 10 height 10
click at [424, 250] on icon "button" at bounding box center [429, 252] width 10 height 10
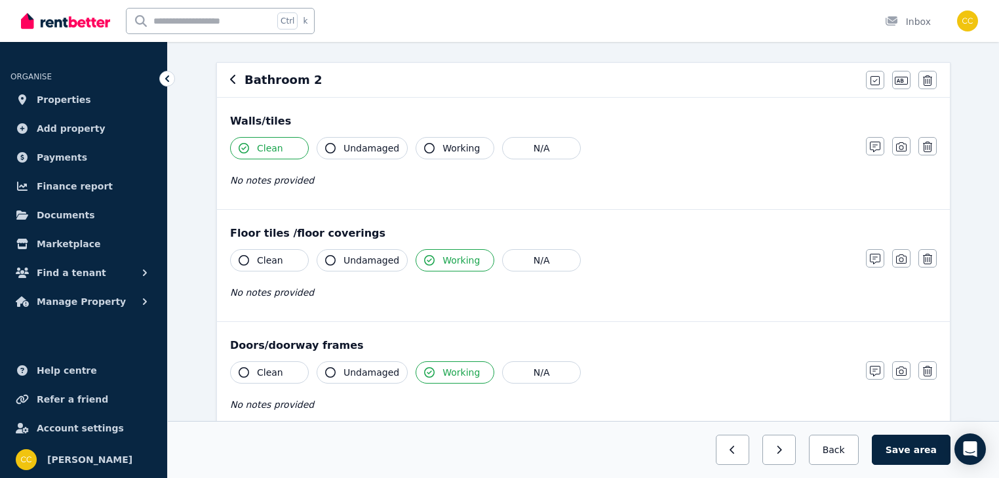
scroll to position [105, 0]
click at [332, 147] on icon "button" at bounding box center [330, 147] width 10 height 10
click at [242, 147] on icon "button" at bounding box center [244, 147] width 10 height 10
click at [244, 147] on icon "button" at bounding box center [244, 147] width 10 height 10
click at [424, 147] on icon "button" at bounding box center [429, 147] width 10 height 10
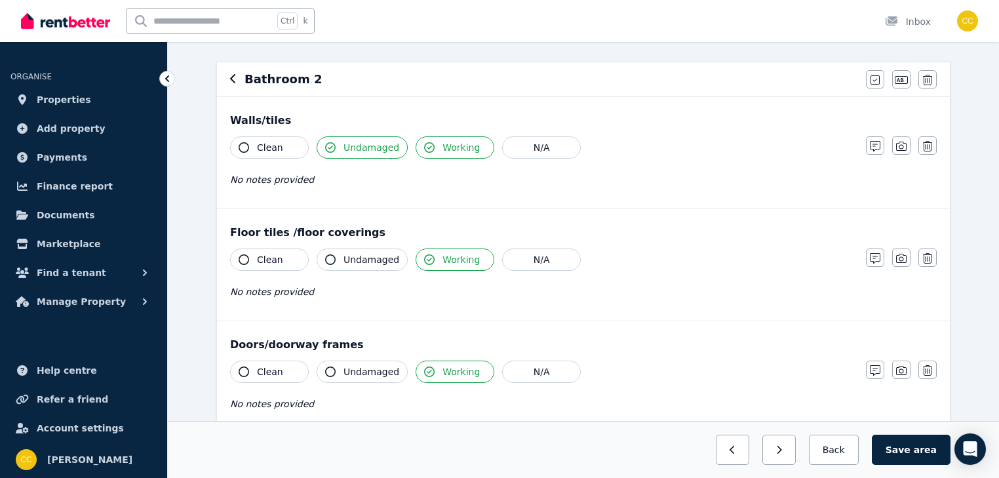
click at [327, 144] on icon "button" at bounding box center [330, 147] width 10 height 10
click at [333, 146] on icon "button" at bounding box center [330, 147] width 10 height 10
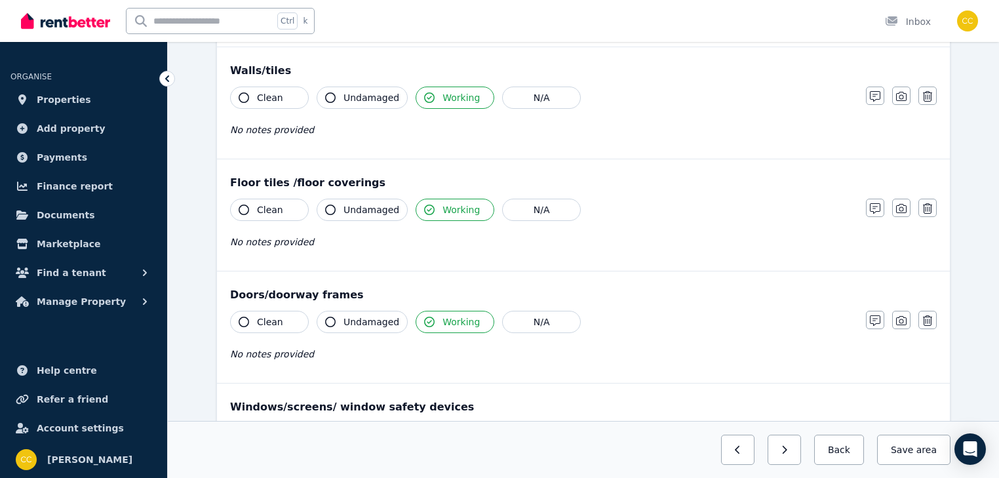
scroll to position [157, 0]
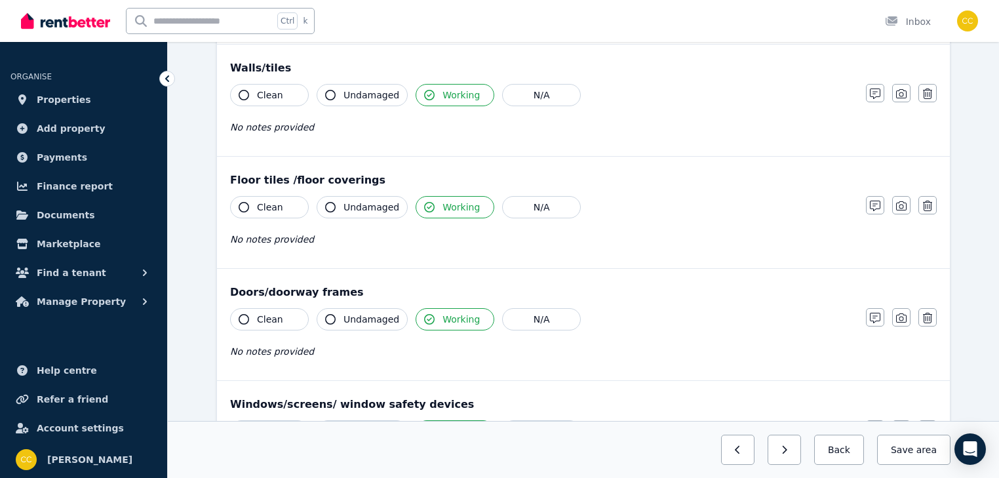
click at [243, 207] on icon "button" at bounding box center [244, 207] width 10 height 10
click at [424, 206] on icon "button" at bounding box center [429, 207] width 10 height 10
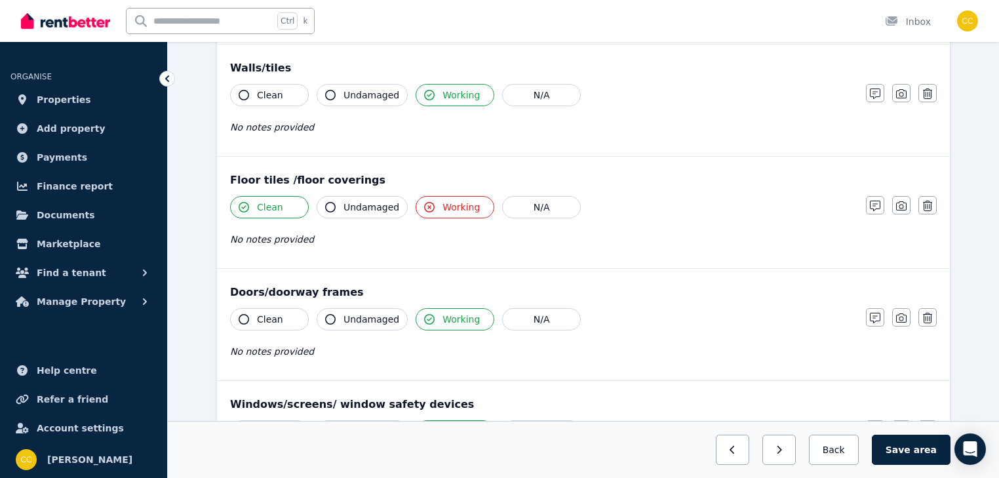
click at [424, 207] on icon "button" at bounding box center [429, 207] width 10 height 10
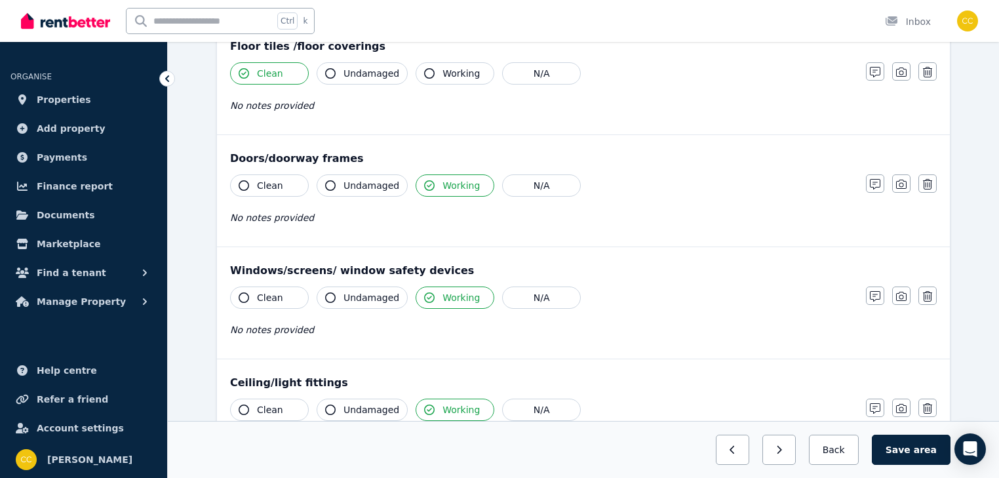
scroll to position [315, 0]
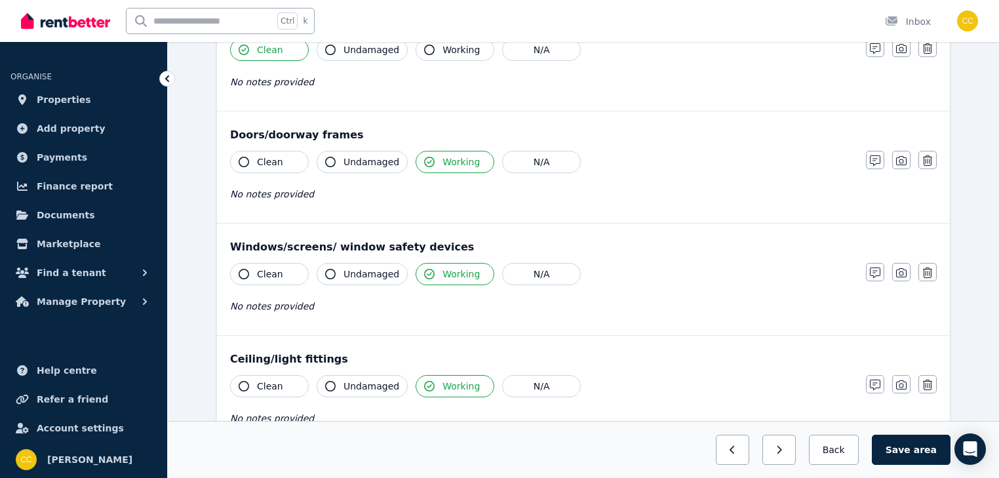
click at [332, 161] on icon "button" at bounding box center [330, 162] width 10 height 10
click at [424, 163] on icon "button" at bounding box center [429, 162] width 10 height 10
click at [424, 161] on icon "button" at bounding box center [429, 162] width 10 height 10
click at [242, 274] on icon "button" at bounding box center [244, 274] width 10 height 10
click at [425, 272] on icon "button" at bounding box center [429, 274] width 10 height 10
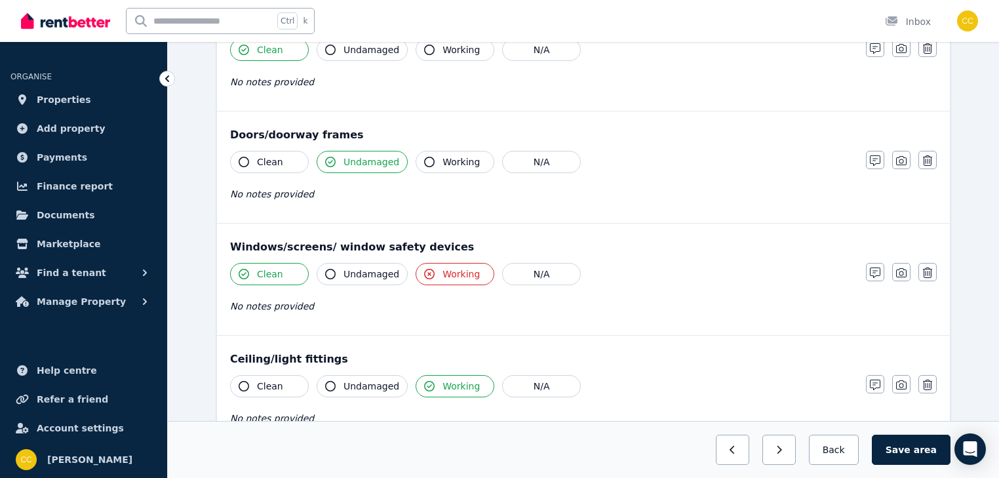
click at [425, 272] on icon "button" at bounding box center [429, 274] width 10 height 10
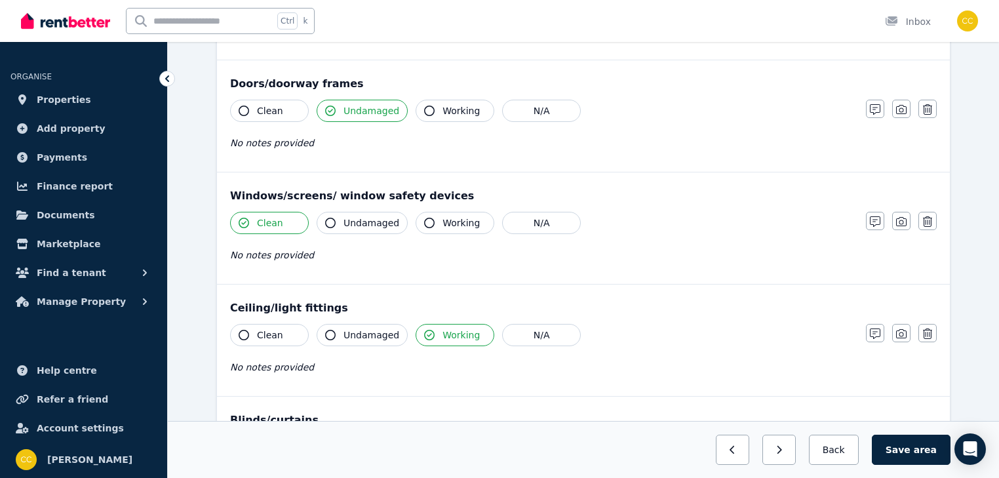
scroll to position [419, 0]
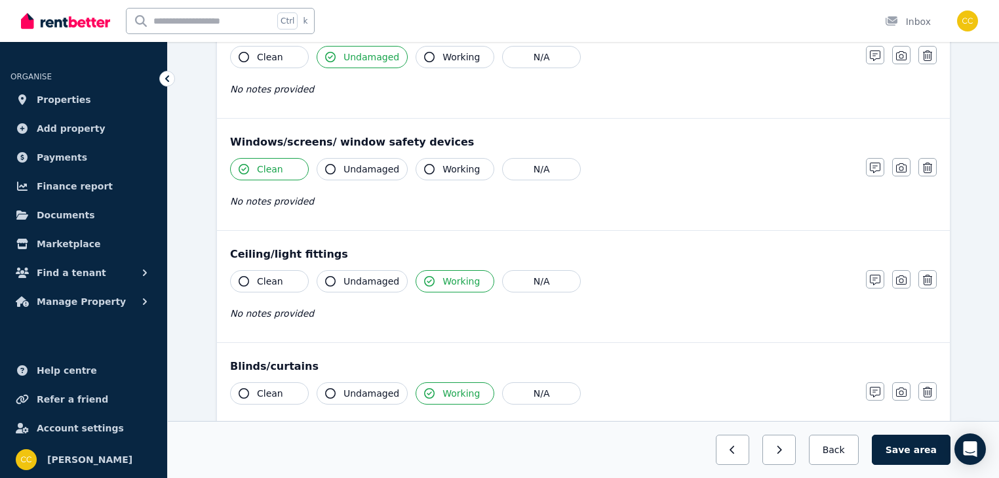
click at [328, 280] on icon "button" at bounding box center [330, 281] width 10 height 10
click at [424, 279] on icon "button" at bounding box center [429, 281] width 10 height 10
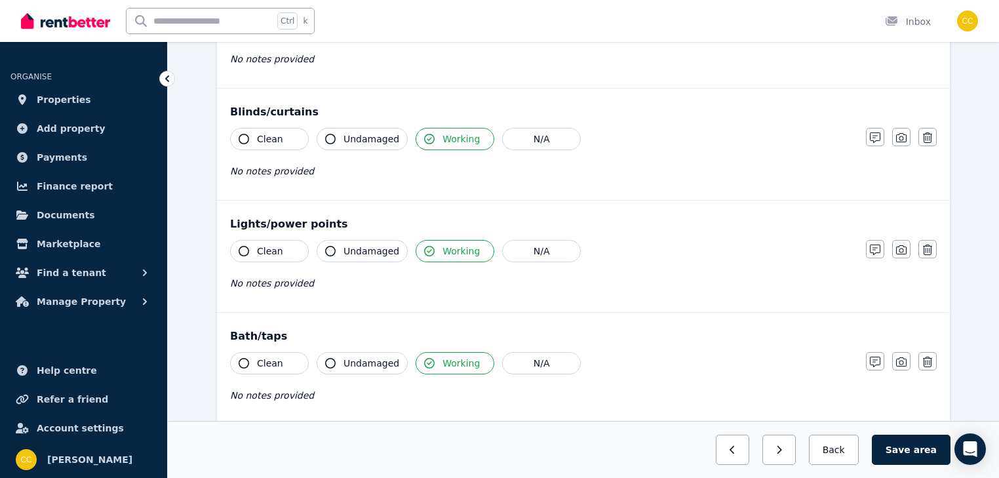
scroll to position [682, 0]
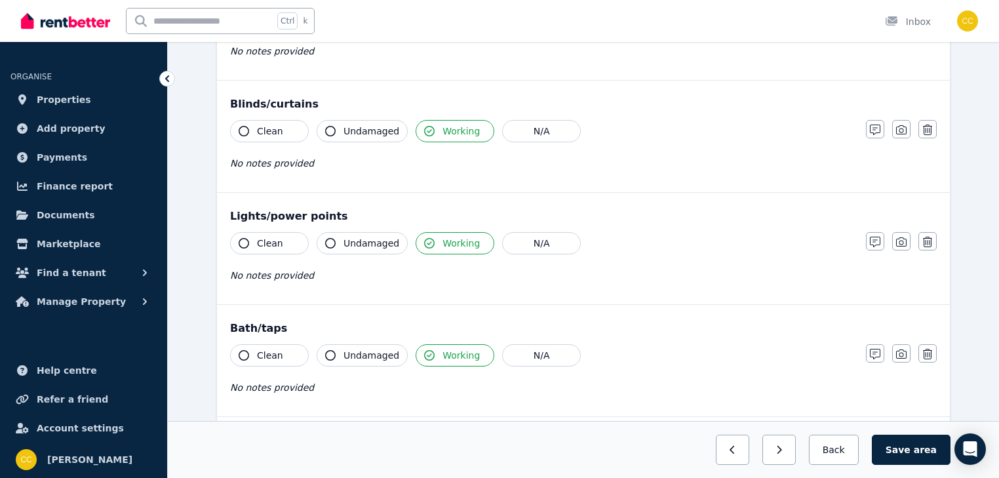
click at [330, 240] on icon "button" at bounding box center [330, 243] width 10 height 10
click at [424, 242] on icon "button" at bounding box center [429, 243] width 10 height 10
click at [424, 244] on icon "button" at bounding box center [429, 243] width 10 height 10
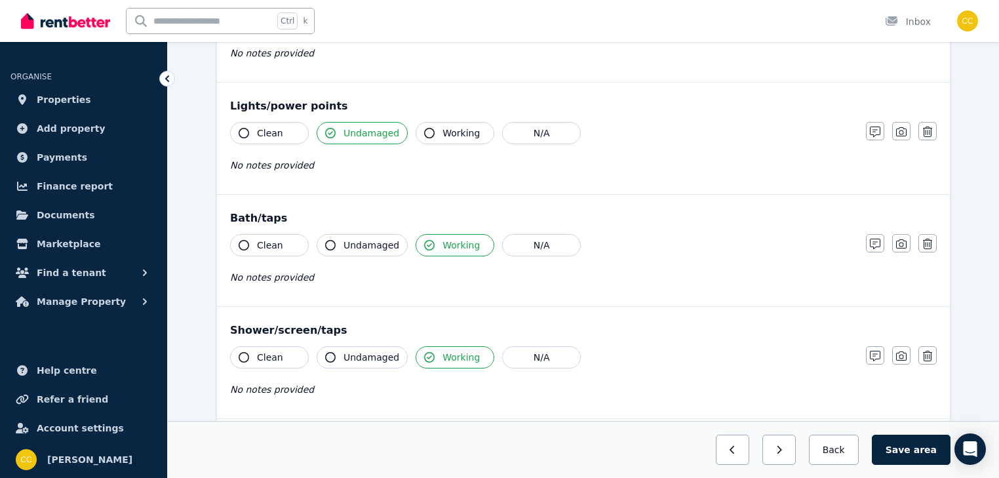
scroll to position [839, 0]
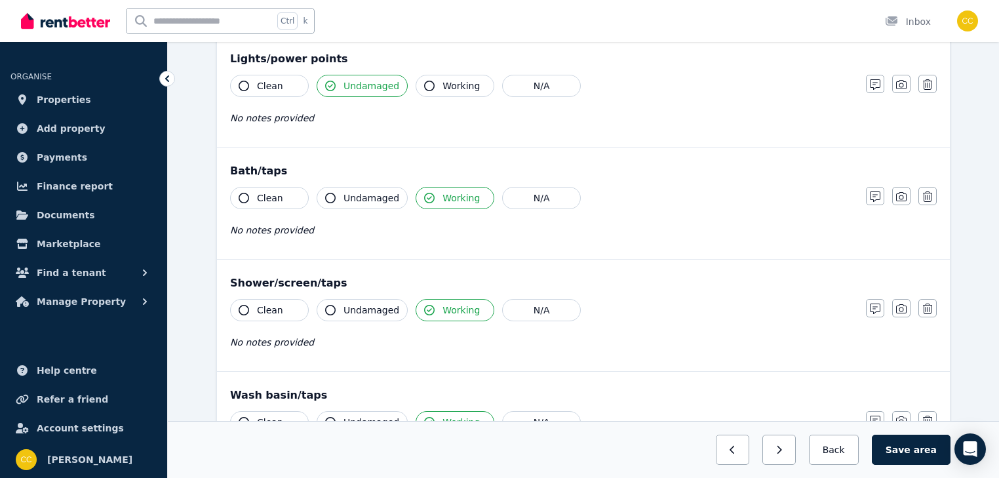
click at [332, 305] on icon "button" at bounding box center [330, 310] width 10 height 10
click at [424, 305] on icon "button" at bounding box center [429, 310] width 10 height 10
click at [328, 307] on icon "button" at bounding box center [330, 310] width 10 height 10
click at [330, 307] on icon "button" at bounding box center [330, 310] width 10 height 10
click at [424, 307] on icon "button" at bounding box center [429, 310] width 10 height 10
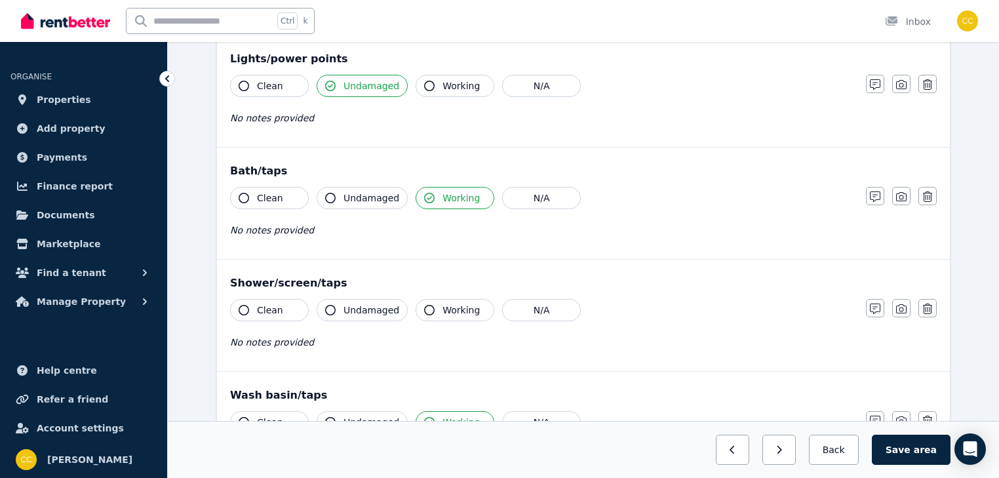
click at [245, 307] on icon "button" at bounding box center [244, 310] width 10 height 10
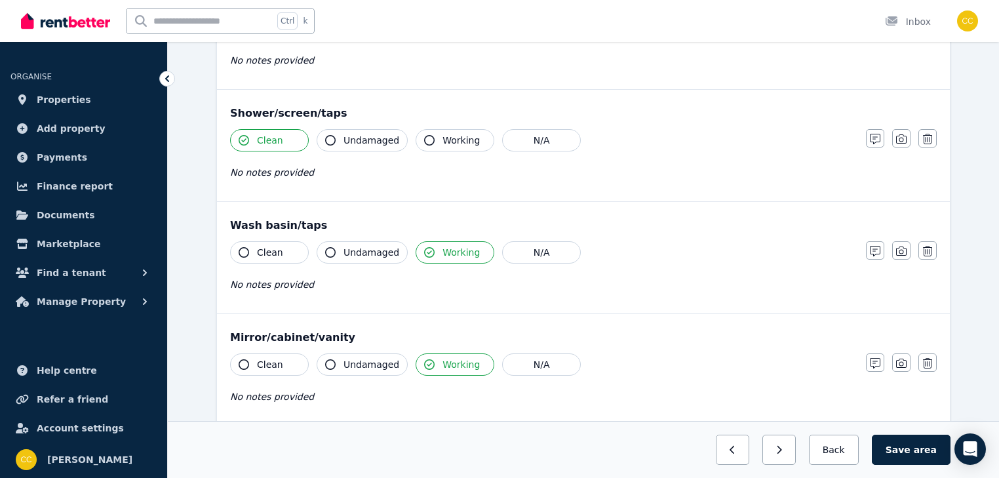
scroll to position [1049, 0]
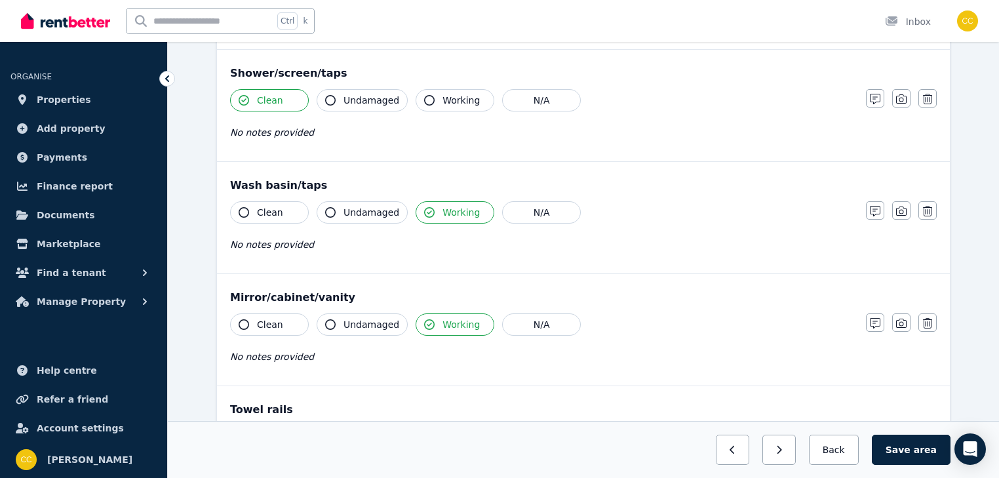
drag, startPoint x: 328, startPoint y: 208, endPoint x: 425, endPoint y: 219, distance: 97.6
click at [328, 208] on icon "button" at bounding box center [330, 212] width 10 height 10
click at [424, 208] on icon "button" at bounding box center [429, 212] width 10 height 10
click at [424, 210] on icon "button" at bounding box center [429, 212] width 10 height 10
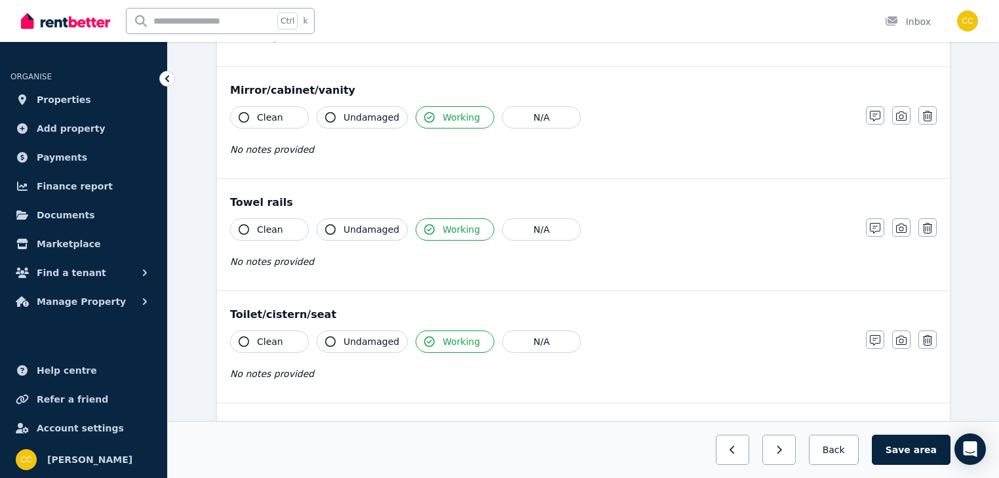
scroll to position [1258, 0]
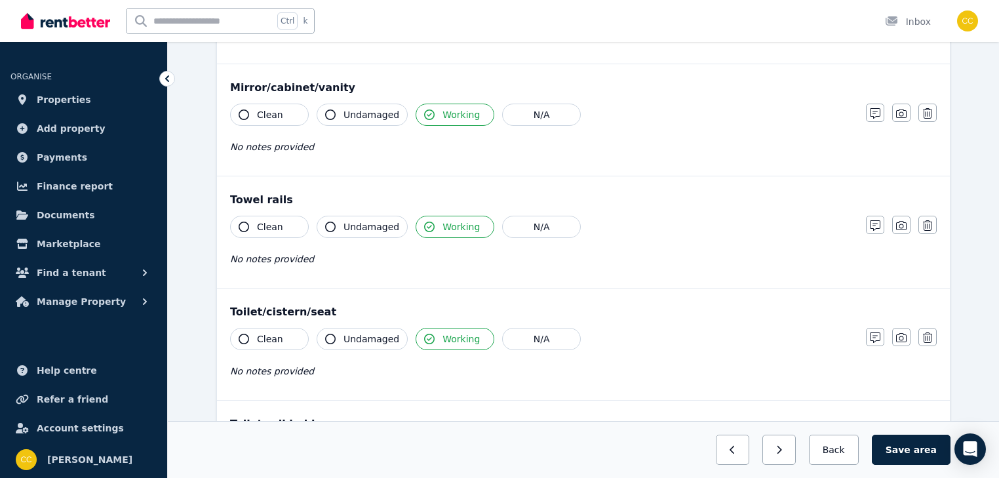
drag, startPoint x: 878, startPoint y: 218, endPoint x: 869, endPoint y: 231, distance: 16.5
click at [878, 220] on icon "button" at bounding box center [875, 225] width 10 height 10
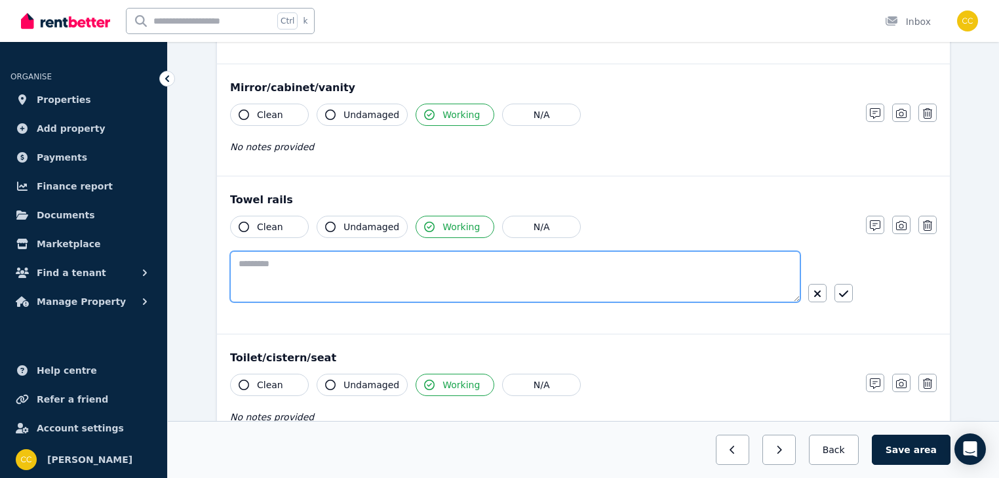
click at [616, 260] on textarea at bounding box center [515, 276] width 570 height 51
type textarea "**********"
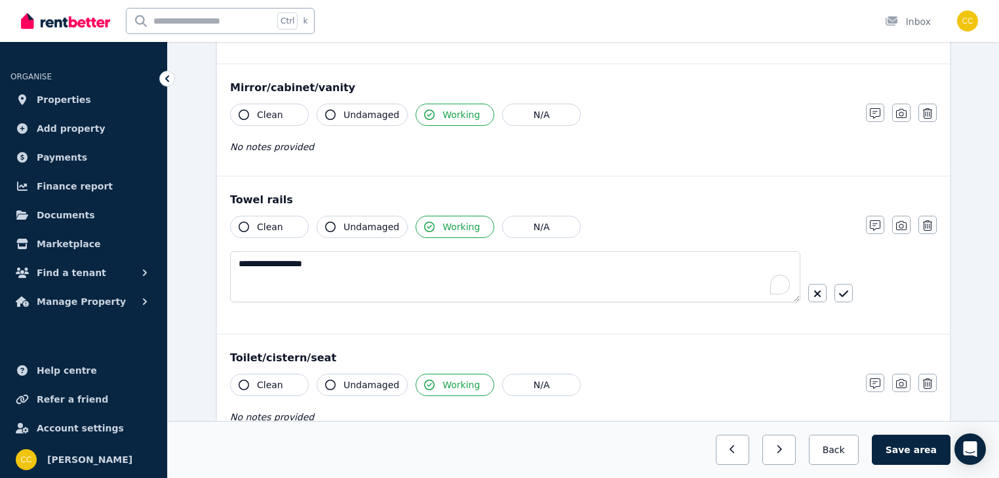
click at [846, 290] on icon "button" at bounding box center [843, 293] width 9 height 7
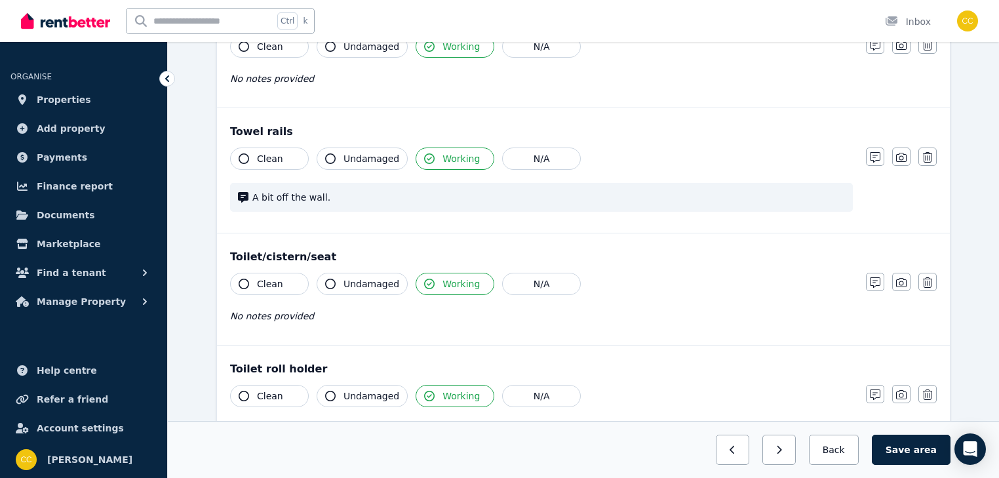
scroll to position [1363, 0]
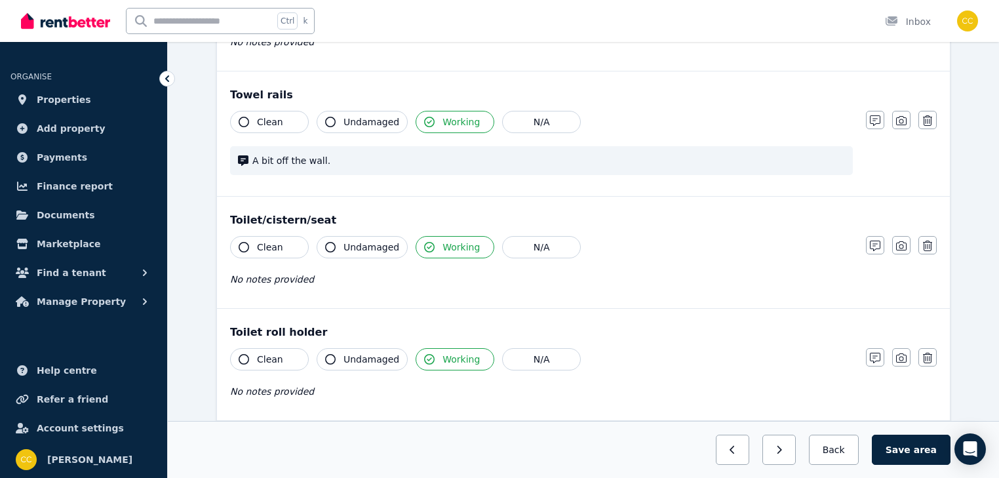
click at [246, 242] on icon "button" at bounding box center [244, 247] width 10 height 10
click at [424, 244] on icon "button" at bounding box center [429, 247] width 10 height 10
click at [424, 243] on icon "button" at bounding box center [429, 247] width 10 height 10
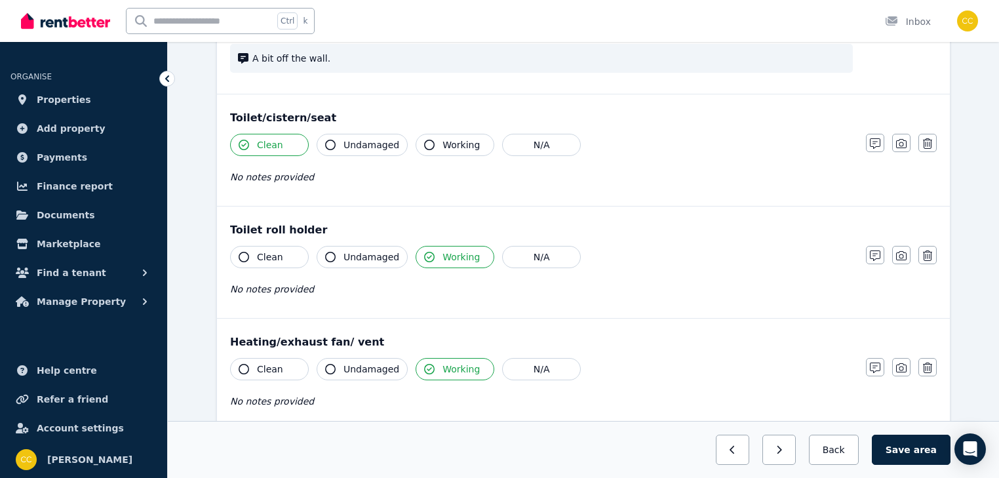
scroll to position [1468, 0]
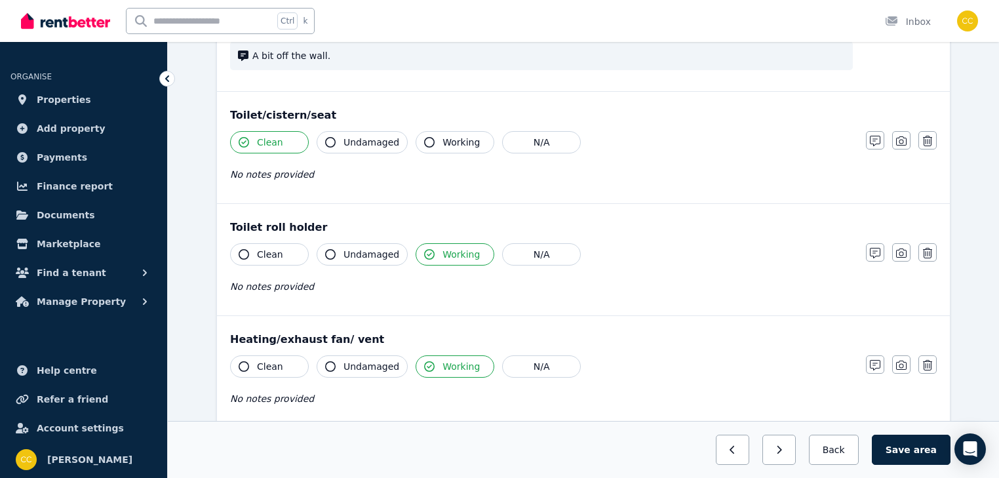
click at [244, 249] on icon "button" at bounding box center [244, 254] width 10 height 10
click at [434, 247] on button "Working" at bounding box center [454, 254] width 79 height 22
click at [424, 250] on icon "button" at bounding box center [429, 254] width 10 height 10
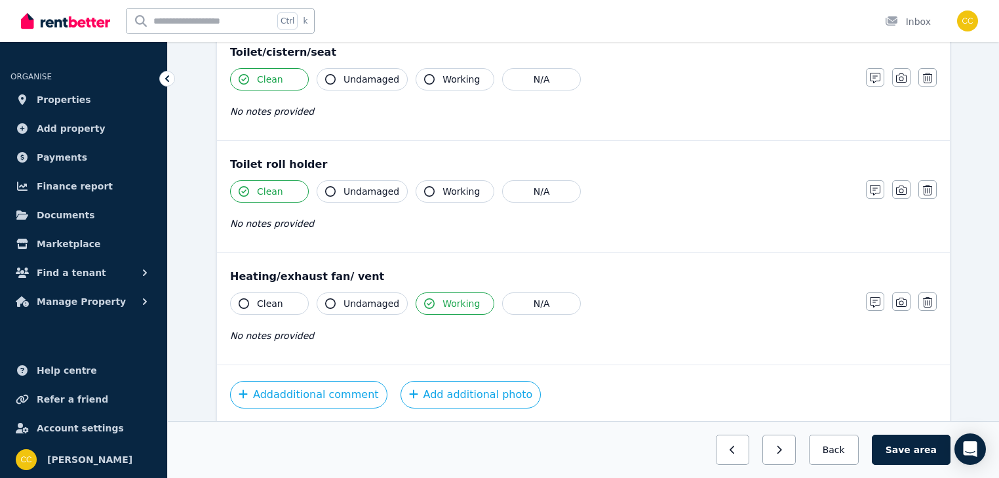
scroll to position [1573, 0]
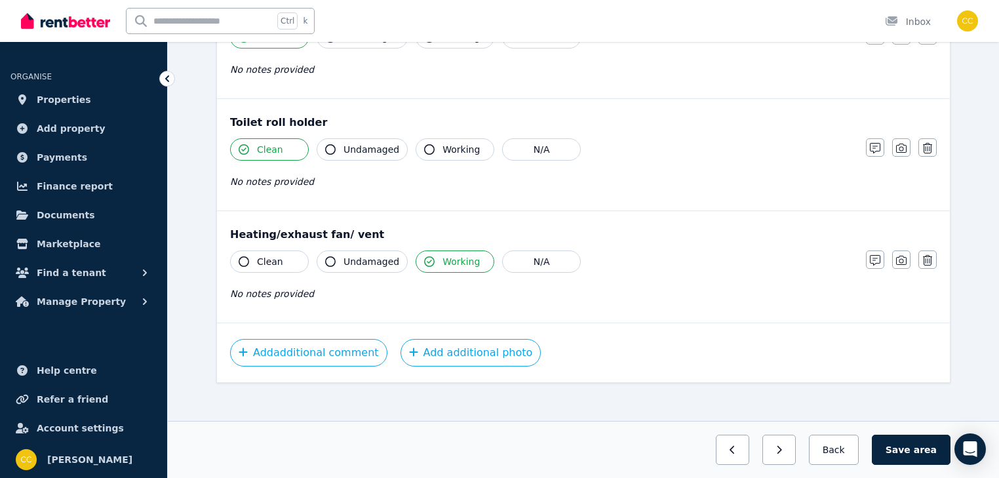
click at [246, 258] on icon "button" at bounding box center [244, 261] width 10 height 10
click at [424, 257] on icon "button" at bounding box center [429, 261] width 10 height 10
click at [416, 253] on button "Working" at bounding box center [454, 261] width 79 height 22
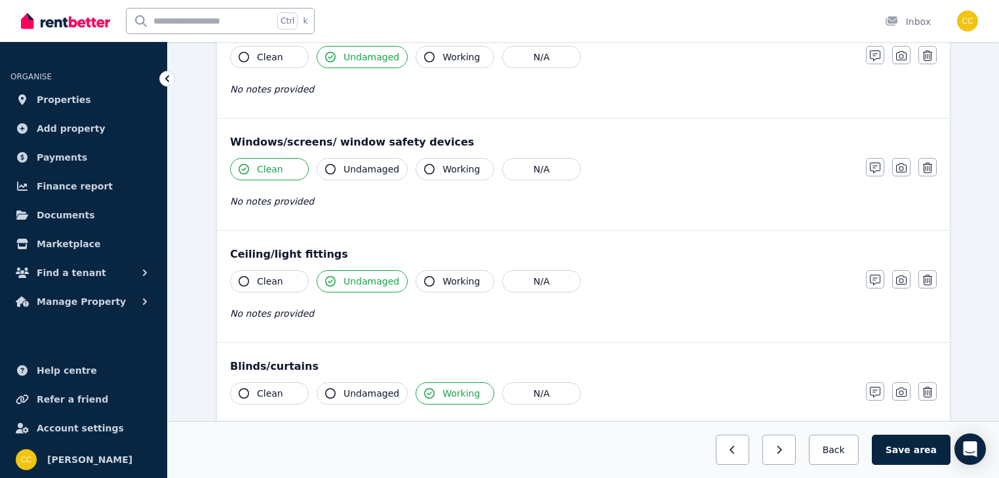
scroll to position [422, 0]
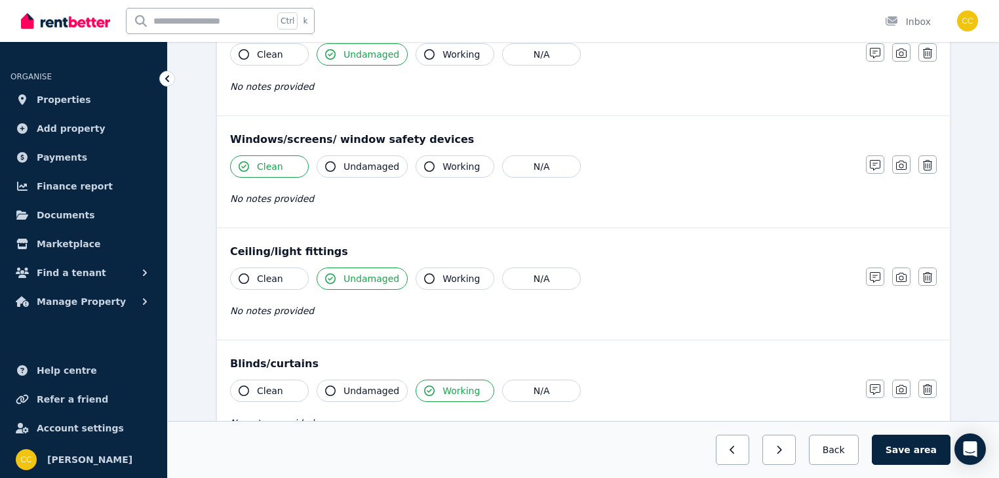
click at [241, 277] on icon "button" at bounding box center [244, 278] width 10 height 10
click at [332, 278] on icon "button" at bounding box center [330, 278] width 10 height 10
click at [330, 275] on icon "button" at bounding box center [330, 278] width 10 height 10
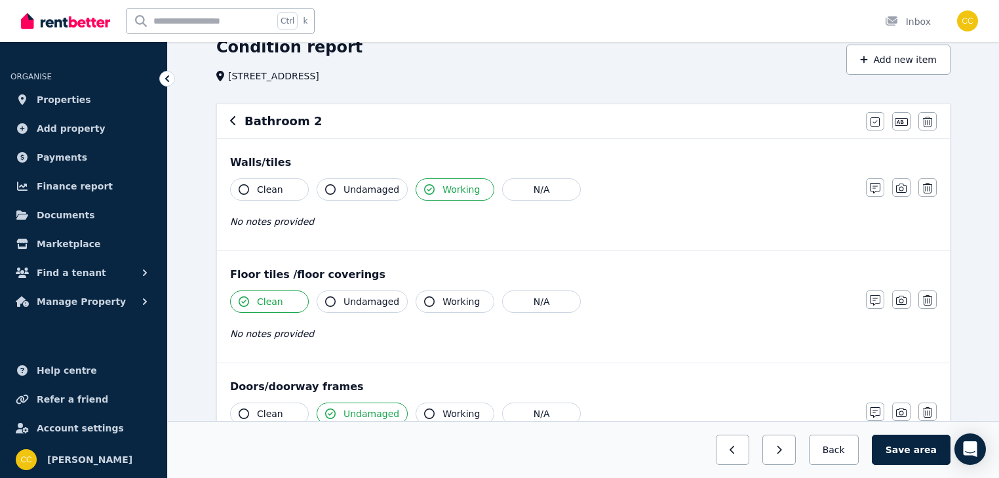
scroll to position [55, 0]
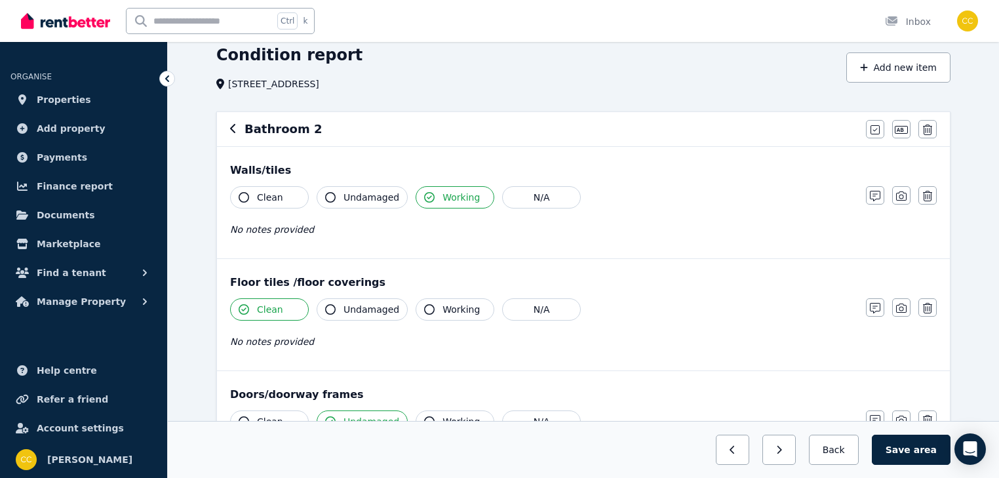
click at [349, 230] on div "No notes provided" at bounding box center [541, 230] width 623 height 16
click at [333, 197] on icon "button" at bounding box center [330, 197] width 10 height 10
click at [325, 197] on icon "button" at bounding box center [330, 197] width 10 height 10
click at [328, 199] on icon "button" at bounding box center [330, 197] width 10 height 10
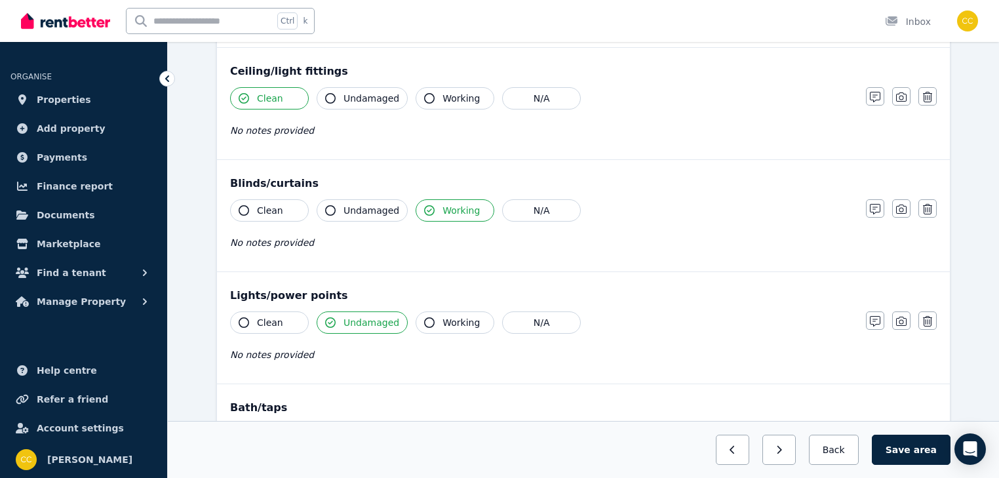
scroll to position [684, 0]
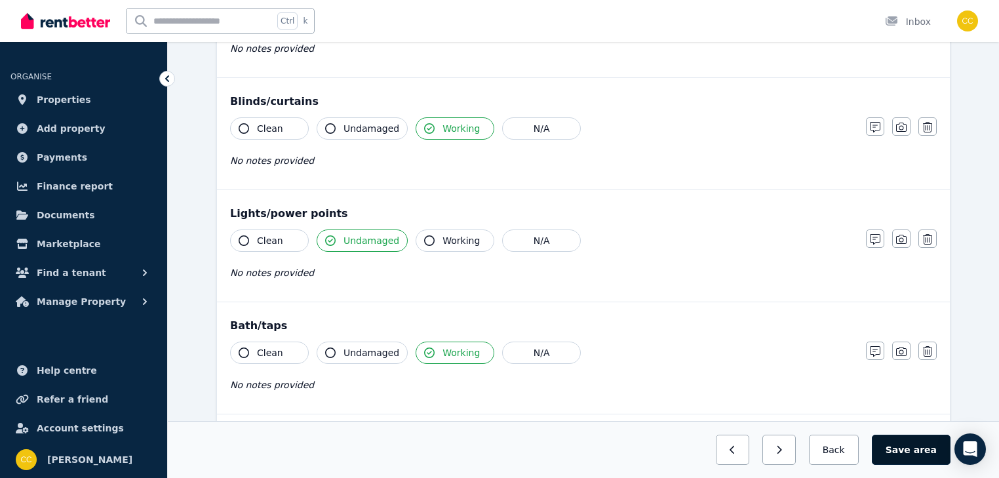
click at [908, 449] on button "Save area" at bounding box center [911, 449] width 79 height 30
click at [852, 448] on button "Back" at bounding box center [833, 449] width 61 height 30
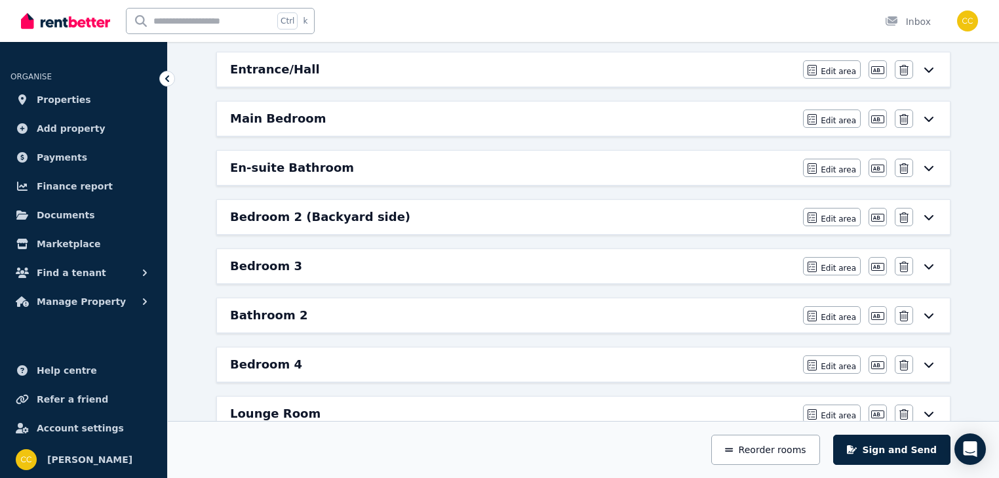
scroll to position [178, 0]
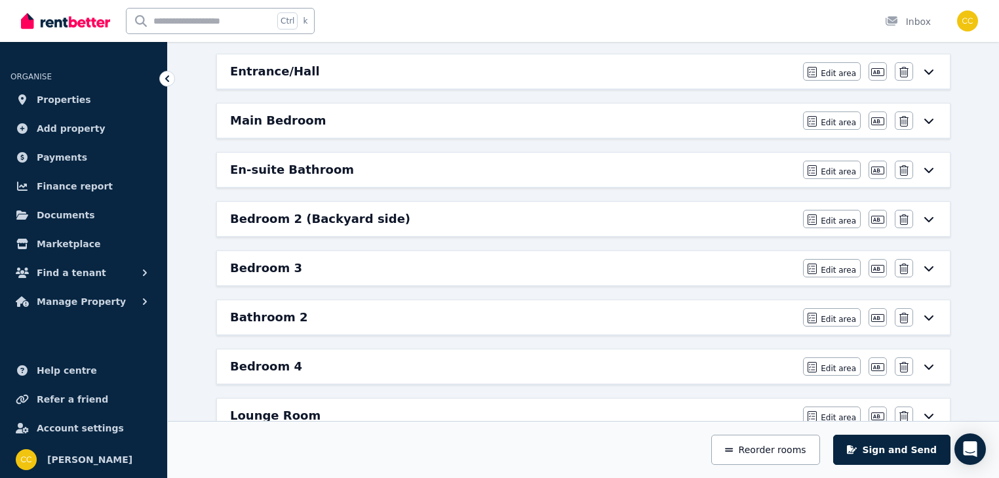
click at [550, 269] on div "Bedroom 3" at bounding box center [512, 268] width 565 height 18
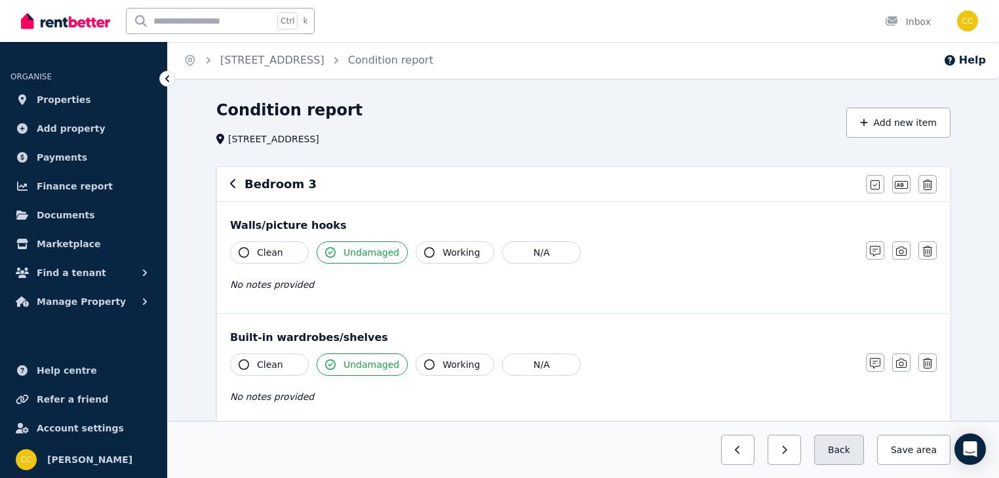
click at [839, 450] on button "Back" at bounding box center [839, 449] width 50 height 30
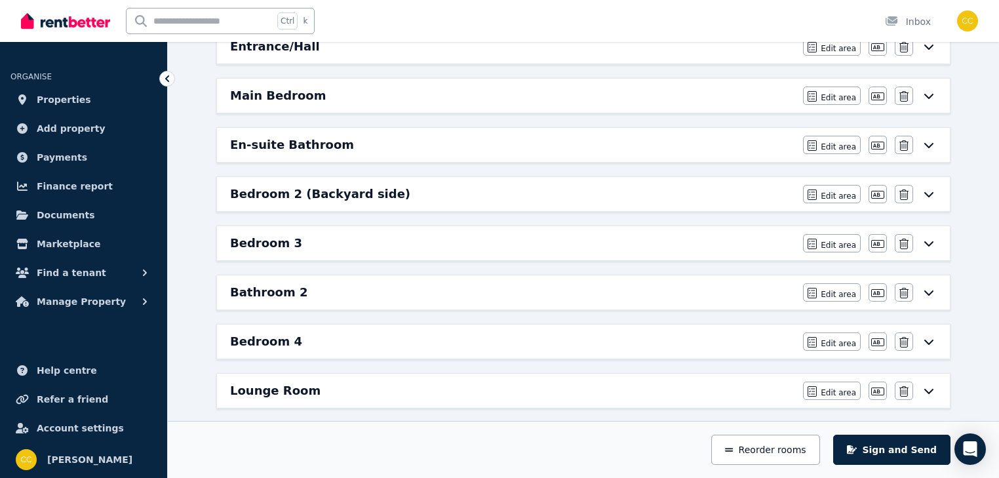
scroll to position [210, 0]
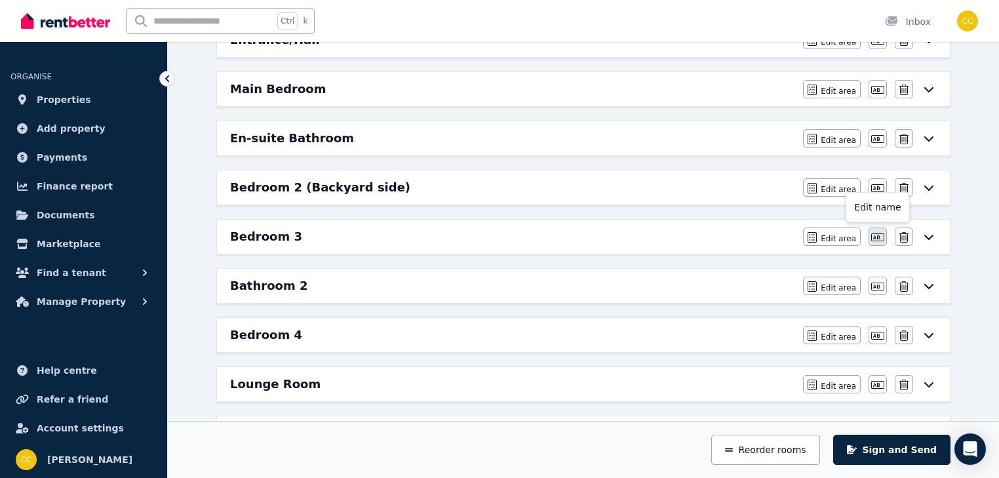
click at [881, 235] on icon "button" at bounding box center [877, 237] width 13 height 10
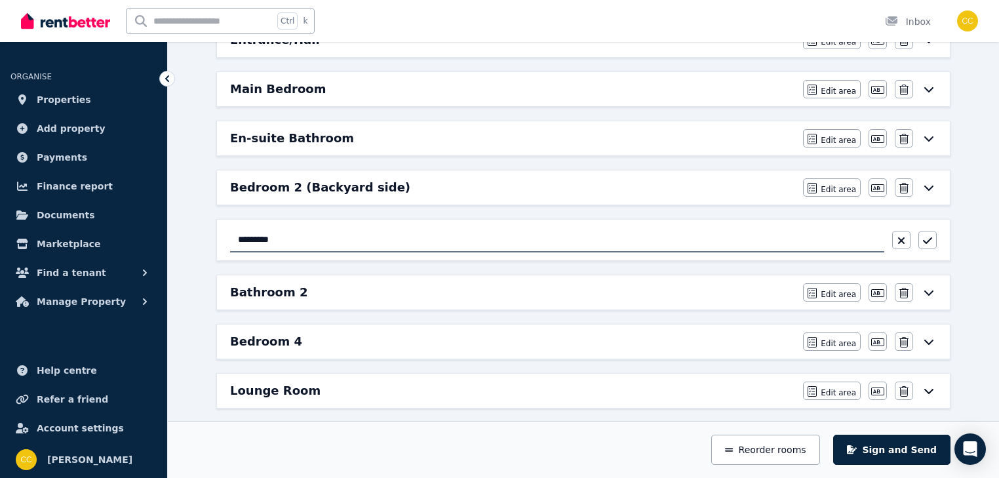
click at [577, 239] on input "*********" at bounding box center [557, 239] width 654 height 25
click at [925, 243] on icon "button" at bounding box center [927, 240] width 9 height 10
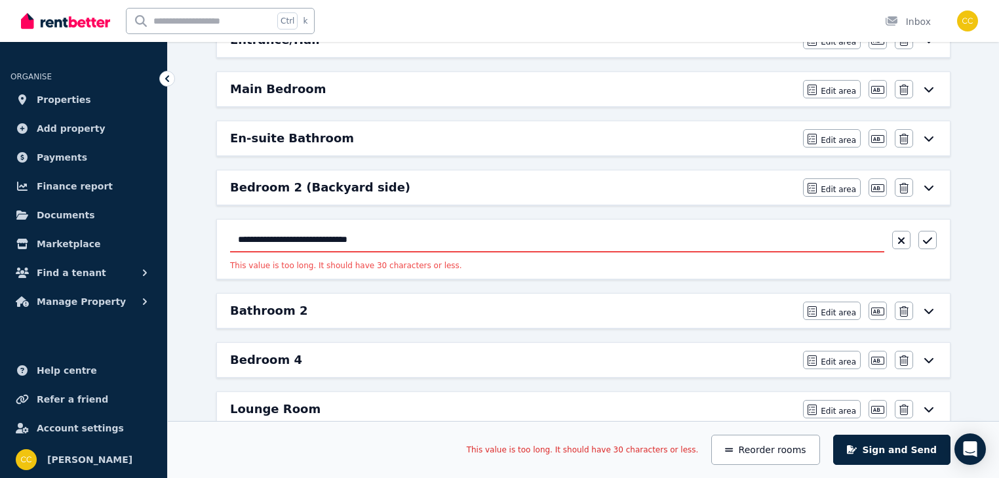
click at [456, 235] on input "**********" at bounding box center [557, 239] width 654 height 25
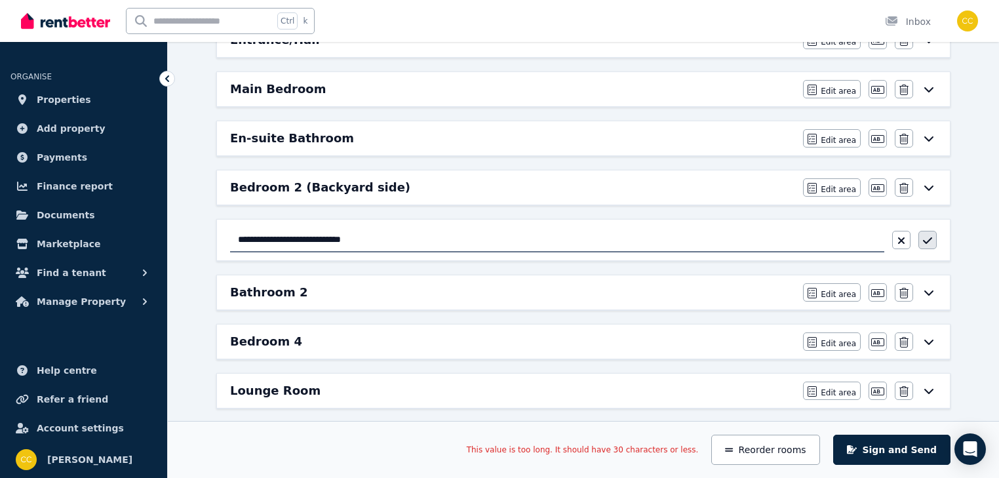
click at [931, 235] on icon "button" at bounding box center [927, 240] width 9 height 10
click at [933, 233] on button "button" at bounding box center [927, 240] width 18 height 18
click at [961, 236] on div "**********" at bounding box center [583, 411] width 831 height 1042
click at [408, 238] on input "**********" at bounding box center [557, 239] width 654 height 25
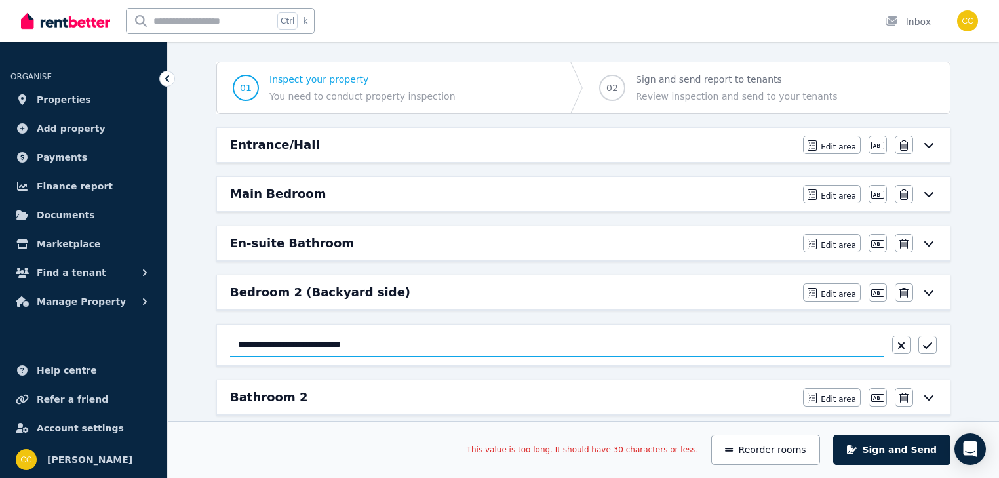
scroll to position [157, 0]
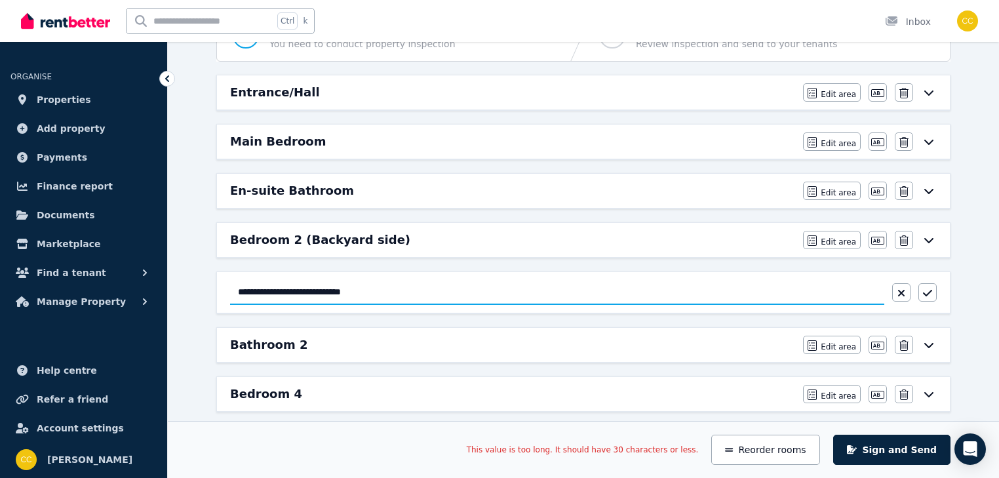
click at [323, 291] on input "**********" at bounding box center [557, 292] width 654 height 25
type input "**********"
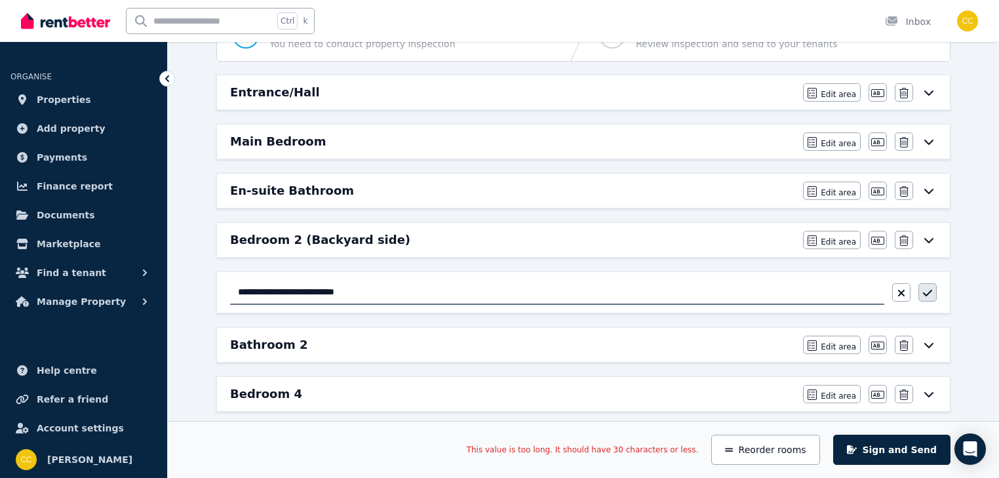
click at [926, 283] on button "button" at bounding box center [927, 292] width 18 height 18
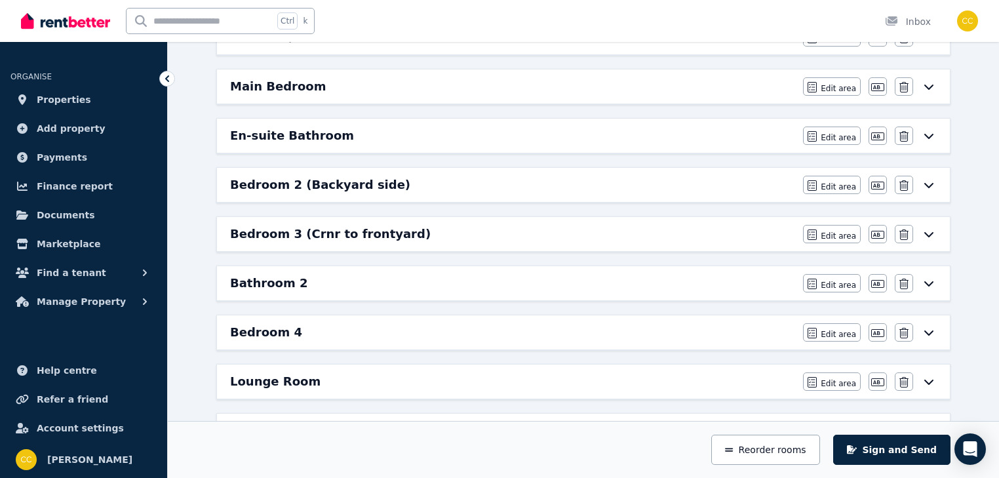
scroll to position [262, 0]
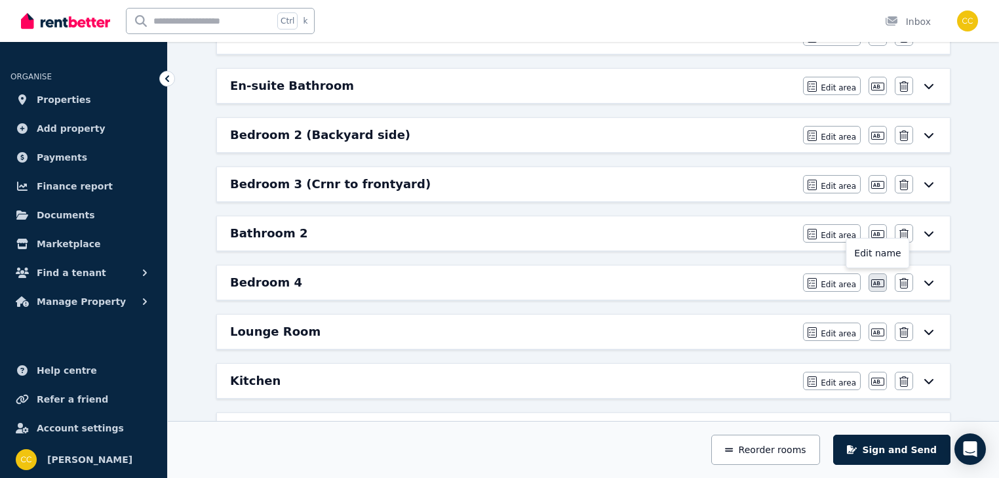
click at [878, 280] on icon "button" at bounding box center [877, 283] width 13 height 8
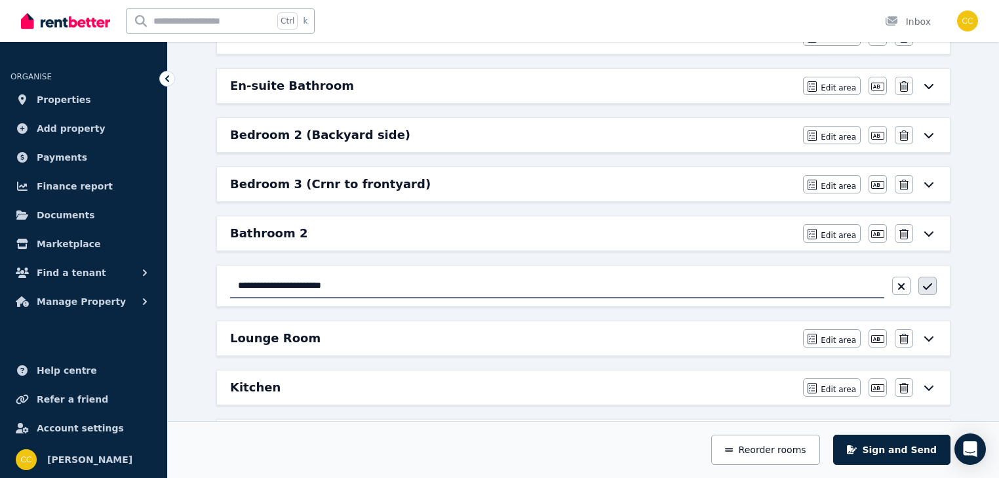
type input "**********"
click at [927, 283] on icon "button" at bounding box center [927, 286] width 9 height 10
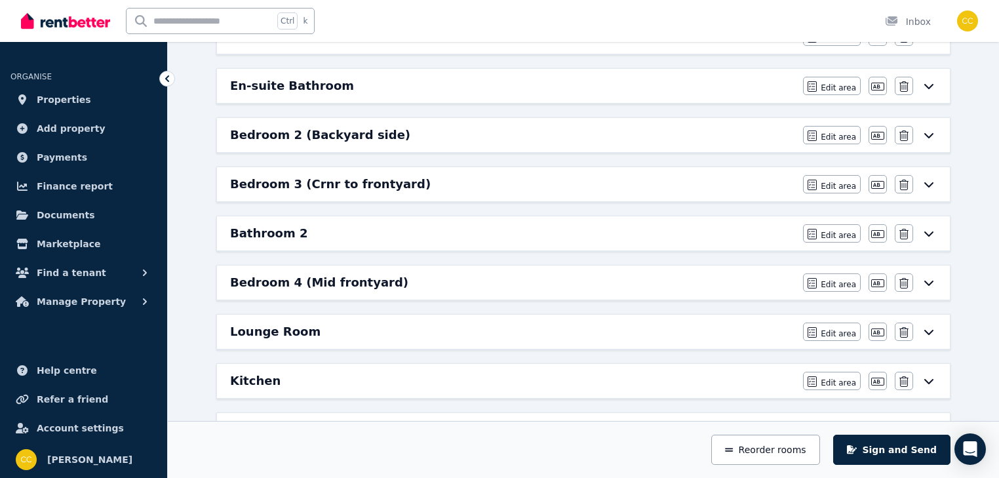
click at [927, 279] on icon at bounding box center [929, 282] width 16 height 10
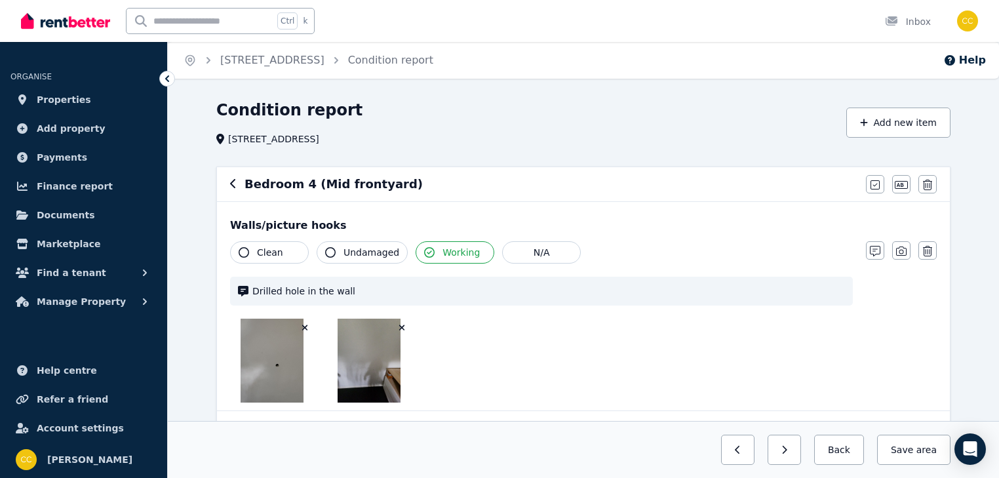
click at [399, 326] on icon "button" at bounding box center [401, 327] width 7 height 9
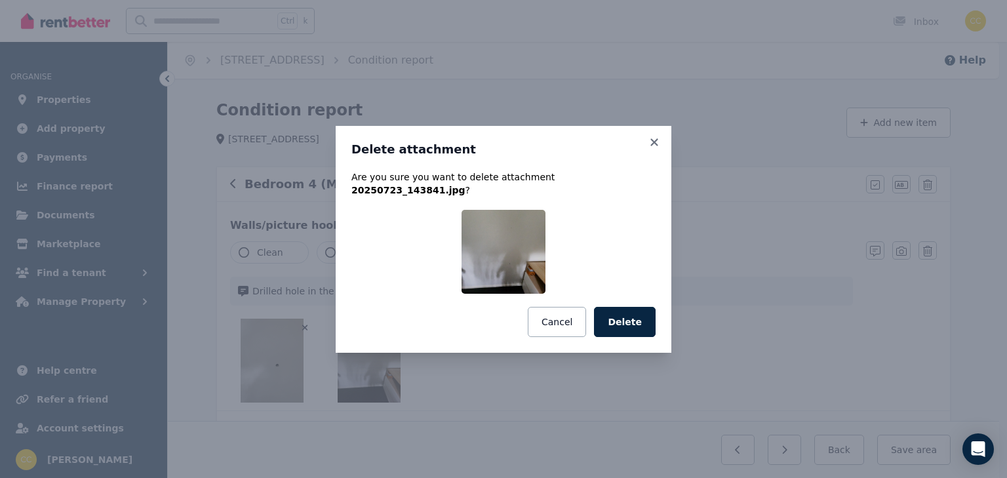
click at [613, 319] on button "Delete" at bounding box center [625, 322] width 62 height 30
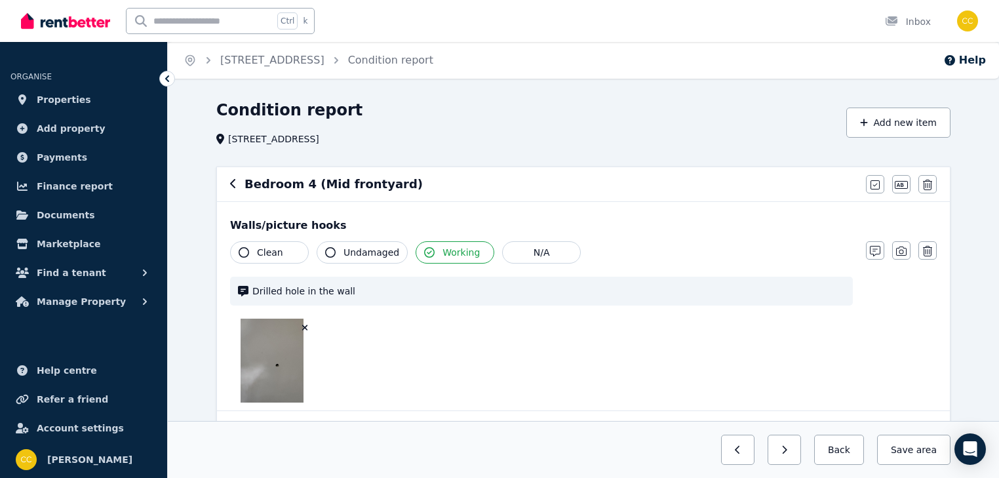
click at [303, 328] on icon "button" at bounding box center [305, 328] width 6 height 6
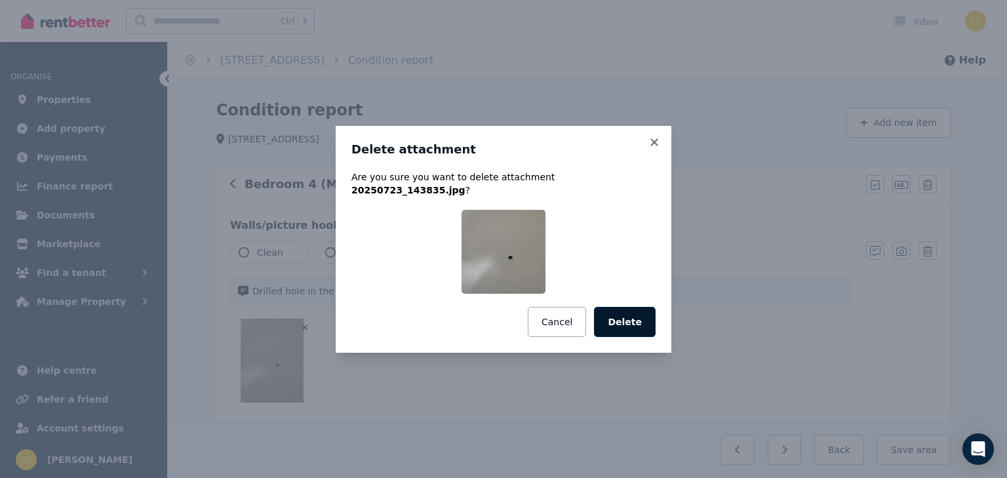
click at [613, 316] on button "Delete" at bounding box center [625, 322] width 62 height 30
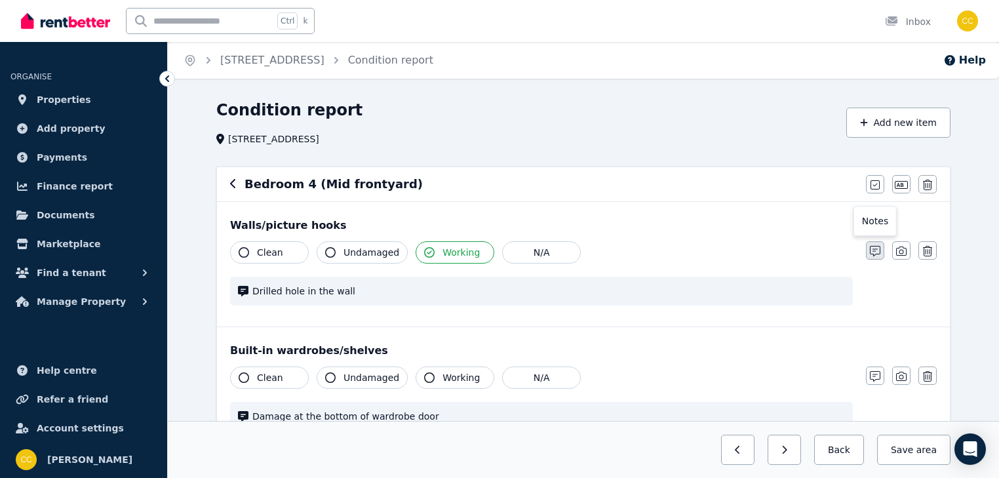
click at [878, 253] on icon "button" at bounding box center [875, 251] width 10 height 10
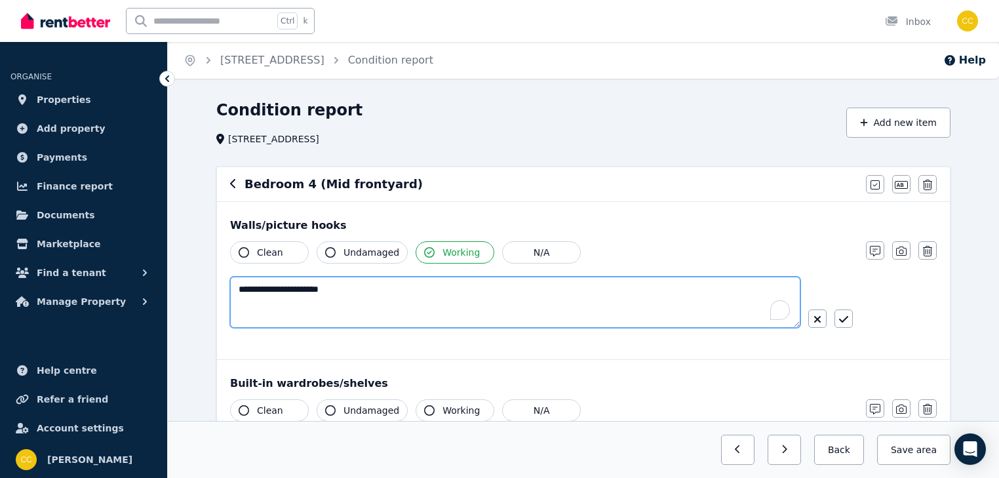
drag, startPoint x: 260, startPoint y: 283, endPoint x: 232, endPoint y: 289, distance: 28.1
click at [232, 289] on textarea "**********" at bounding box center [515, 302] width 570 height 51
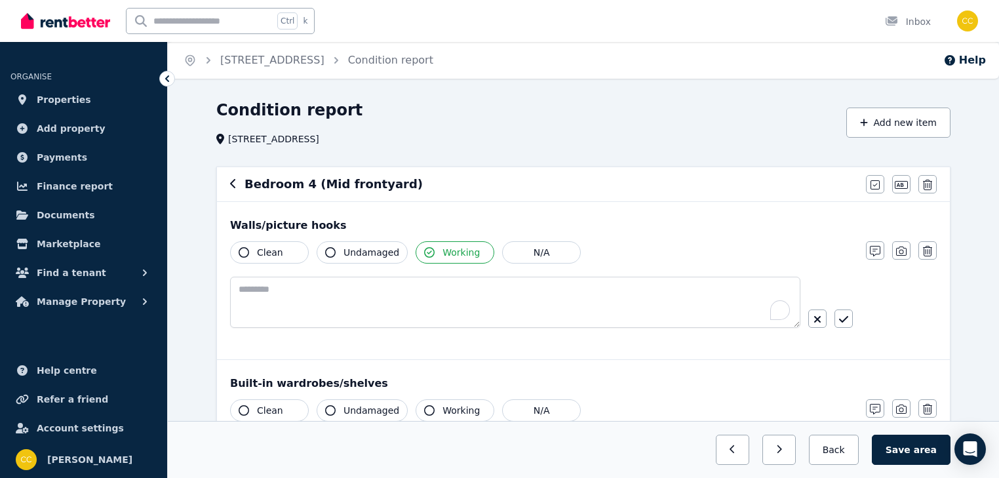
click at [328, 251] on icon "button" at bounding box center [330, 252] width 10 height 10
click at [424, 252] on icon "button" at bounding box center [429, 252] width 10 height 10
click at [424, 253] on icon "button" at bounding box center [429, 252] width 10 height 10
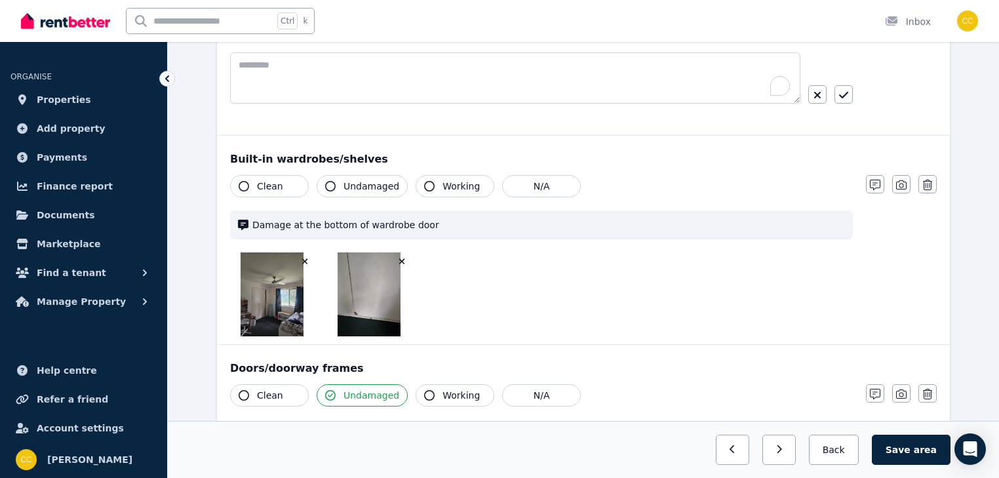
scroll to position [262, 0]
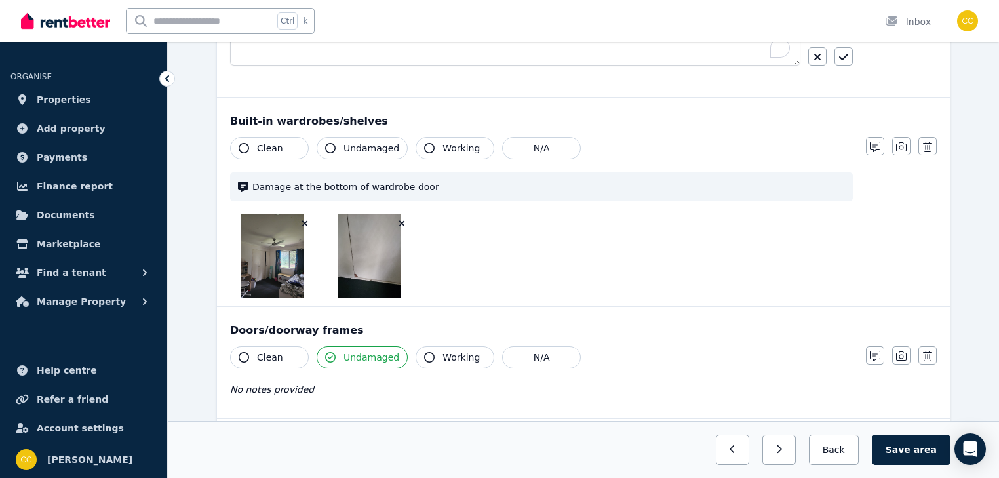
click at [400, 220] on icon "button" at bounding box center [401, 223] width 7 height 9
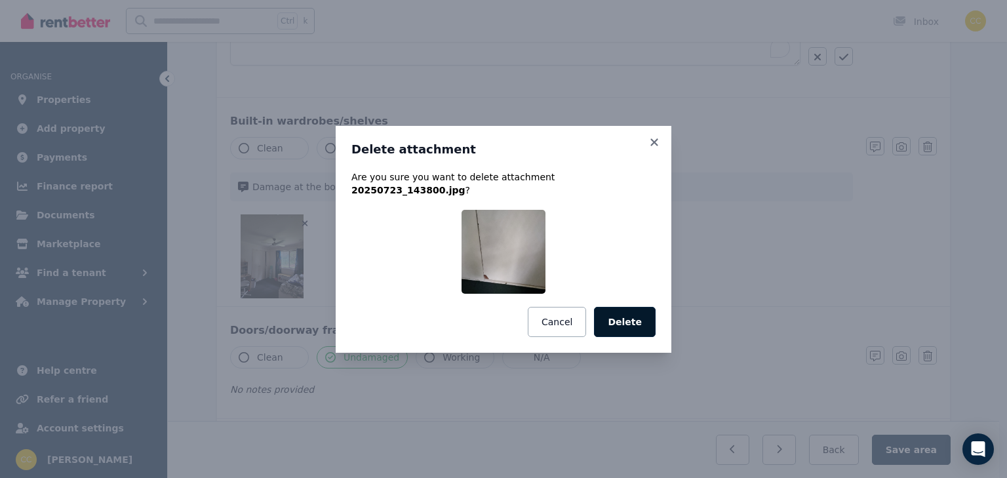
click at [632, 320] on button "Delete" at bounding box center [625, 322] width 62 height 30
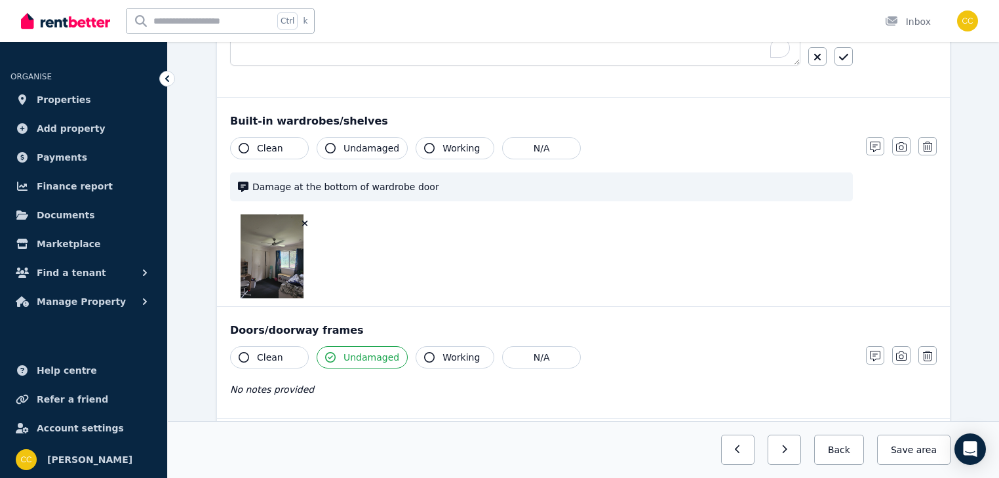
click at [254, 257] on img at bounding box center [272, 256] width 63 height 84
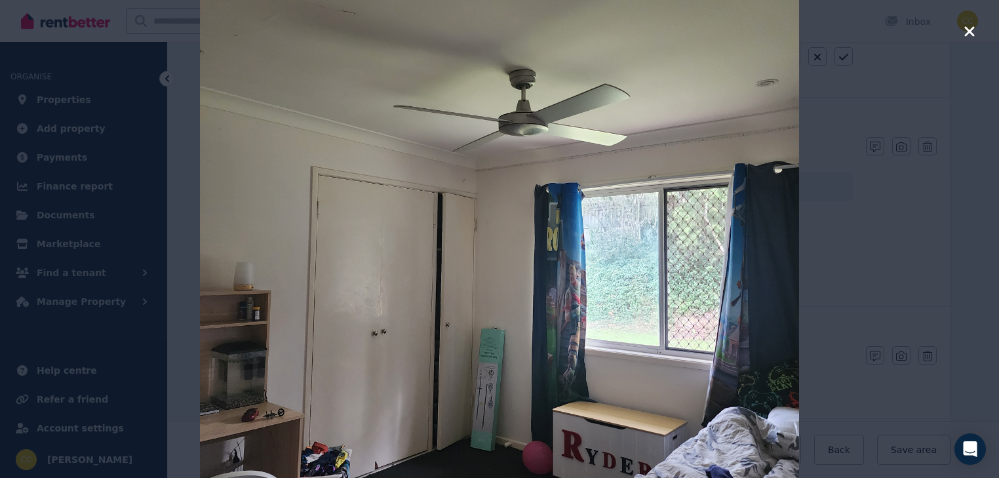
click at [971, 30] on icon "button" at bounding box center [969, 31] width 10 height 10
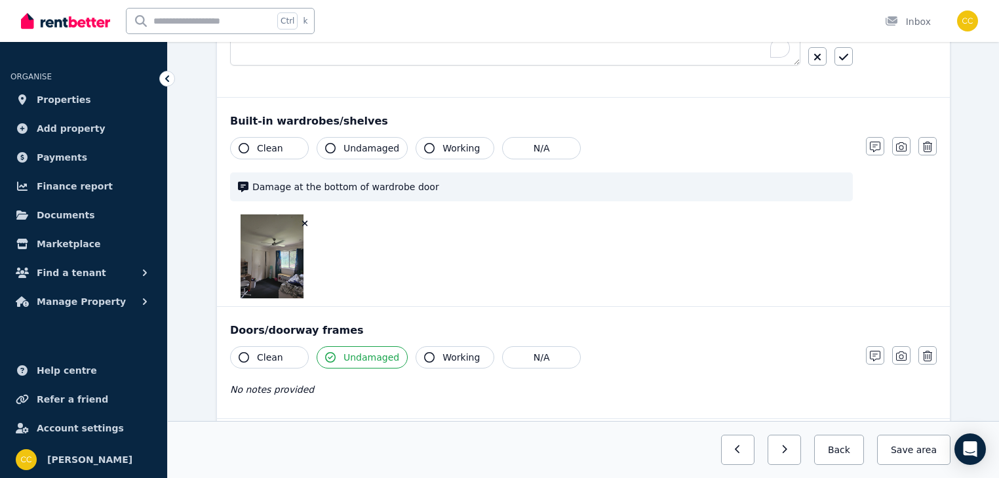
click at [303, 220] on icon "button" at bounding box center [304, 223] width 7 height 9
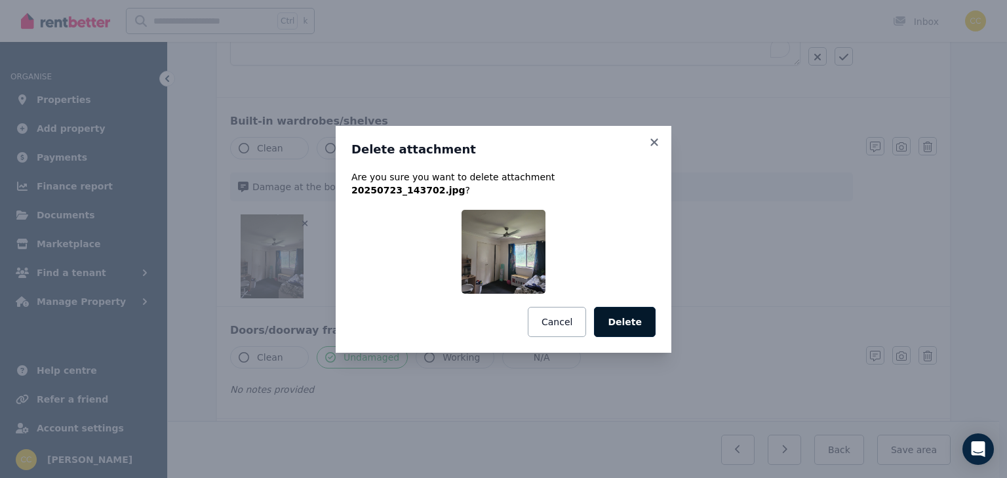
click at [642, 316] on button "Delete" at bounding box center [625, 322] width 62 height 30
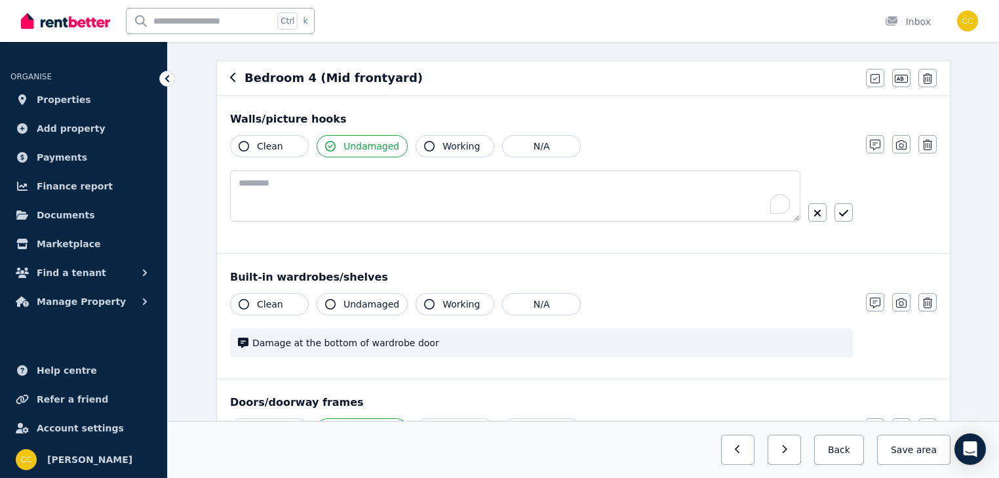
scroll to position [105, 0]
click at [424, 305] on icon "button" at bounding box center [429, 305] width 10 height 10
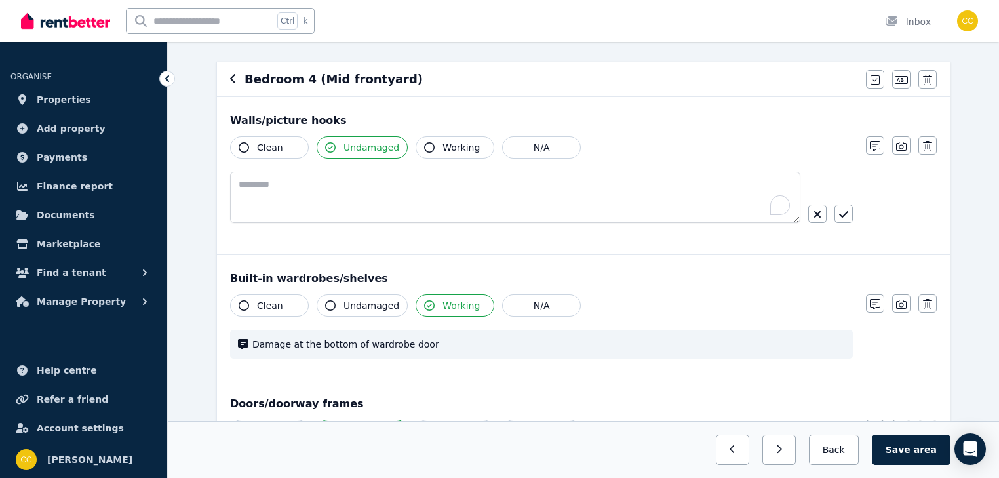
click at [752, 343] on span "Damage at the bottom of wardrobe door" at bounding box center [548, 344] width 592 height 13
click at [872, 302] on icon "button" at bounding box center [875, 304] width 10 height 10
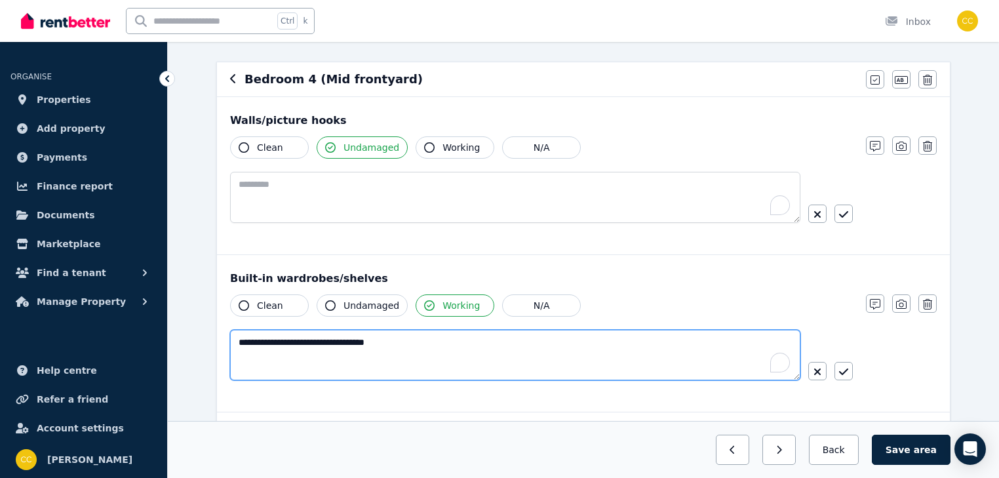
drag, startPoint x: 423, startPoint y: 343, endPoint x: 218, endPoint y: 343, distance: 205.1
click at [220, 343] on div "**********" at bounding box center [583, 333] width 733 height 157
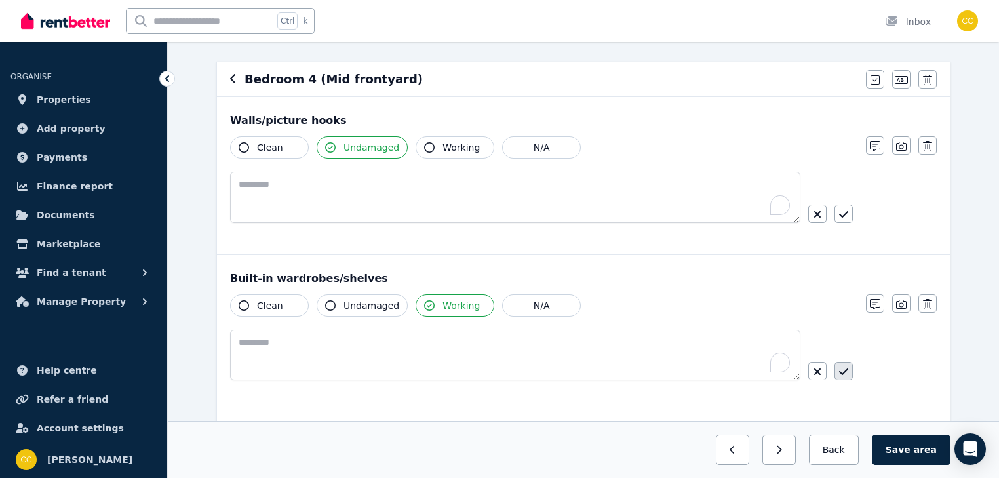
click at [841, 374] on icon "button" at bounding box center [843, 371] width 9 height 10
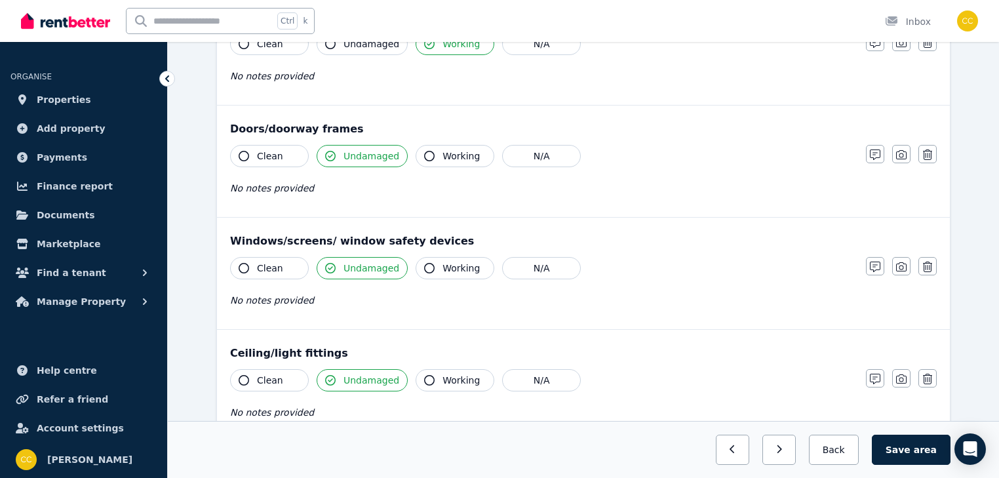
scroll to position [367, 0]
click at [243, 265] on icon "button" at bounding box center [244, 267] width 10 height 10
click at [330, 265] on icon "button" at bounding box center [330, 267] width 10 height 10
click at [330, 266] on icon "button" at bounding box center [330, 267] width 10 height 10
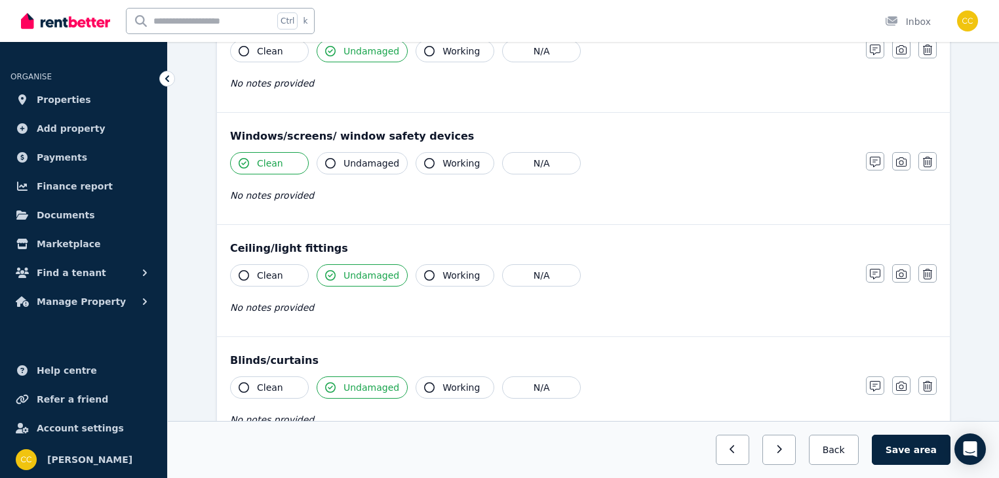
scroll to position [472, 0]
click at [354, 299] on div "No notes provided" at bounding box center [541, 307] width 623 height 16
click at [342, 306] on div "No notes provided" at bounding box center [541, 307] width 623 height 16
click at [876, 273] on icon "button" at bounding box center [875, 273] width 10 height 10
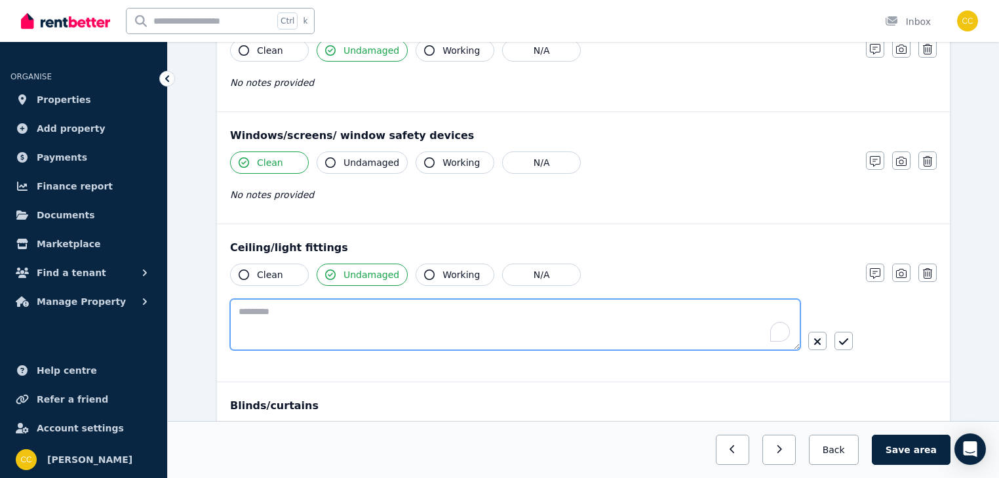
click at [376, 315] on textarea "To enrich screen reader interactions, please activate Accessibility in Grammarl…" at bounding box center [515, 324] width 570 height 51
type textarea "**********"
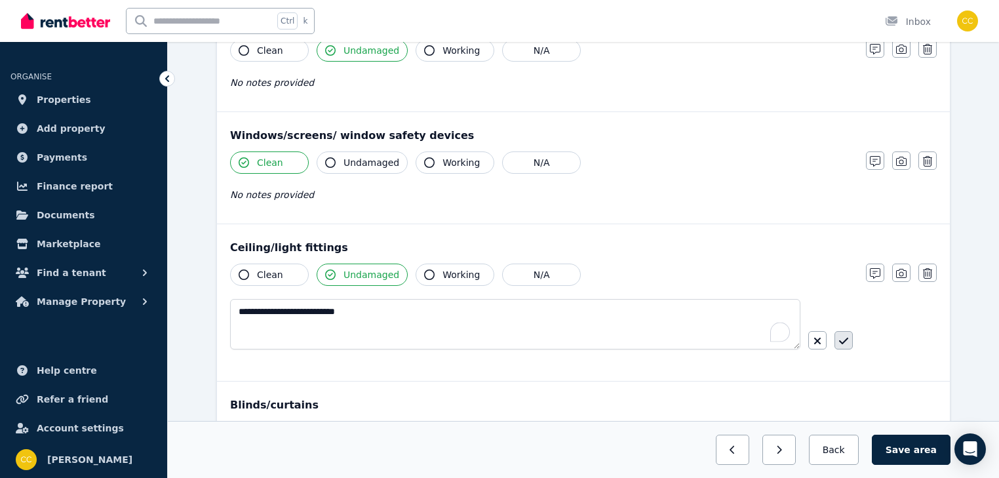
click at [849, 341] on button "button" at bounding box center [843, 340] width 18 height 18
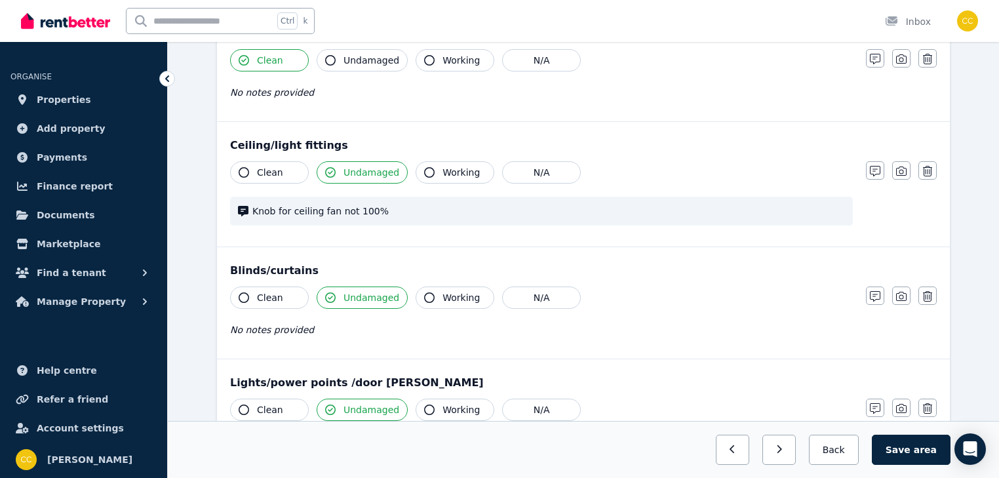
scroll to position [577, 0]
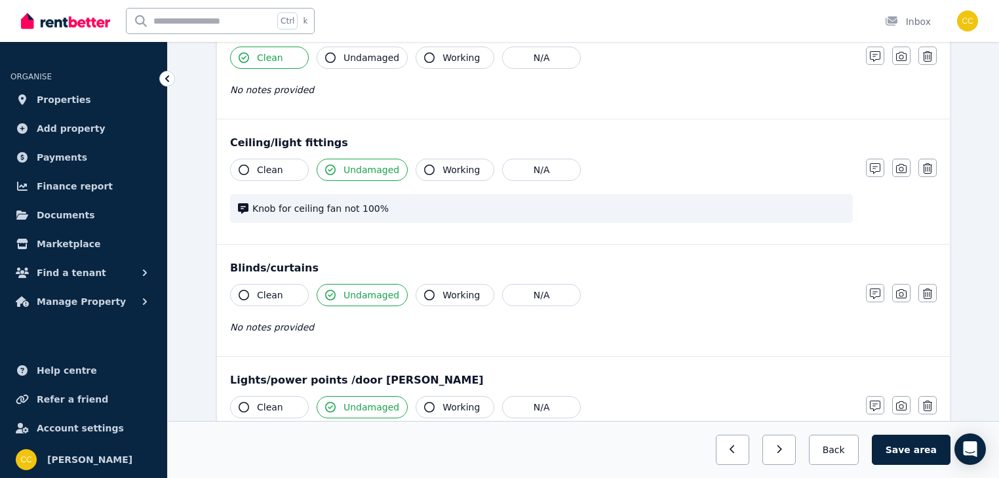
click at [424, 293] on icon "button" at bounding box center [429, 295] width 10 height 10
click at [333, 292] on icon "button" at bounding box center [330, 295] width 10 height 10
click at [328, 292] on icon "button" at bounding box center [330, 295] width 10 height 10
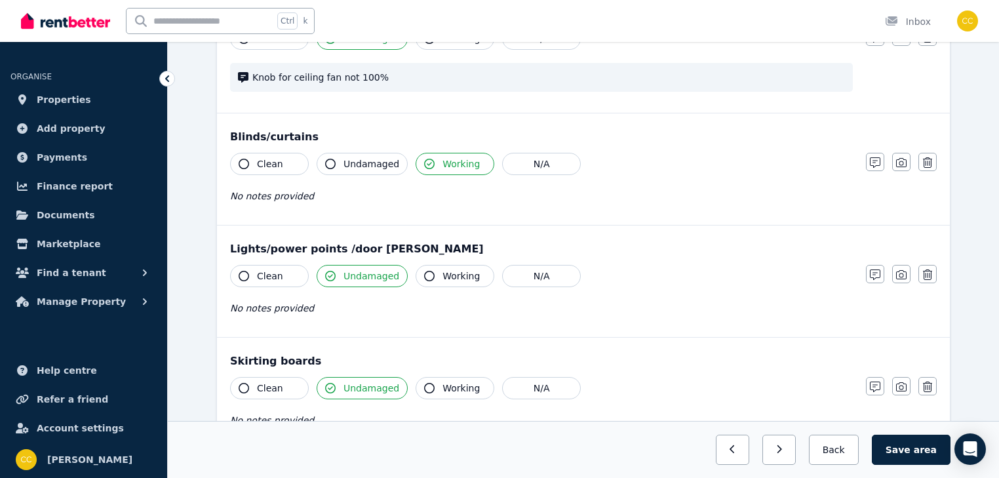
scroll to position [734, 0]
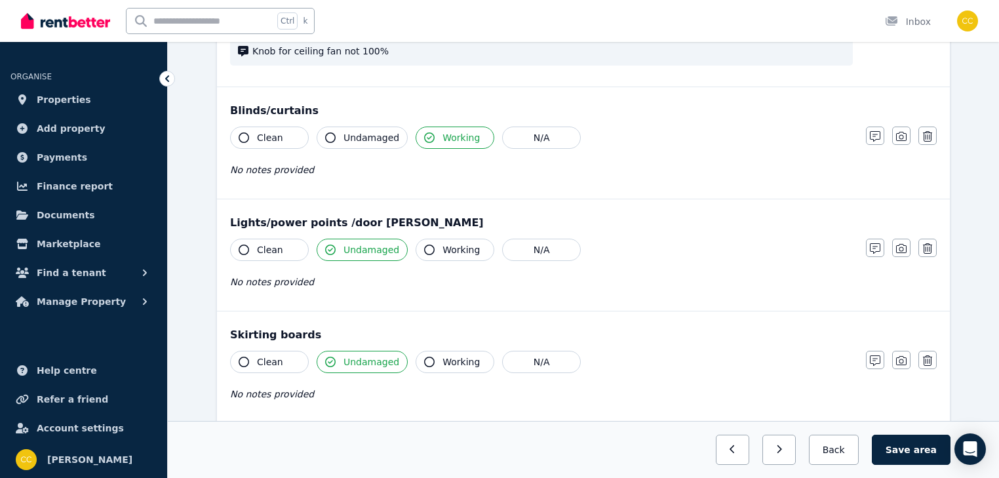
click at [244, 246] on icon "button" at bounding box center [244, 249] width 10 height 10
click at [330, 246] on icon "button" at bounding box center [330, 249] width 10 height 10
click at [330, 249] on icon "button" at bounding box center [330, 249] width 10 height 10
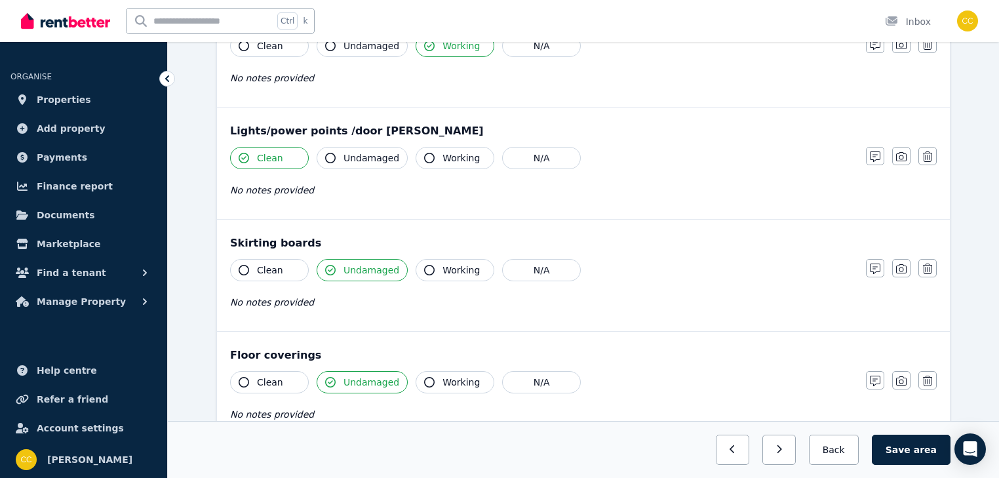
scroll to position [839, 0]
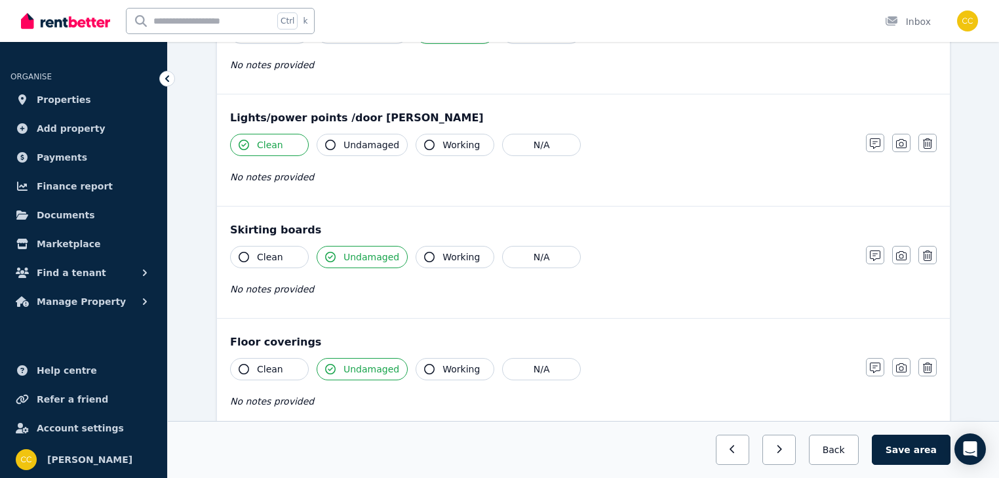
click at [244, 254] on icon "button" at bounding box center [244, 257] width 10 height 10
click at [331, 254] on icon "button" at bounding box center [330, 257] width 10 height 10
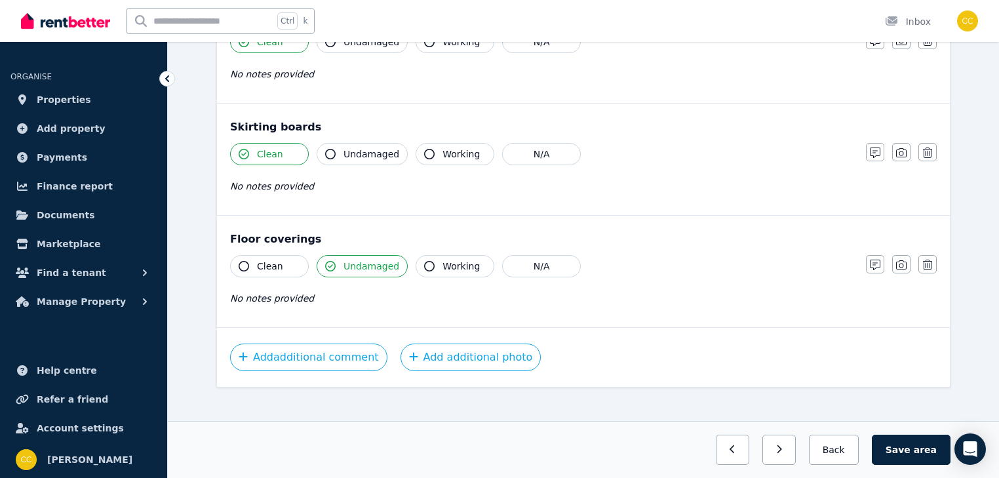
scroll to position [944, 0]
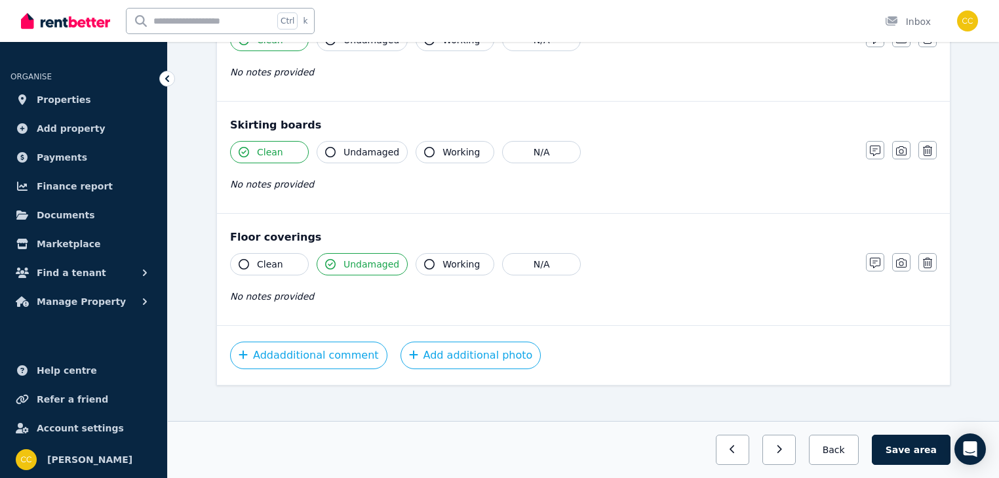
click at [243, 260] on icon "button" at bounding box center [244, 264] width 10 height 10
click at [328, 263] on icon "button" at bounding box center [330, 264] width 10 height 10
click at [328, 262] on icon "button" at bounding box center [330, 264] width 10 height 10
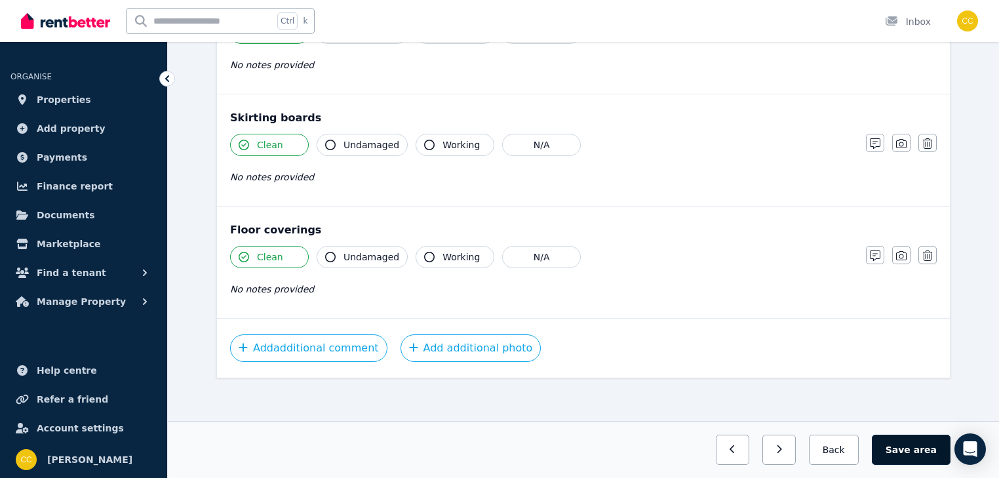
click at [918, 448] on span "area" at bounding box center [925, 449] width 23 height 13
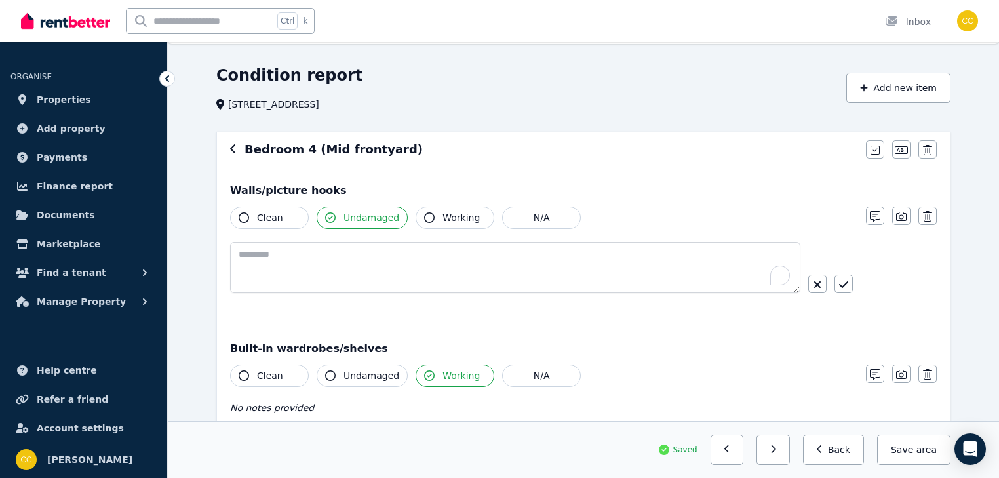
scroll to position [0, 0]
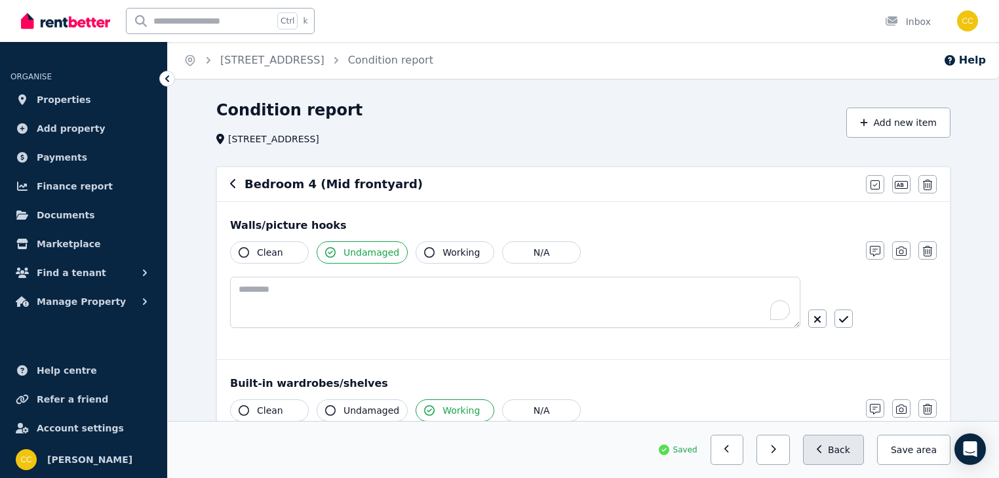
click at [845, 454] on button "Back" at bounding box center [833, 449] width 61 height 30
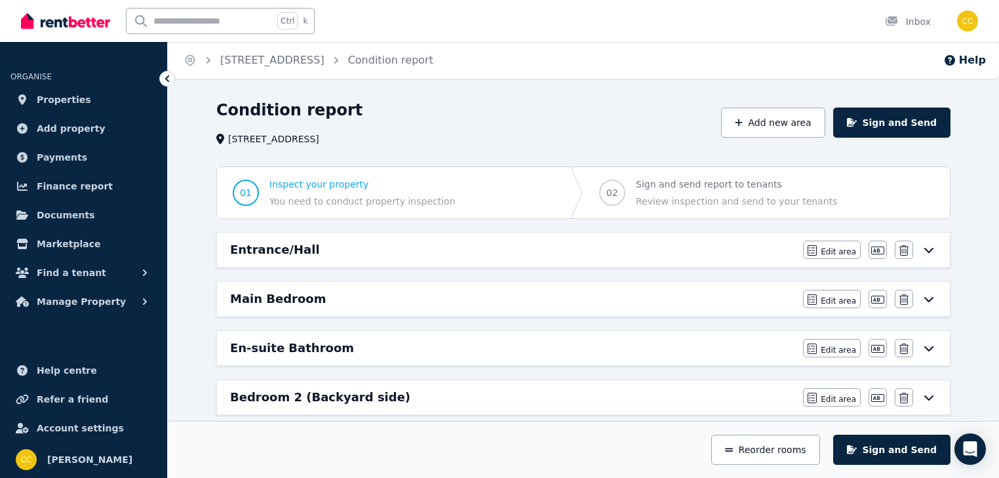
click at [316, 296] on div "Main Bedroom" at bounding box center [512, 299] width 565 height 18
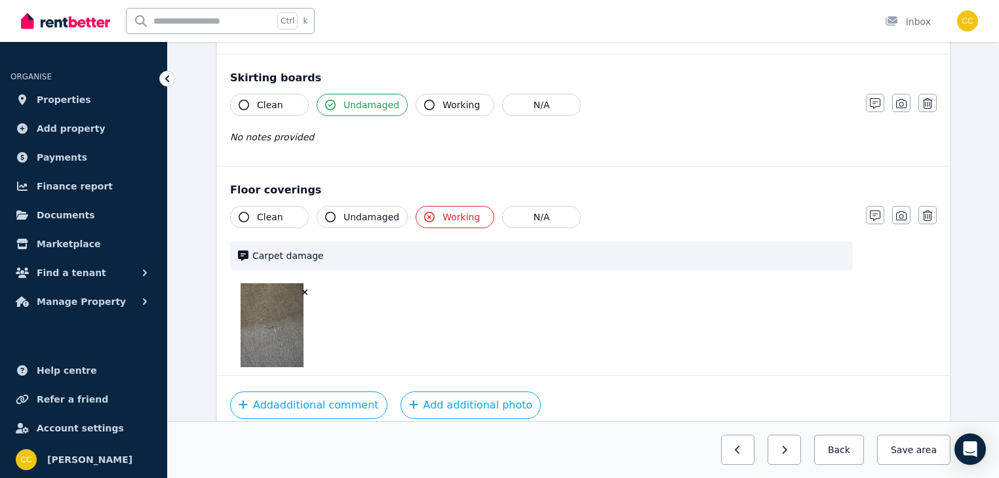
scroll to position [944, 0]
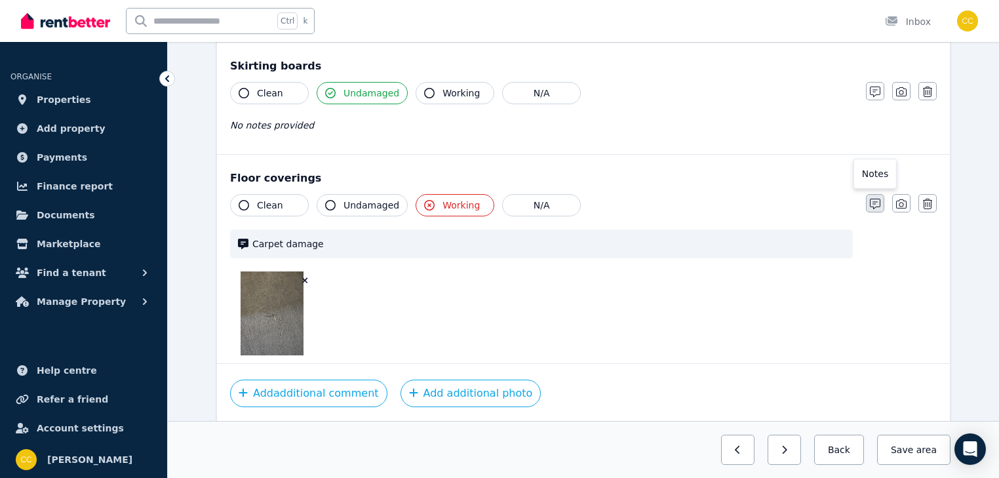
click at [872, 199] on icon "button" at bounding box center [875, 204] width 10 height 10
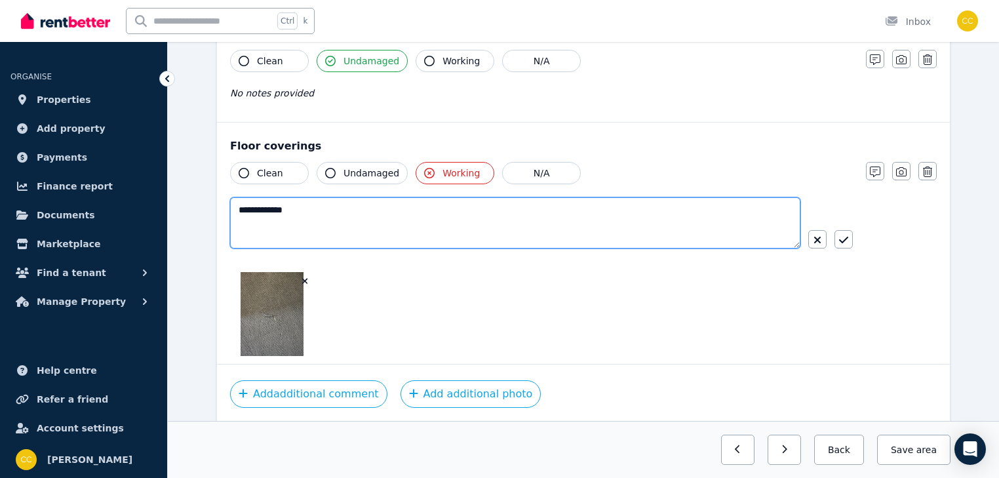
click at [336, 208] on textarea "**********" at bounding box center [515, 222] width 570 height 51
type textarea "**********"
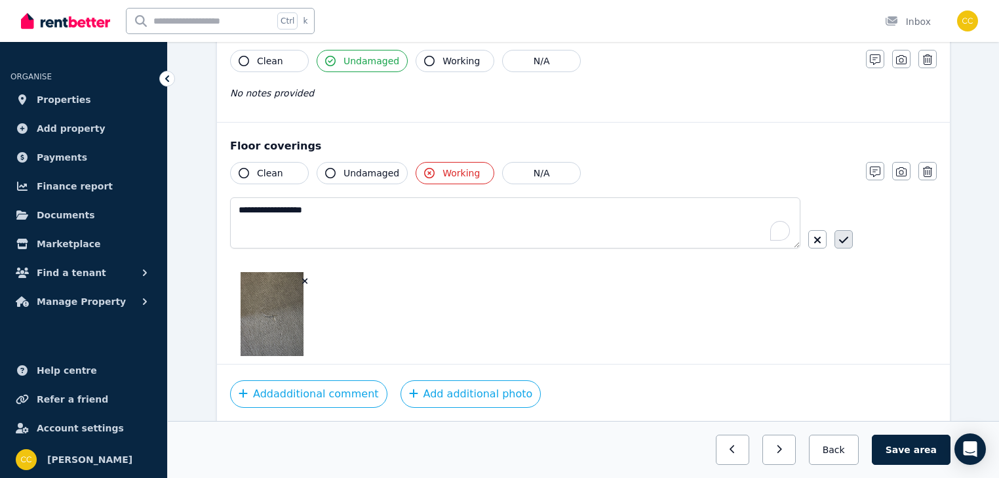
click at [843, 235] on icon "button" at bounding box center [843, 240] width 9 height 10
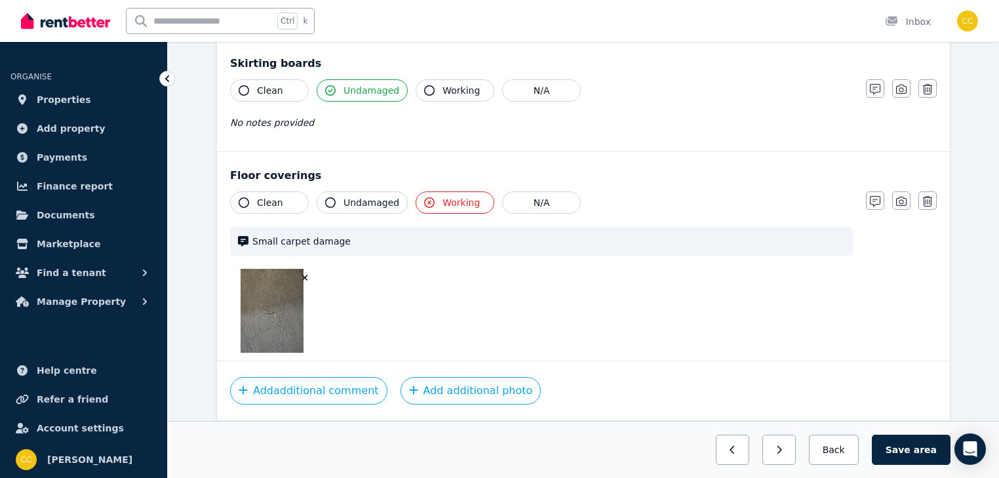
scroll to position [989, 0]
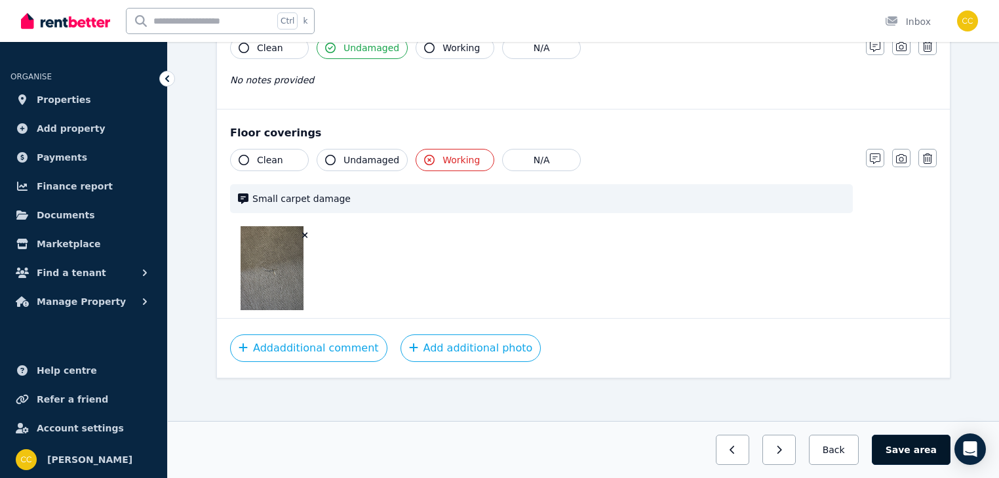
click at [923, 444] on span "area" at bounding box center [925, 449] width 23 height 13
click at [828, 459] on button "Back" at bounding box center [833, 449] width 61 height 30
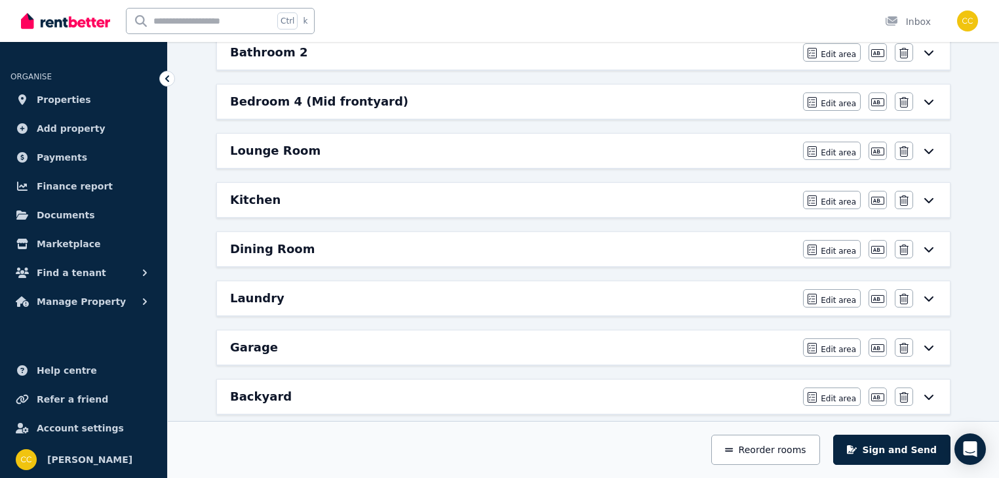
scroll to position [440, 0]
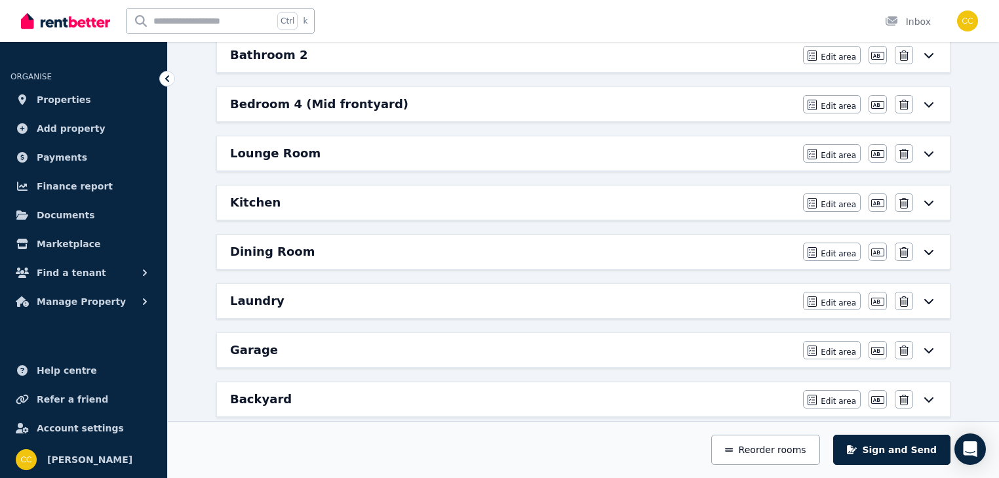
click at [931, 151] on icon at bounding box center [928, 153] width 9 height 5
